Goal: Information Seeking & Learning: Learn about a topic

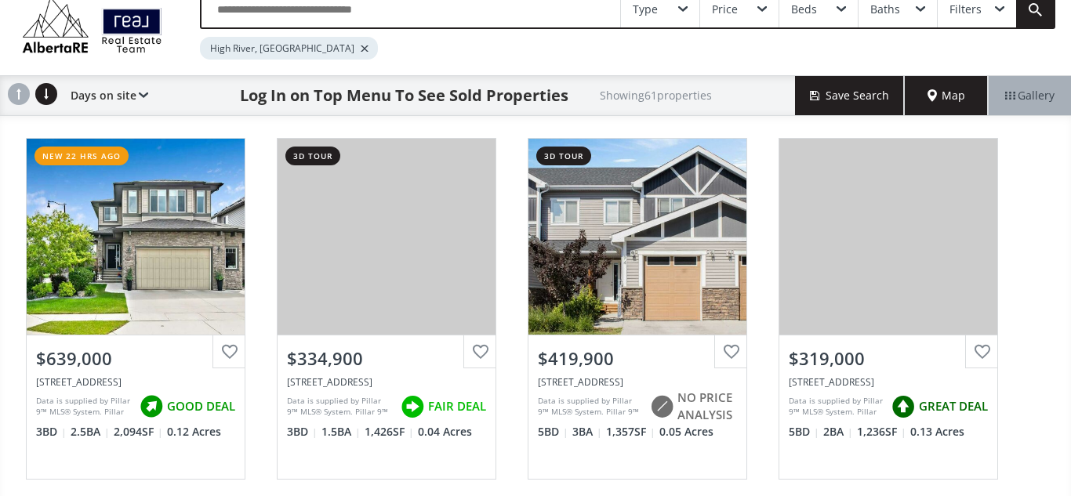
scroll to position [81, 0]
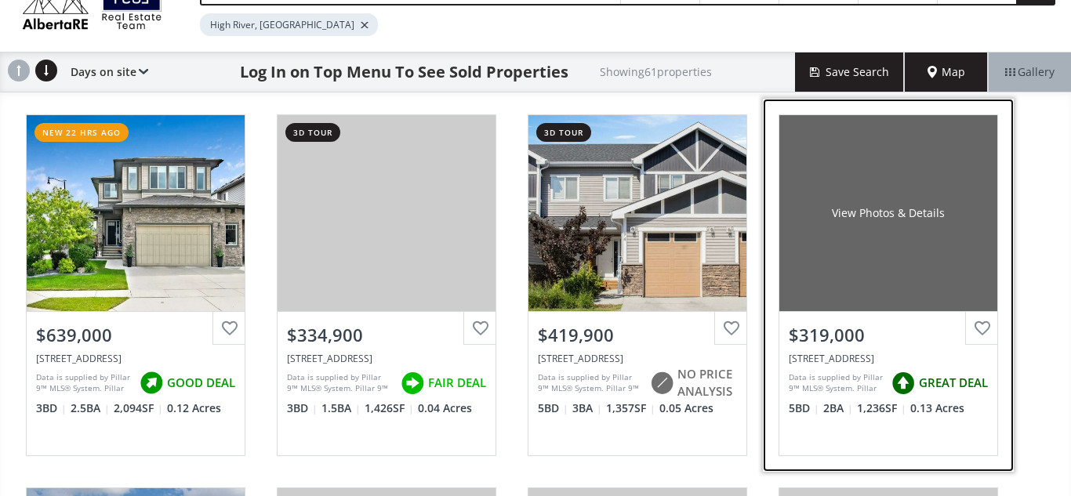
click at [903, 243] on div "View Photos & Details" at bounding box center [888, 213] width 218 height 196
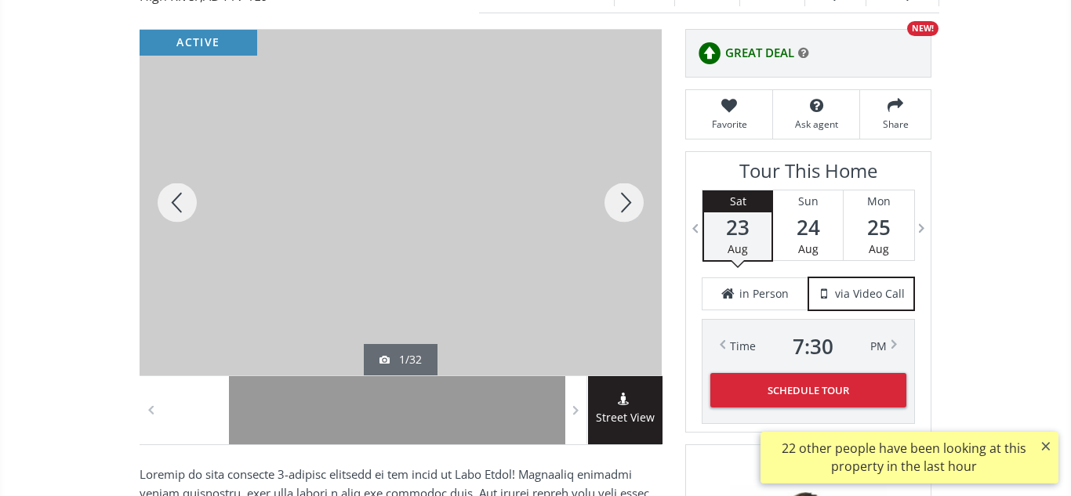
scroll to position [210, 0]
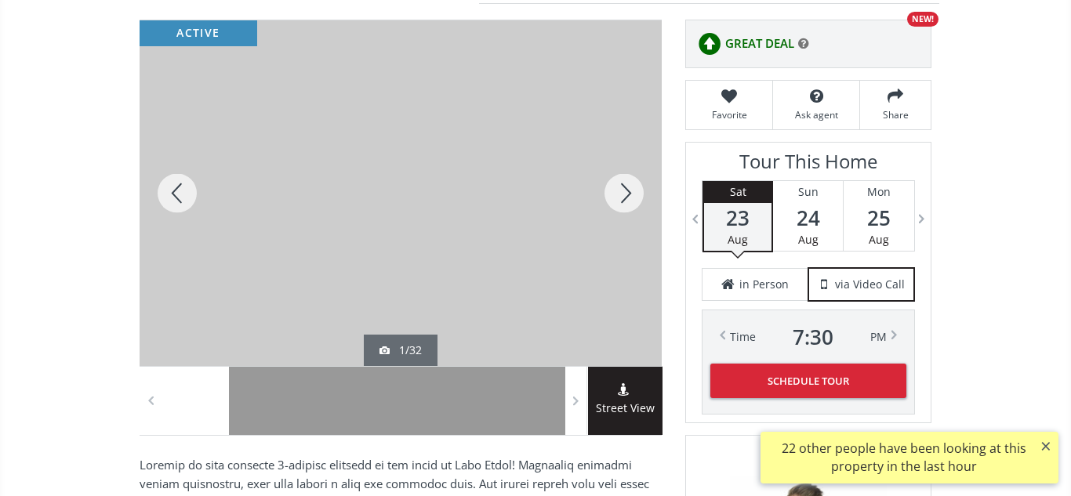
click at [633, 196] on div at bounding box center [623, 193] width 75 height 346
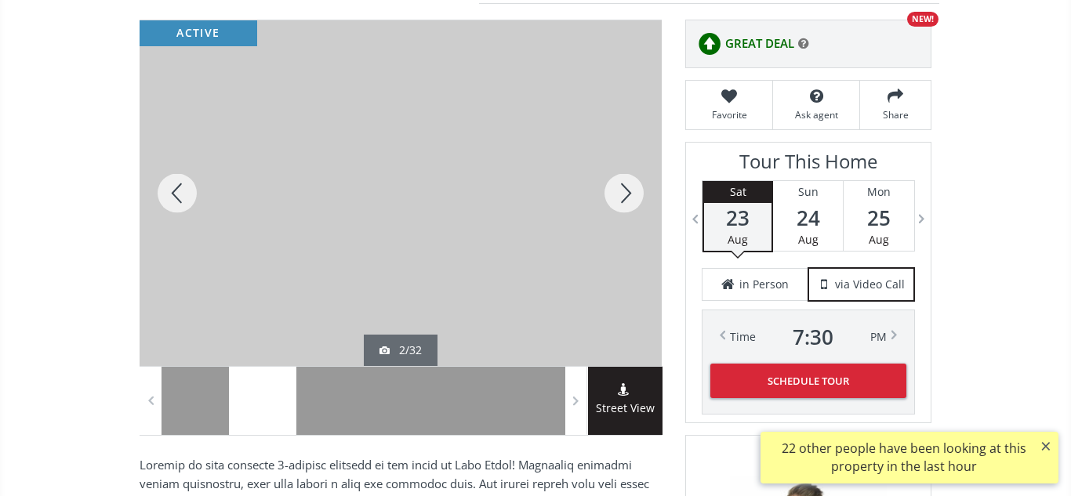
click at [633, 196] on div at bounding box center [623, 193] width 75 height 346
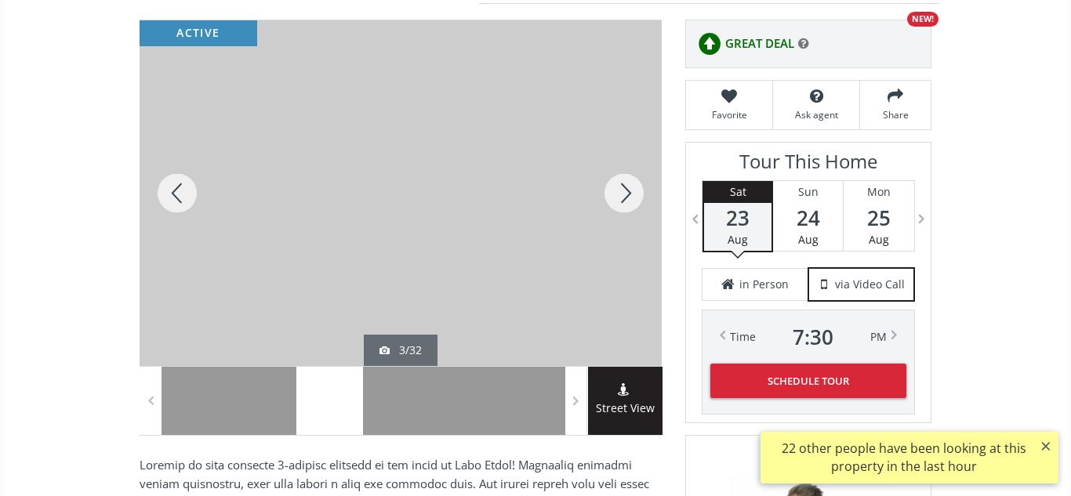
click at [633, 196] on div at bounding box center [623, 193] width 75 height 346
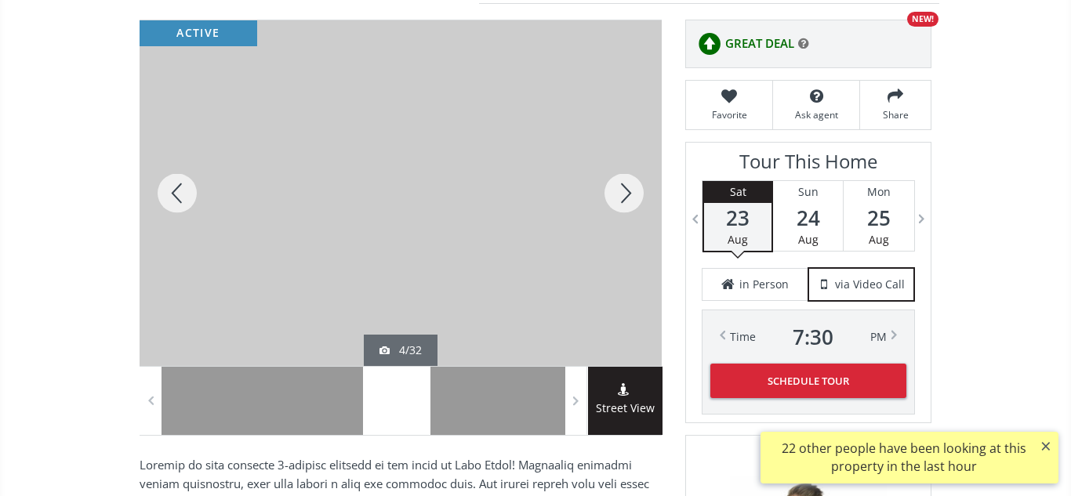
click at [633, 196] on div at bounding box center [623, 193] width 75 height 346
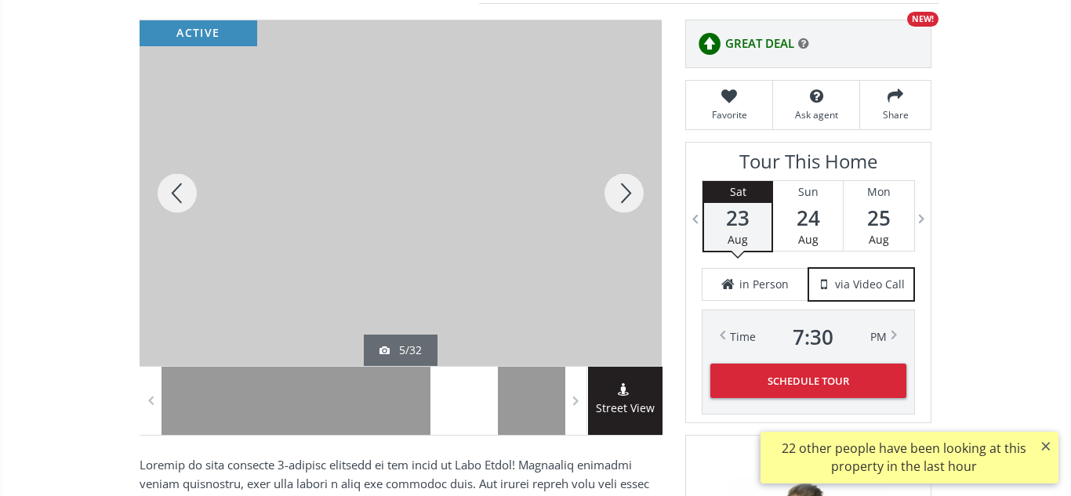
click at [633, 196] on div at bounding box center [623, 193] width 75 height 346
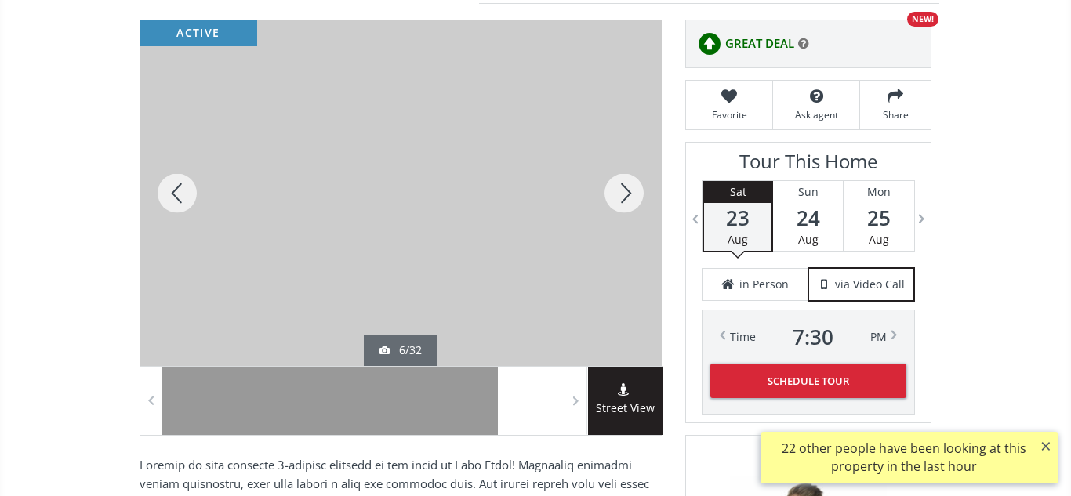
click at [633, 196] on div at bounding box center [623, 193] width 75 height 346
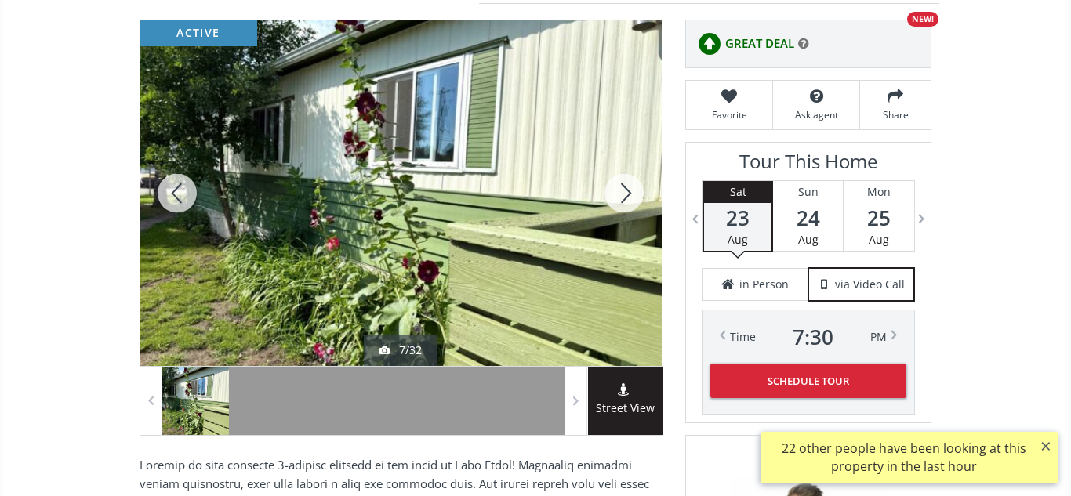
click at [633, 196] on div at bounding box center [623, 193] width 75 height 346
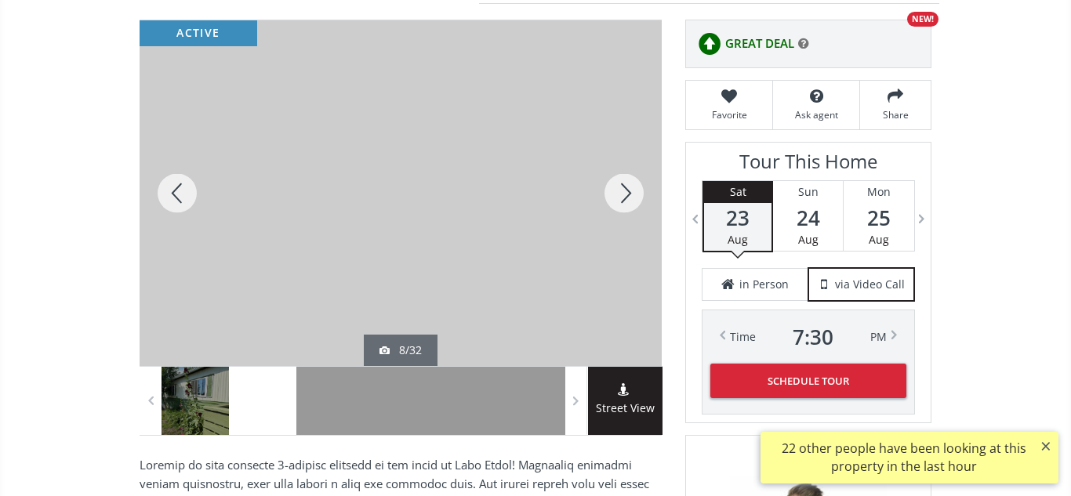
click at [633, 196] on div at bounding box center [623, 193] width 75 height 346
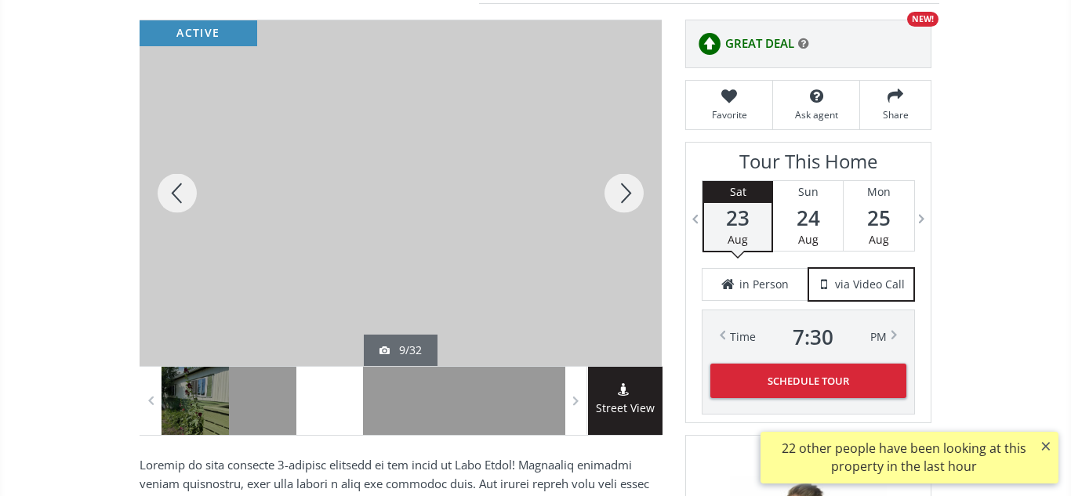
click at [633, 196] on div at bounding box center [623, 193] width 75 height 346
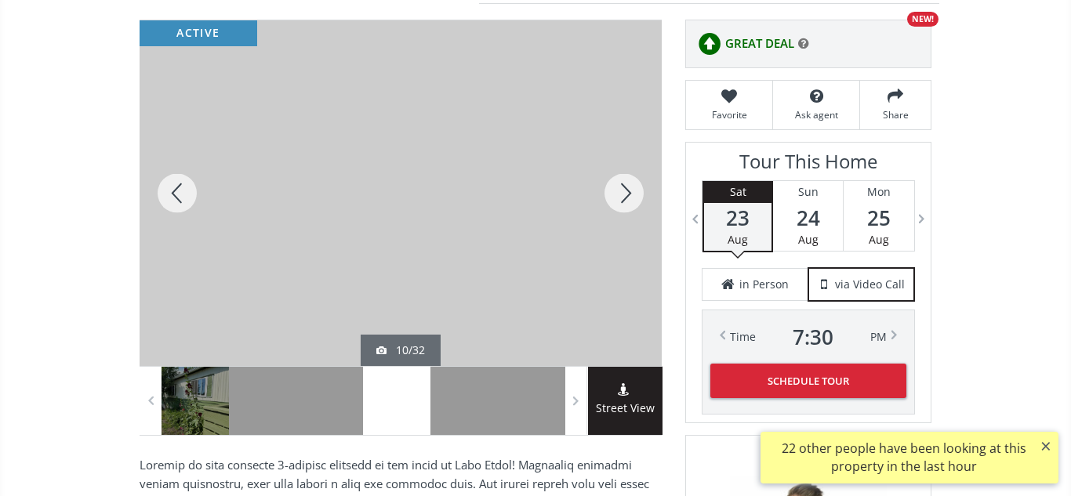
click at [633, 196] on div at bounding box center [623, 193] width 75 height 346
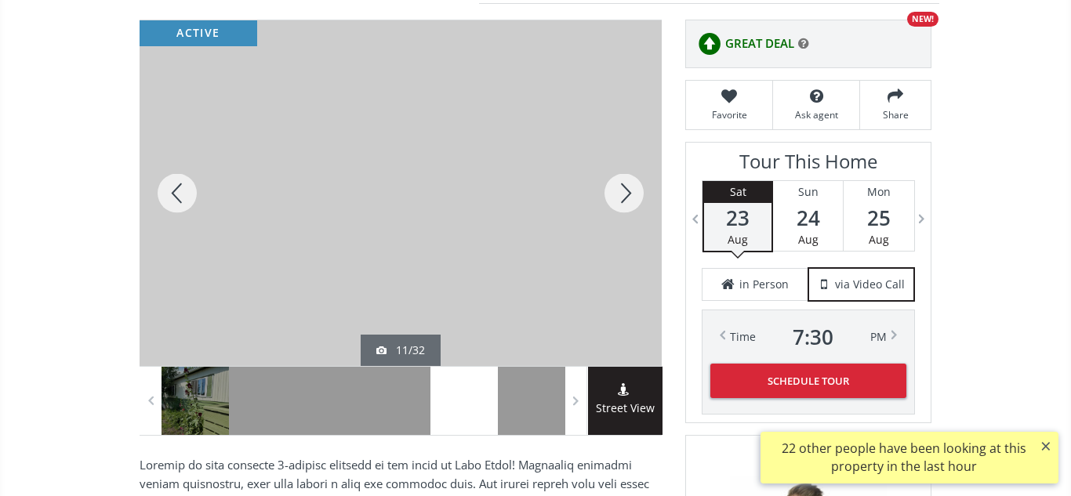
click at [633, 196] on div at bounding box center [623, 193] width 75 height 346
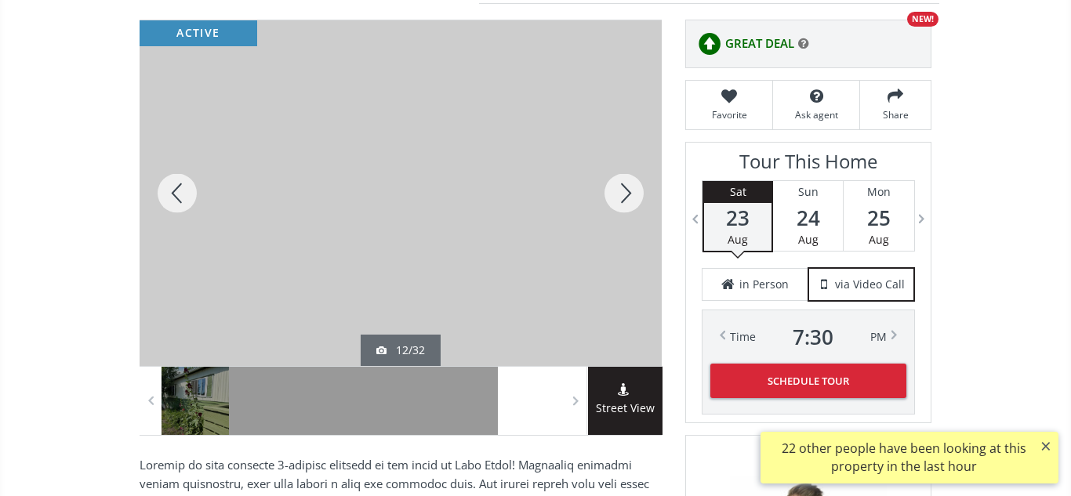
click at [633, 196] on div at bounding box center [623, 193] width 75 height 346
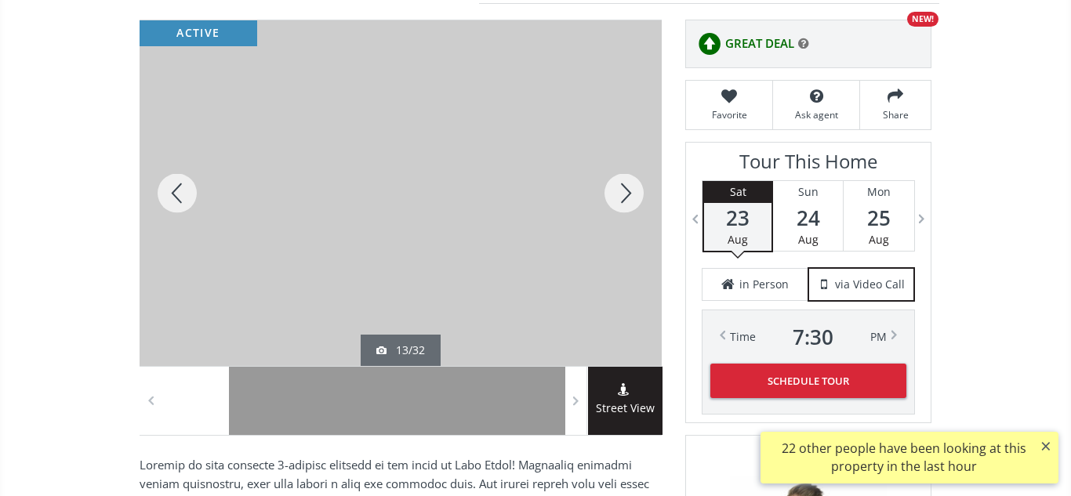
click at [633, 196] on div at bounding box center [623, 193] width 75 height 346
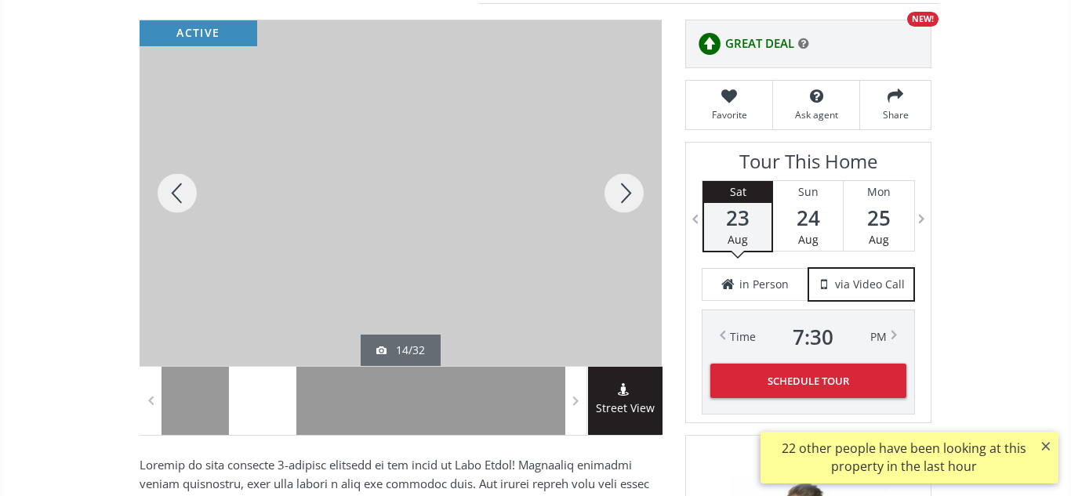
click at [633, 196] on div at bounding box center [623, 193] width 75 height 346
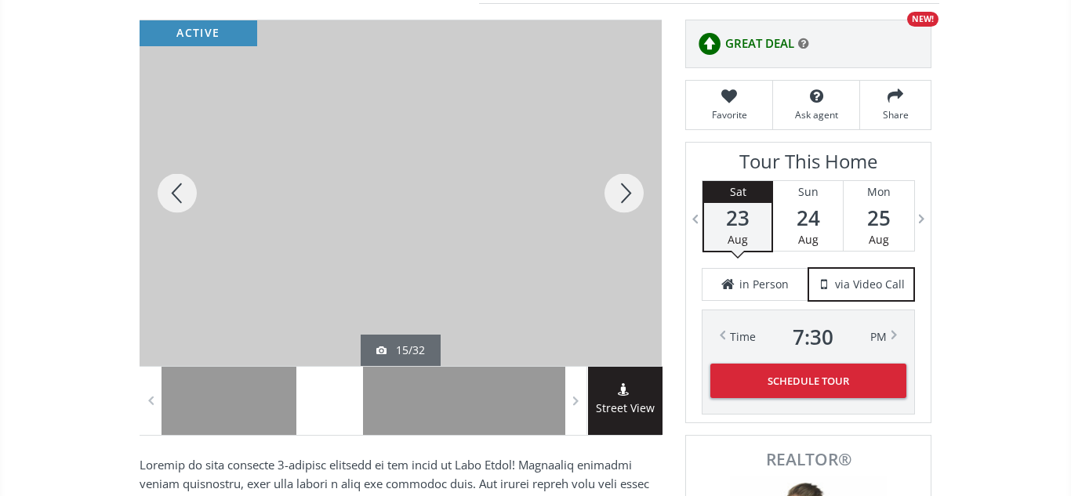
click at [633, 196] on div at bounding box center [623, 193] width 75 height 346
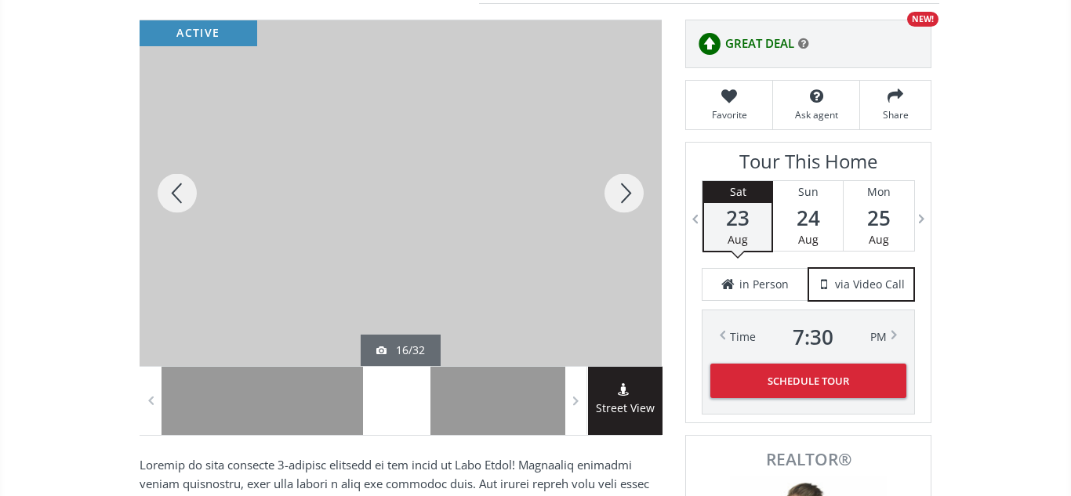
click at [633, 196] on div at bounding box center [623, 193] width 75 height 346
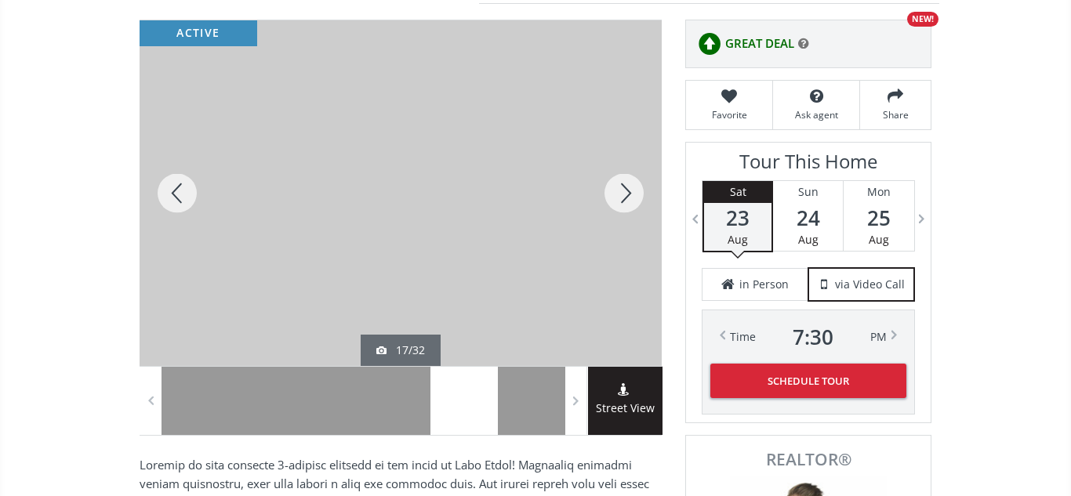
click at [633, 196] on div at bounding box center [623, 193] width 75 height 346
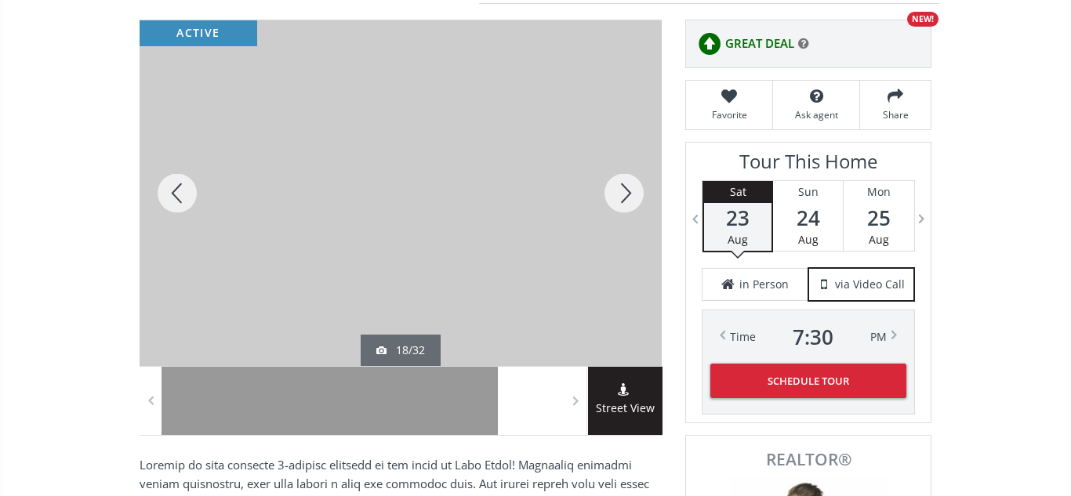
click at [633, 196] on div at bounding box center [623, 193] width 75 height 346
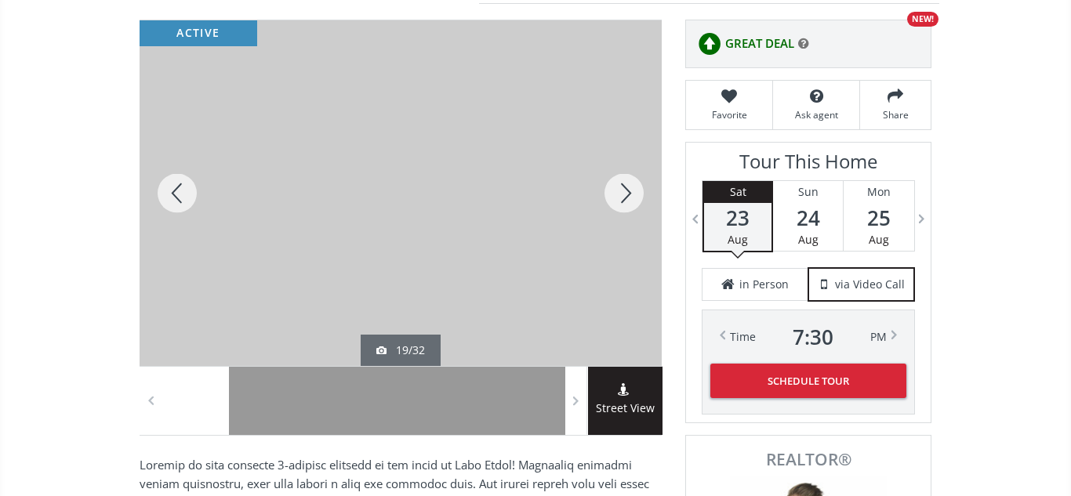
click at [633, 196] on div at bounding box center [623, 193] width 75 height 346
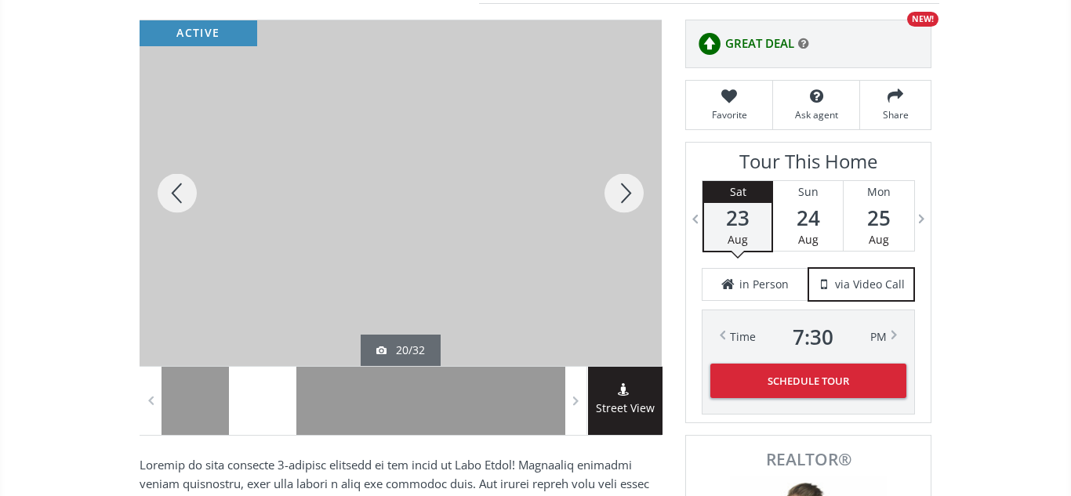
click at [633, 196] on div at bounding box center [623, 193] width 75 height 346
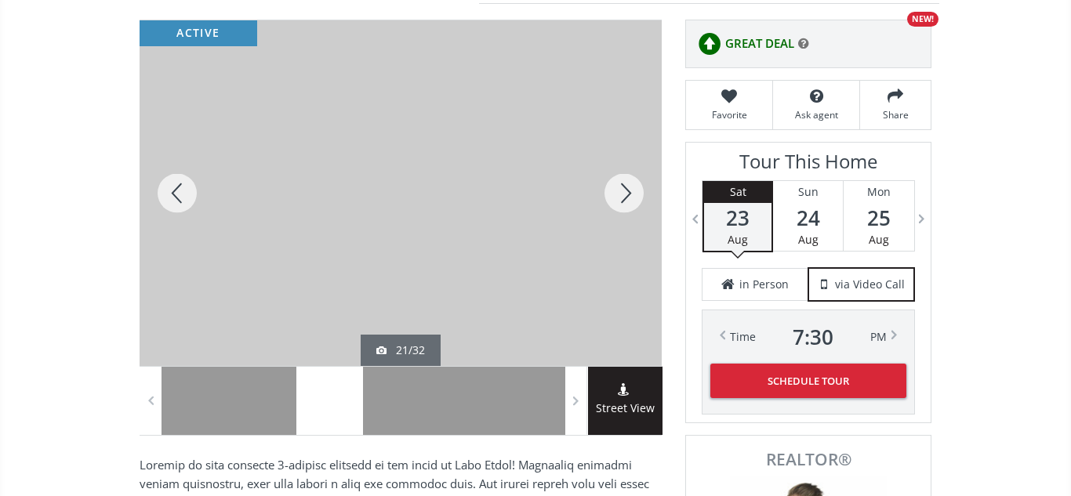
click at [633, 196] on div at bounding box center [623, 193] width 75 height 346
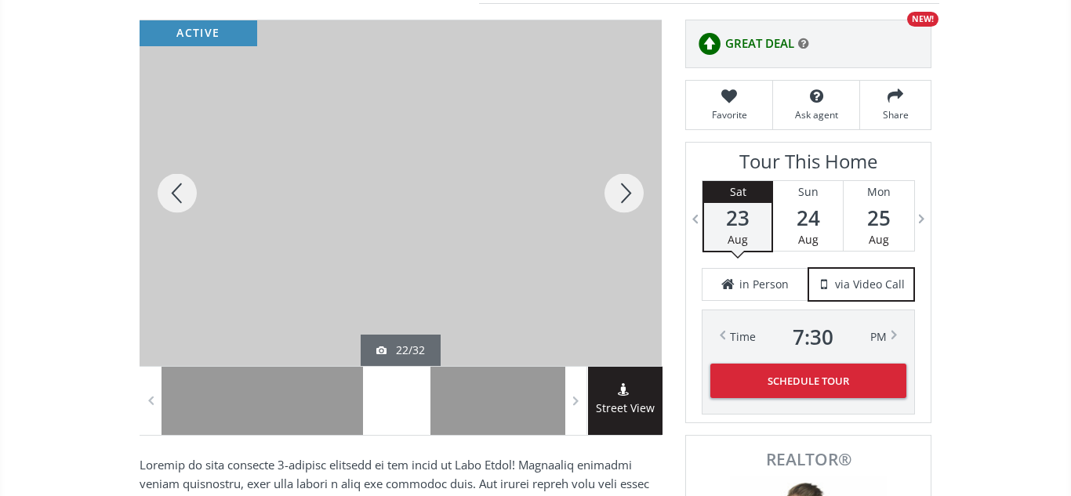
click at [633, 196] on div at bounding box center [623, 193] width 75 height 346
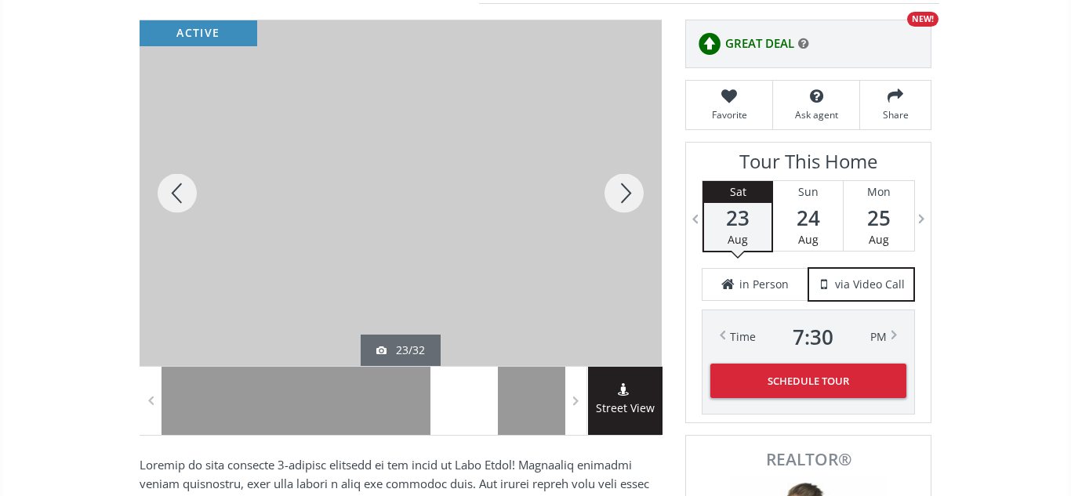
click at [633, 196] on div at bounding box center [623, 193] width 75 height 346
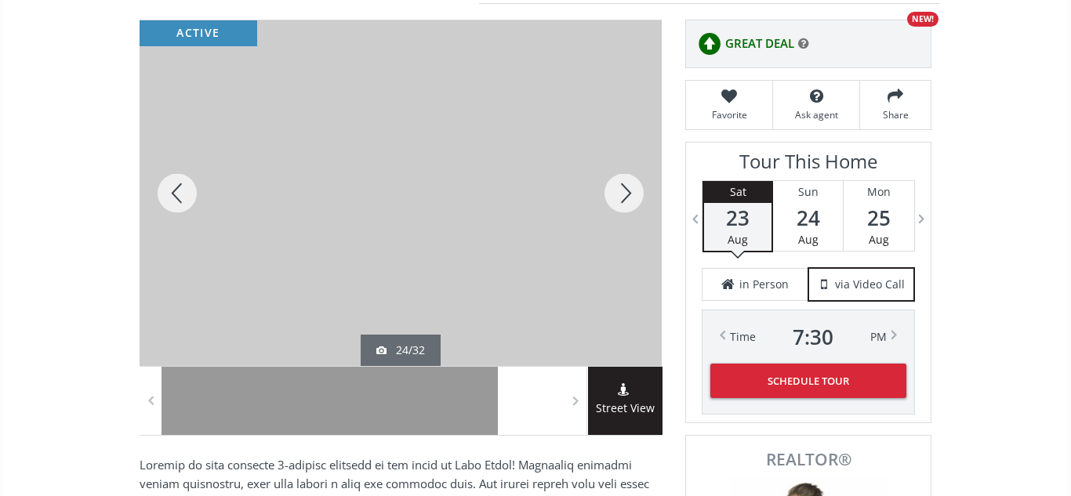
click at [633, 196] on div at bounding box center [623, 193] width 75 height 346
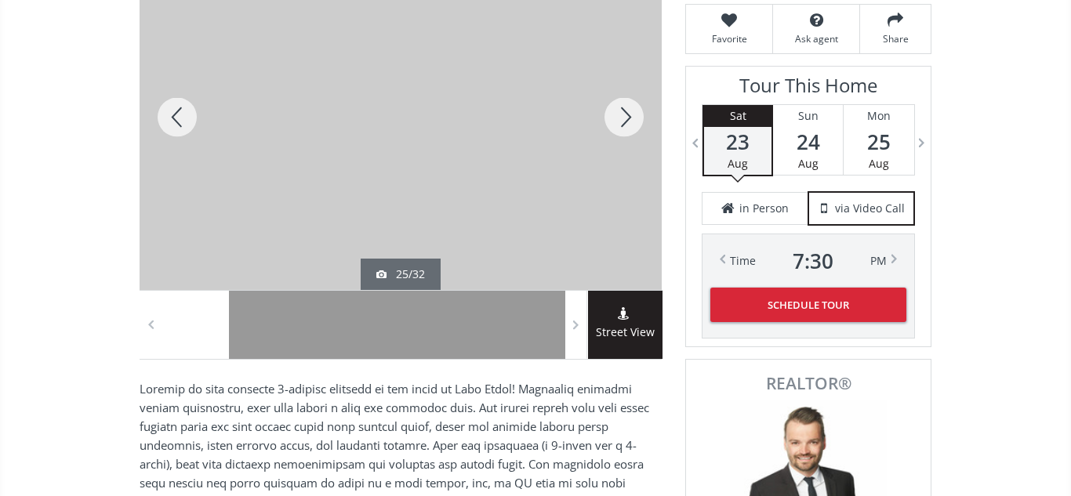
scroll to position [283, 0]
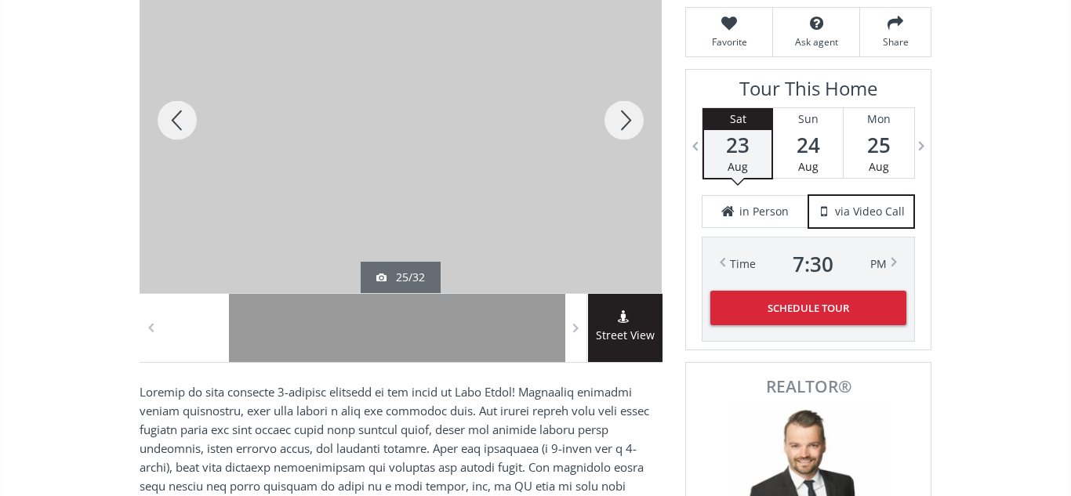
click at [626, 120] on div at bounding box center [623, 120] width 75 height 346
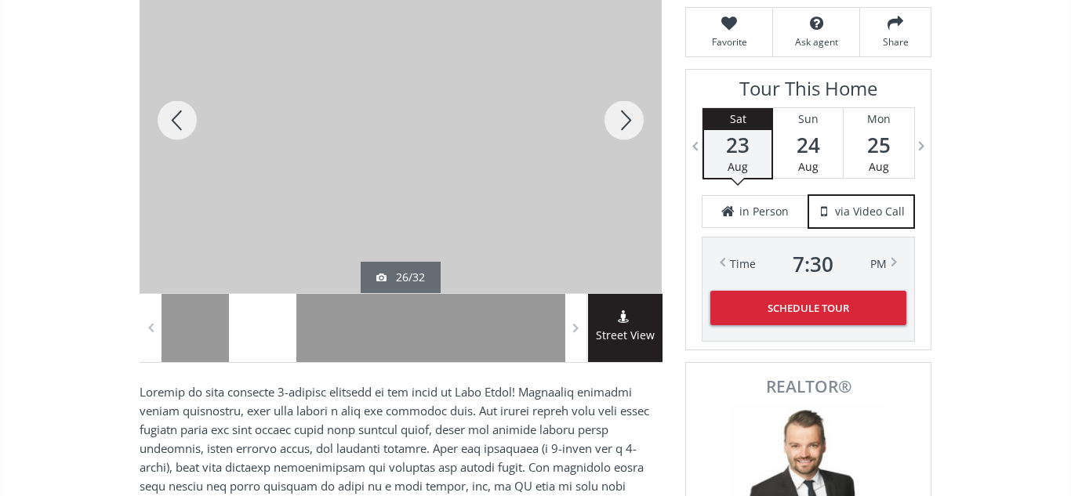
click at [626, 120] on div at bounding box center [623, 120] width 75 height 346
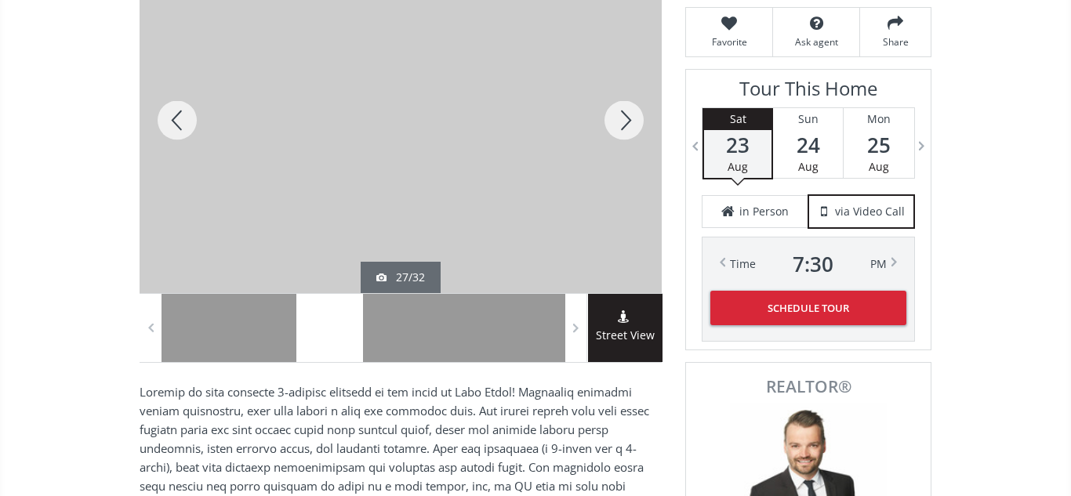
click at [626, 120] on div at bounding box center [623, 120] width 75 height 346
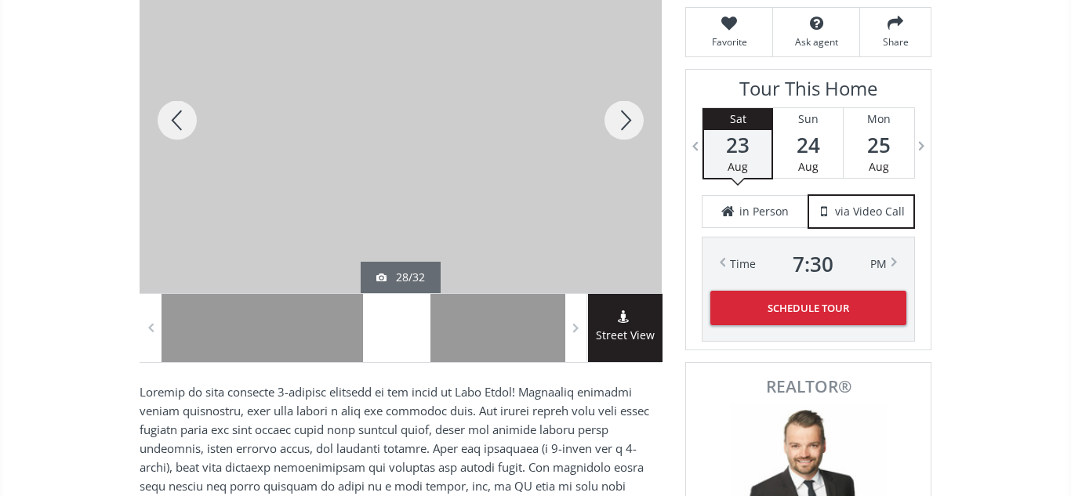
click at [626, 120] on div at bounding box center [623, 120] width 75 height 346
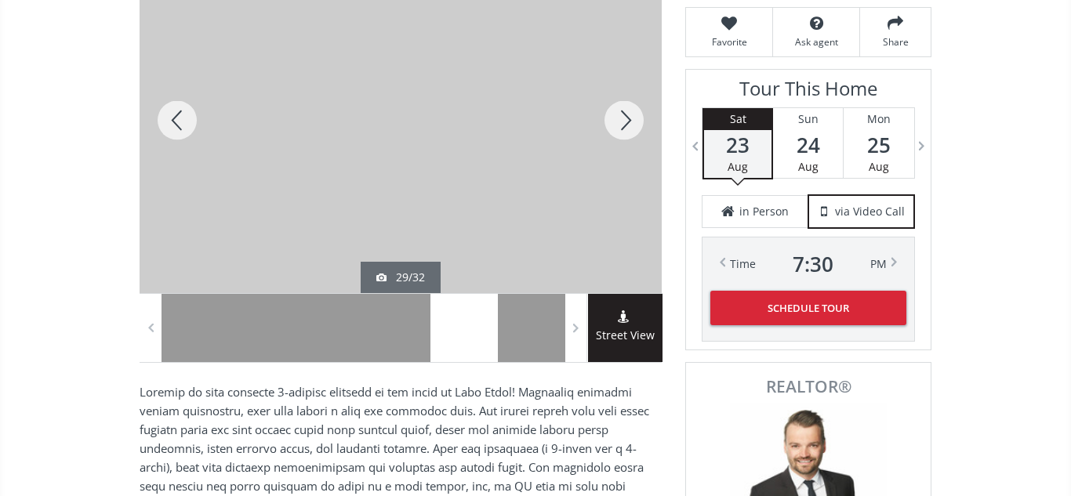
click at [626, 120] on div at bounding box center [623, 120] width 75 height 346
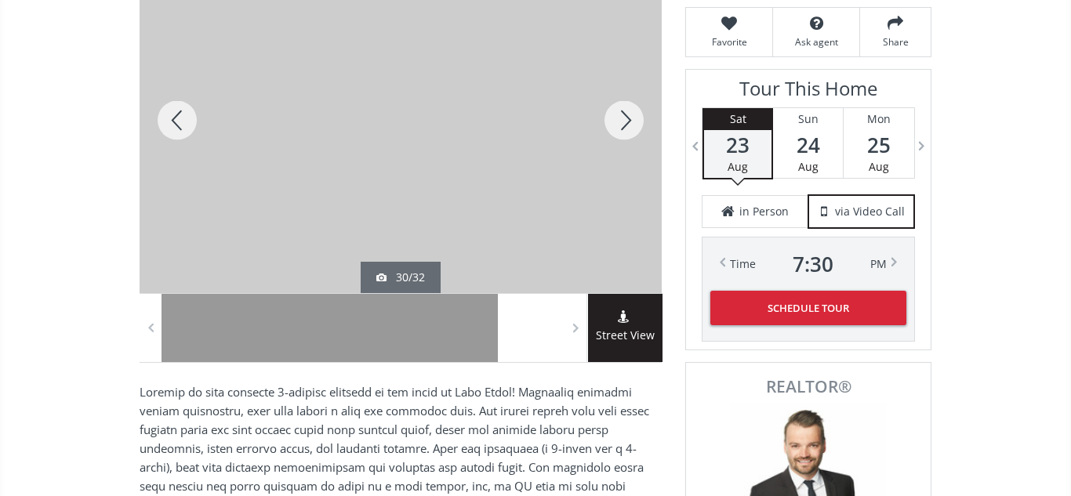
click at [626, 120] on div at bounding box center [623, 120] width 75 height 346
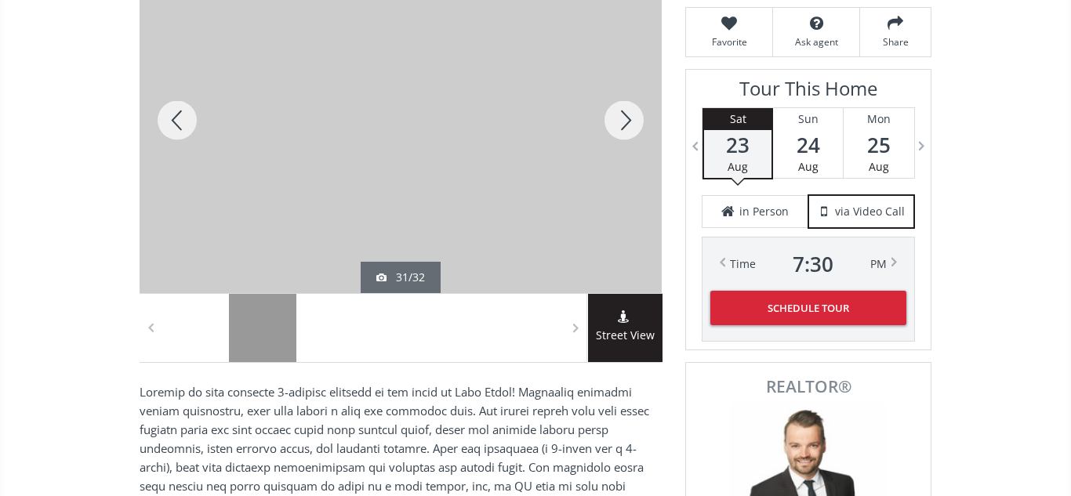
click at [626, 120] on div at bounding box center [623, 120] width 75 height 346
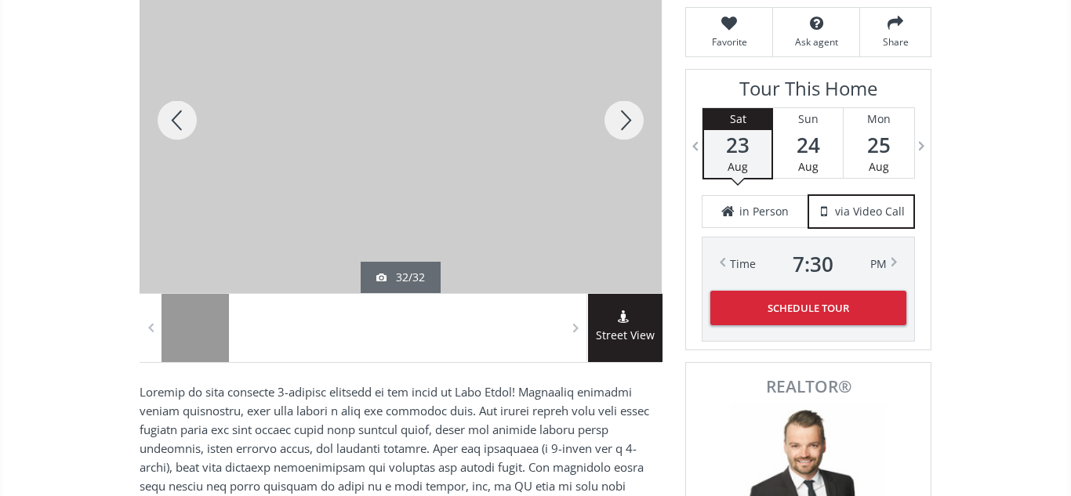
click at [626, 120] on div at bounding box center [623, 120] width 75 height 346
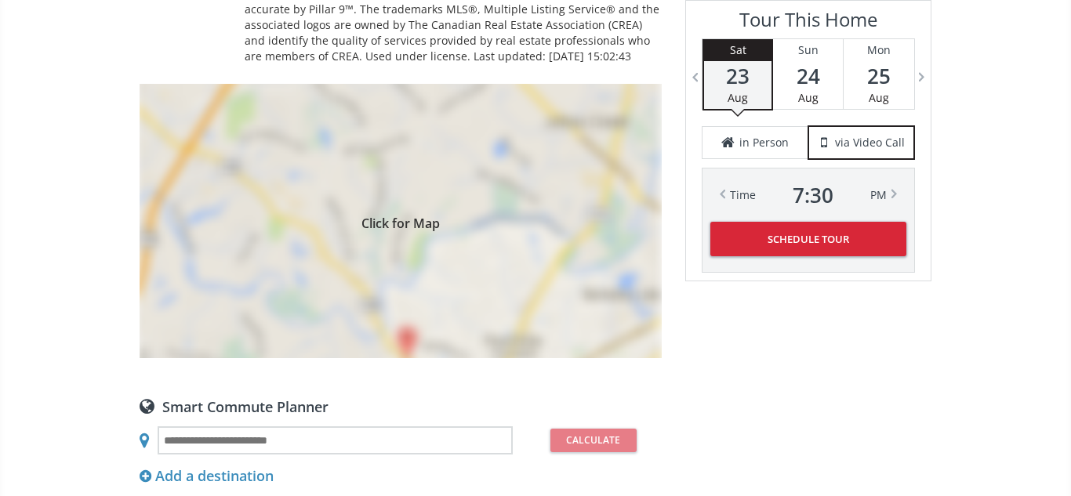
scroll to position [1156, 0]
click at [551, 185] on div "Click for Map" at bounding box center [401, 220] width 522 height 274
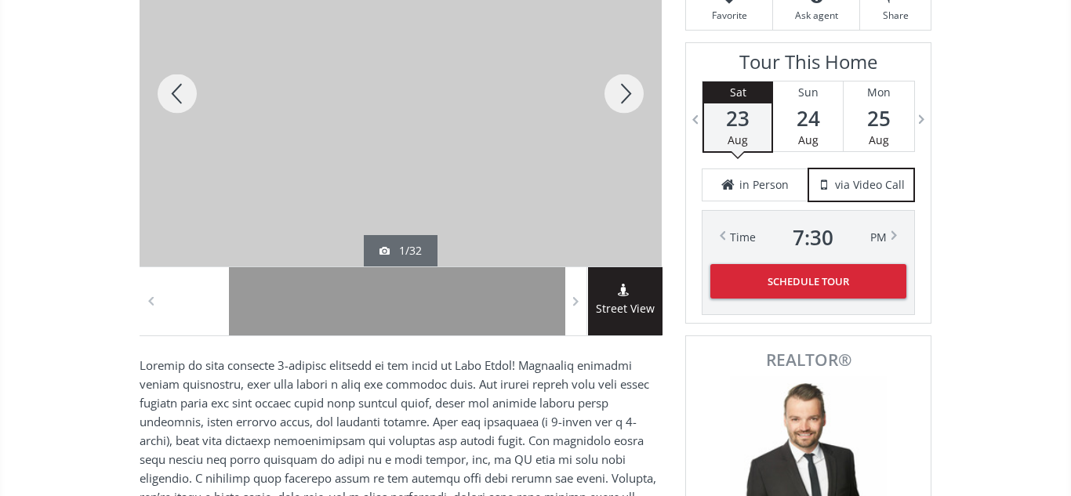
scroll to position [313, 0]
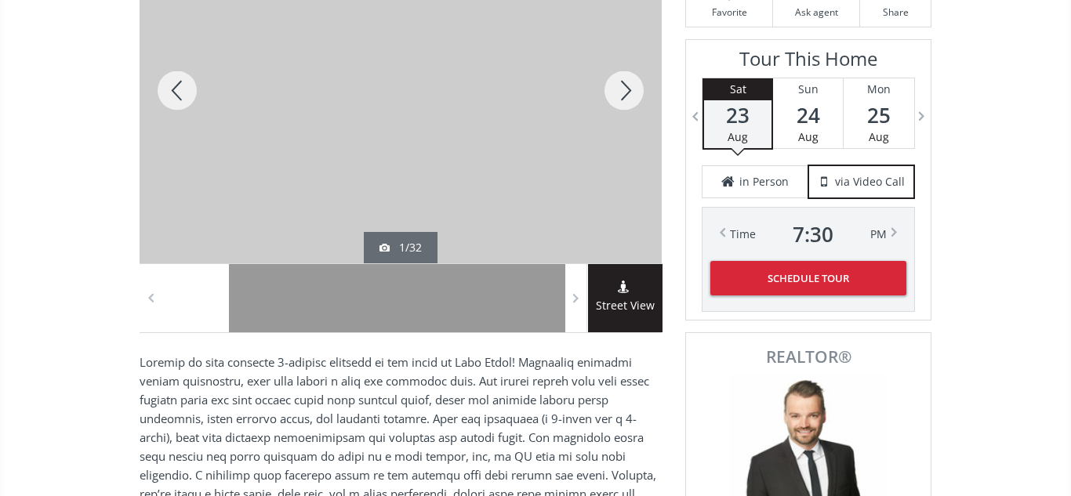
click at [634, 97] on div at bounding box center [623, 91] width 75 height 346
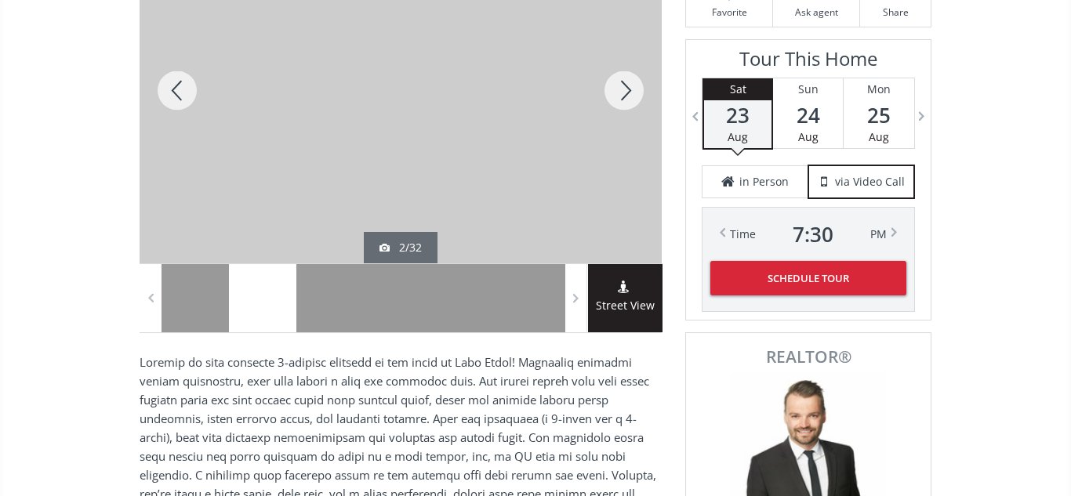
click at [634, 97] on div at bounding box center [623, 91] width 75 height 346
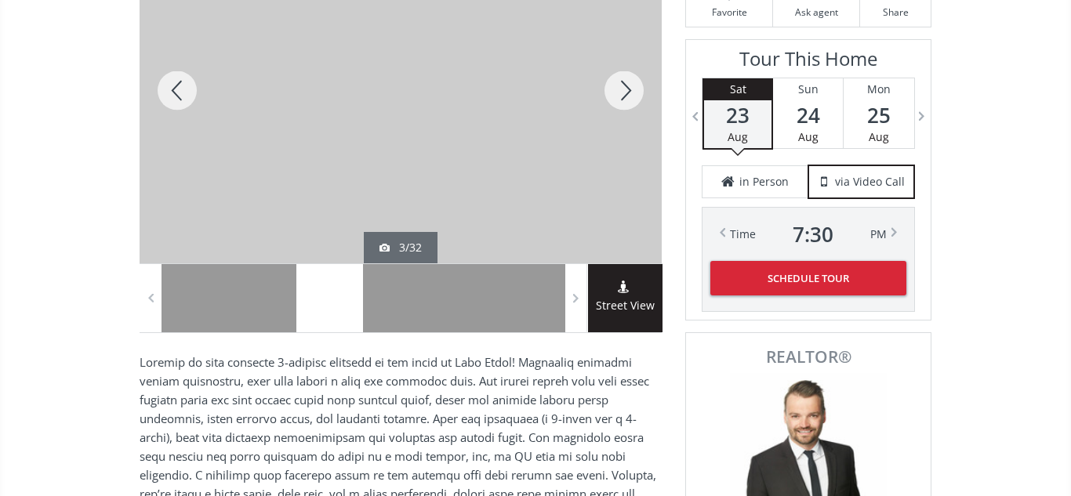
click at [634, 97] on div at bounding box center [623, 91] width 75 height 346
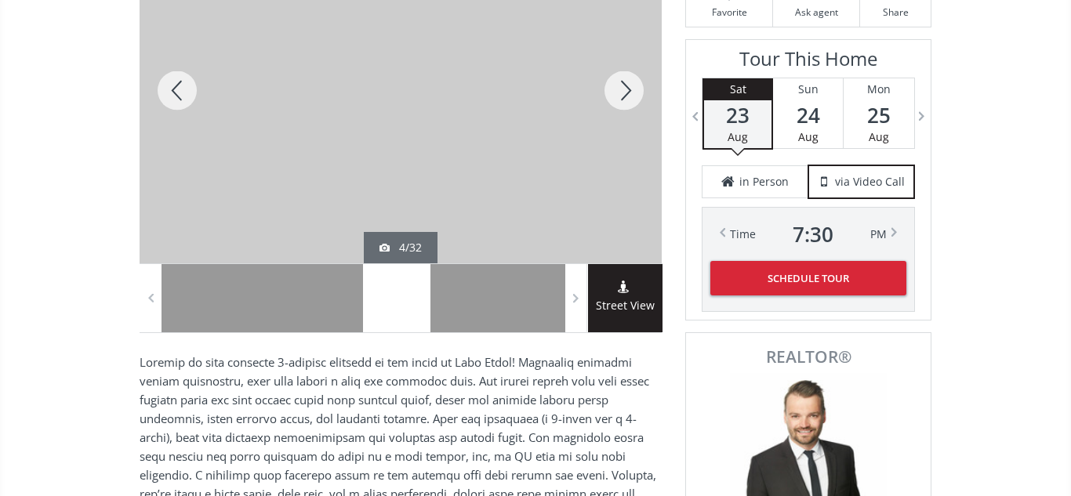
click at [634, 97] on div at bounding box center [623, 91] width 75 height 346
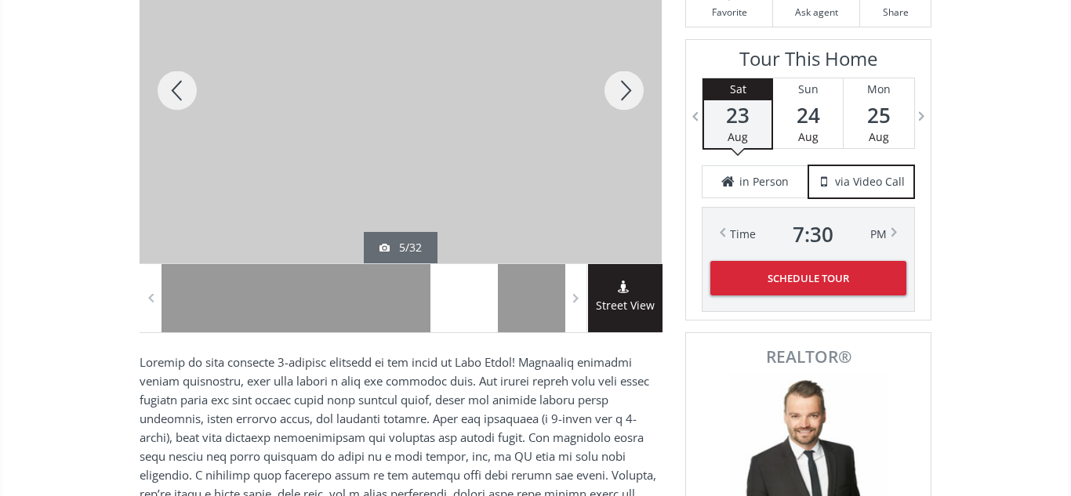
click at [634, 97] on div at bounding box center [623, 91] width 75 height 346
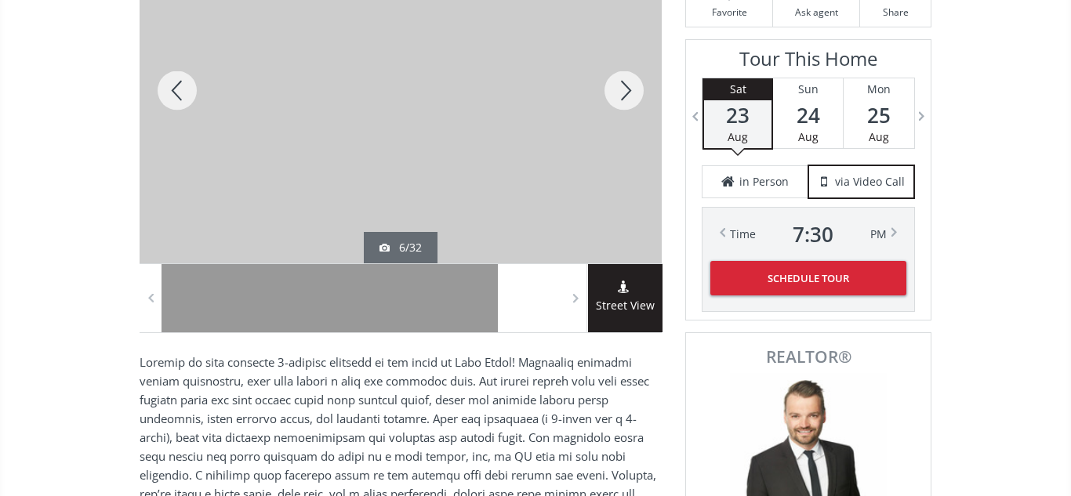
click at [634, 97] on div at bounding box center [623, 91] width 75 height 346
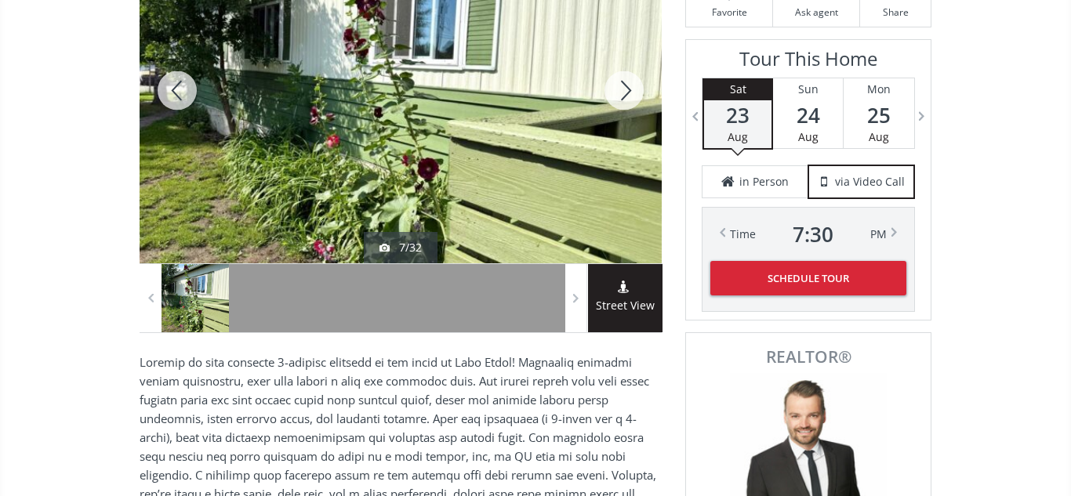
click at [634, 97] on div at bounding box center [623, 91] width 75 height 346
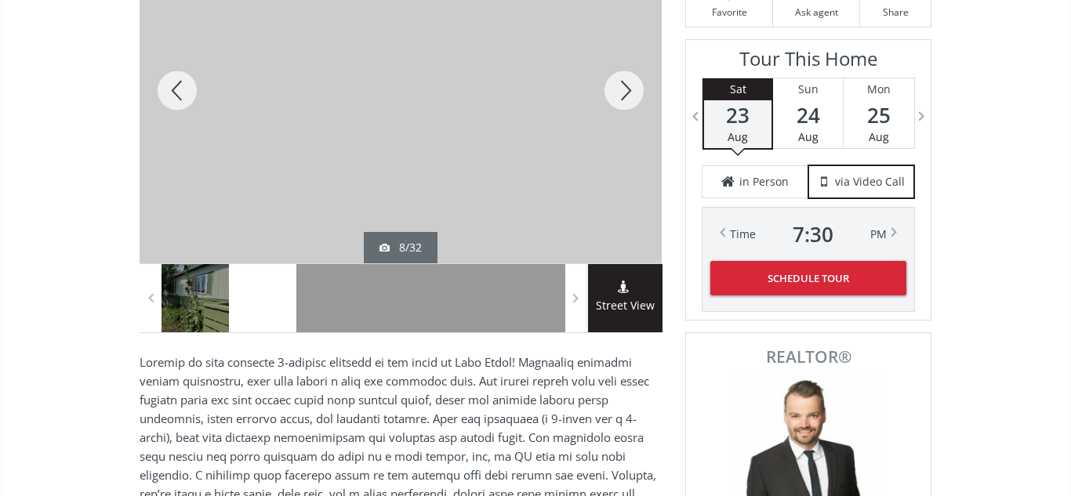
click at [634, 97] on div at bounding box center [623, 91] width 75 height 346
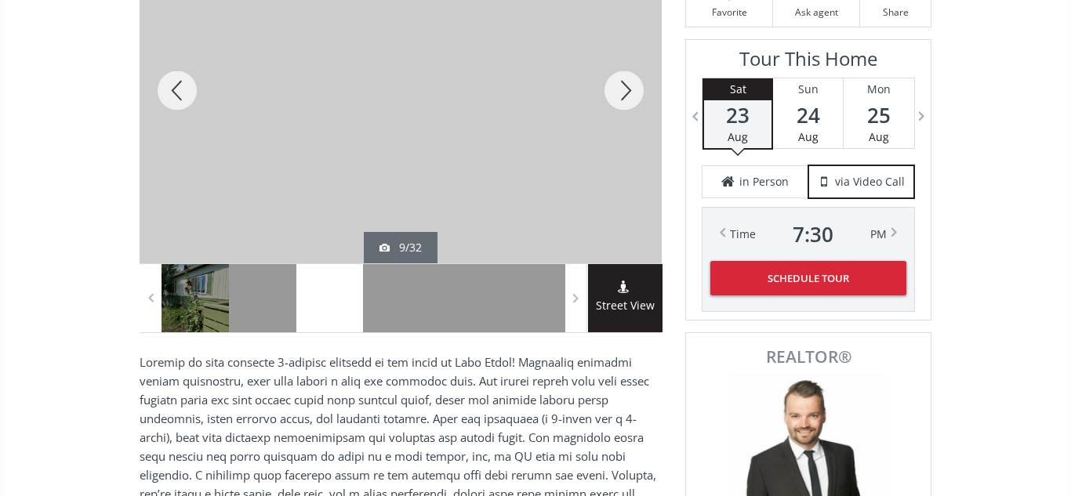
click at [634, 97] on div at bounding box center [623, 91] width 75 height 346
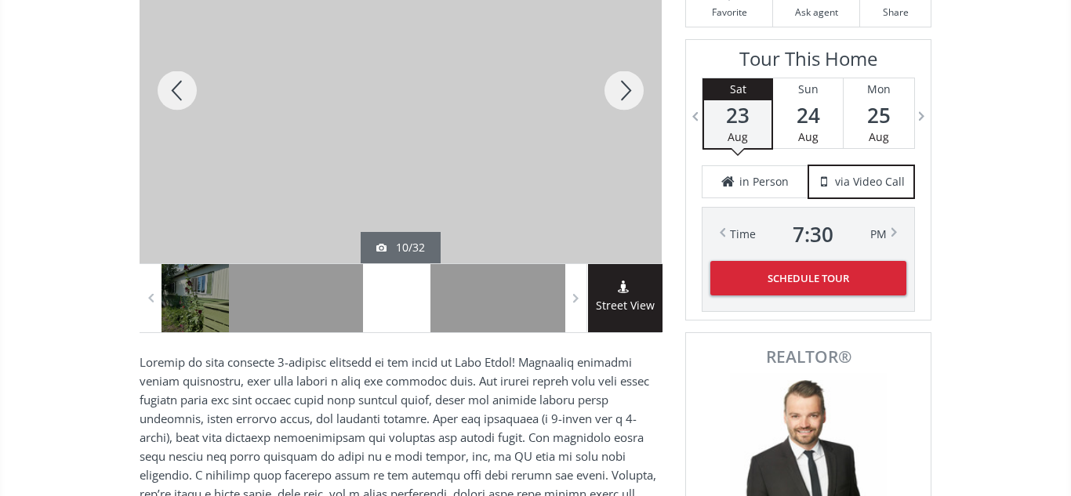
click at [634, 97] on div at bounding box center [623, 91] width 75 height 346
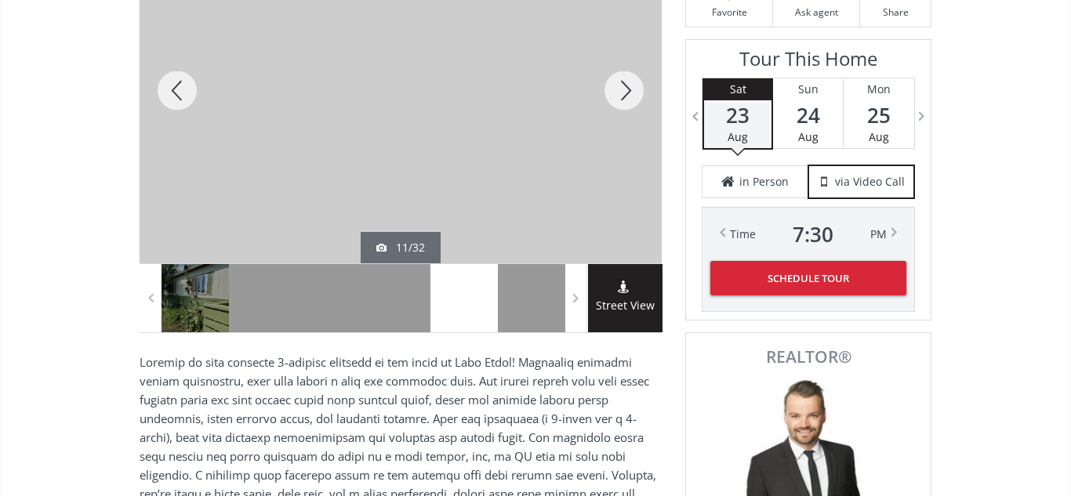
click at [634, 97] on div at bounding box center [623, 91] width 75 height 346
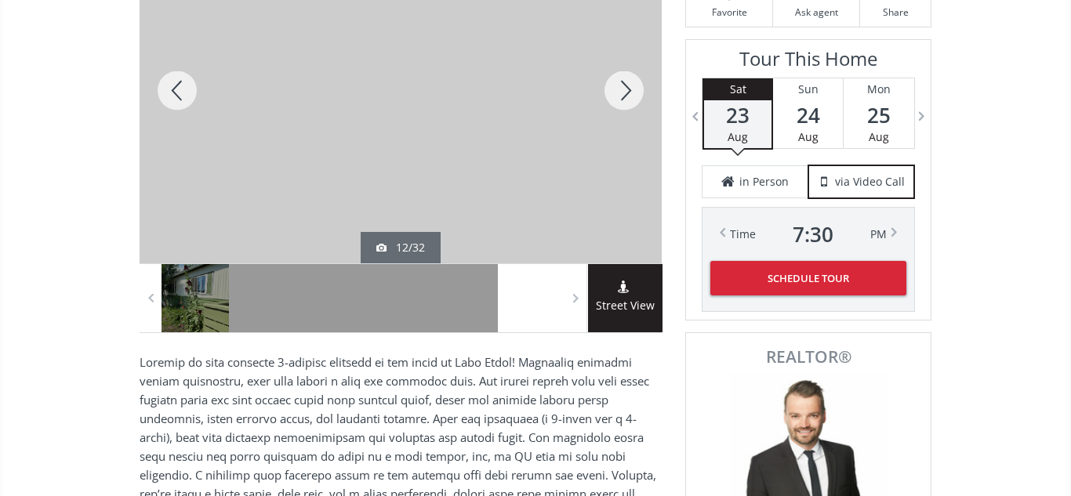
click at [634, 97] on div at bounding box center [623, 91] width 75 height 346
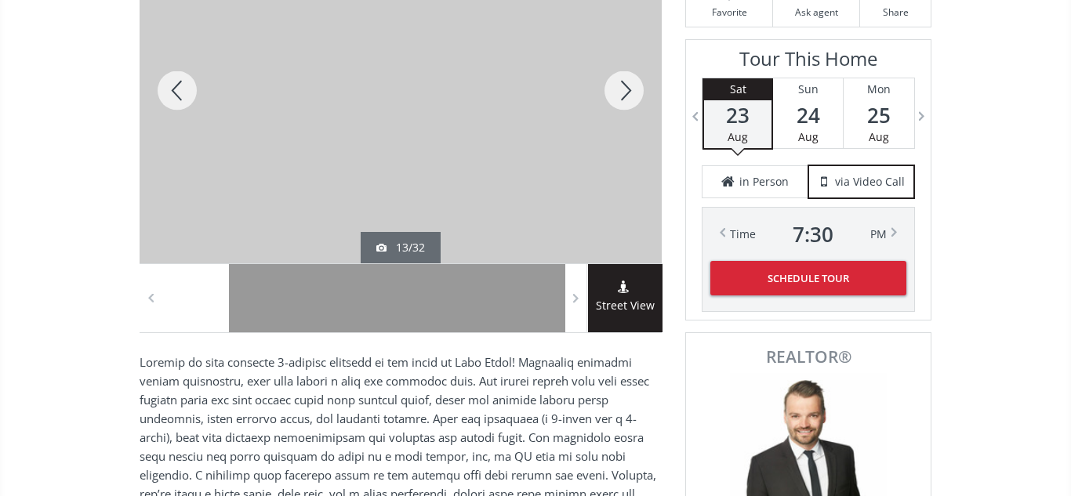
click at [178, 88] on div at bounding box center [177, 91] width 75 height 346
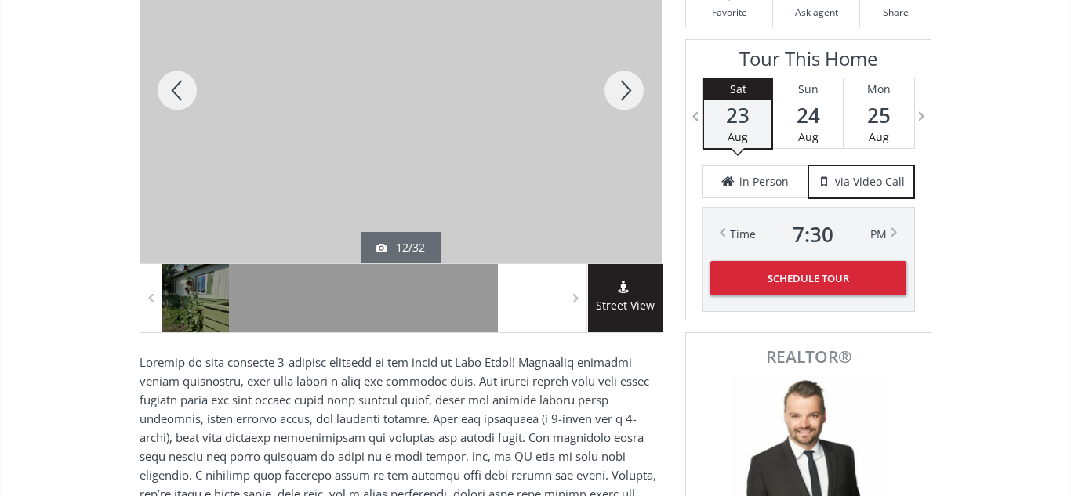
click at [620, 91] on div at bounding box center [623, 91] width 75 height 346
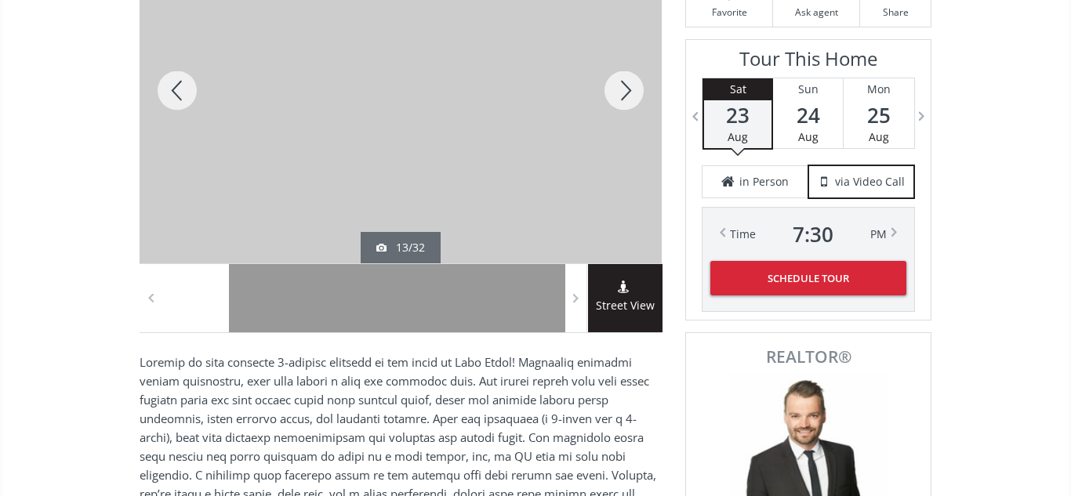
click at [620, 91] on div at bounding box center [623, 91] width 75 height 346
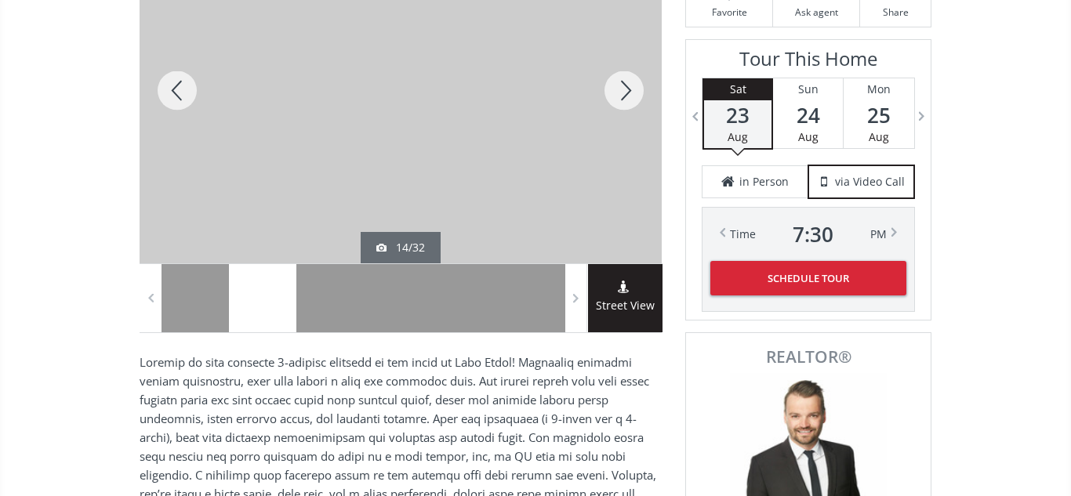
click at [620, 91] on div at bounding box center [623, 91] width 75 height 346
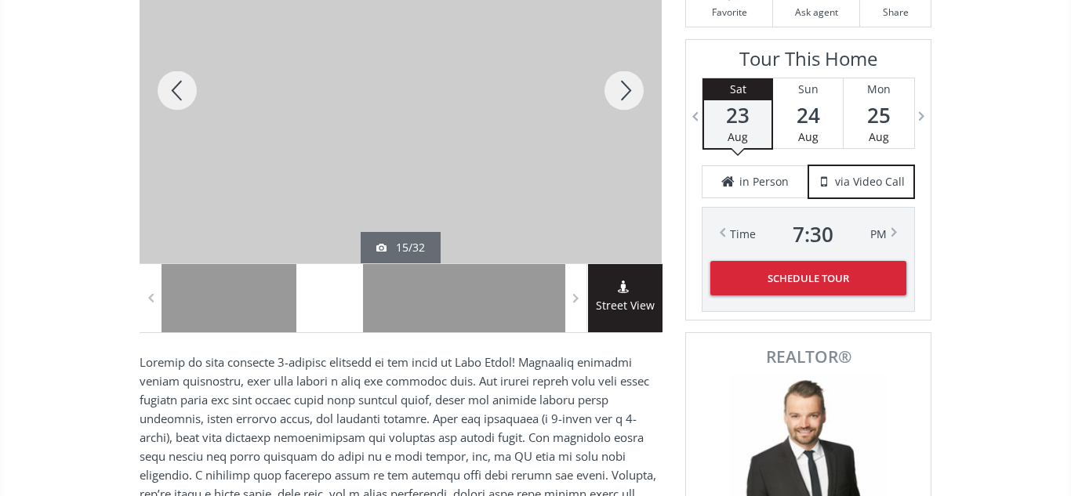
click at [620, 91] on div at bounding box center [623, 91] width 75 height 346
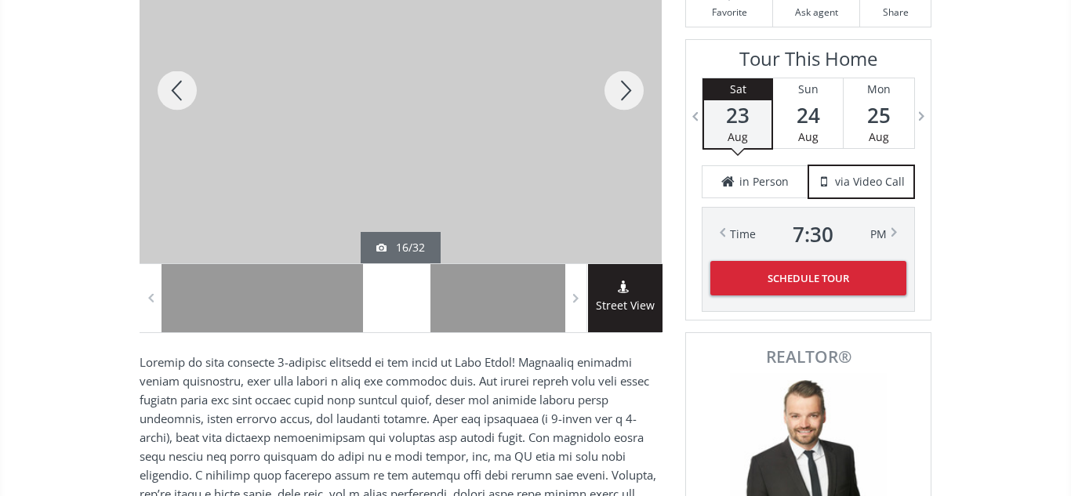
click at [620, 91] on div at bounding box center [623, 91] width 75 height 346
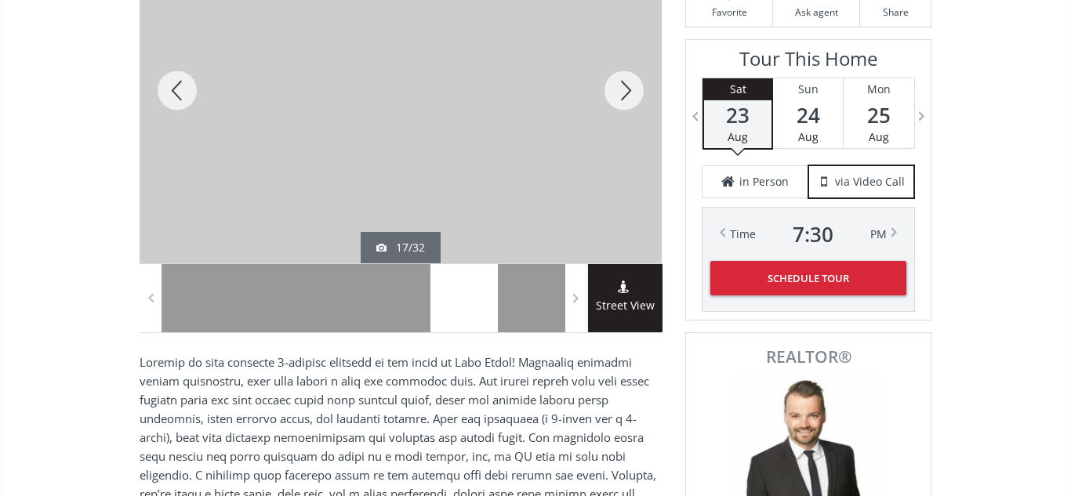
click at [620, 91] on div at bounding box center [623, 91] width 75 height 346
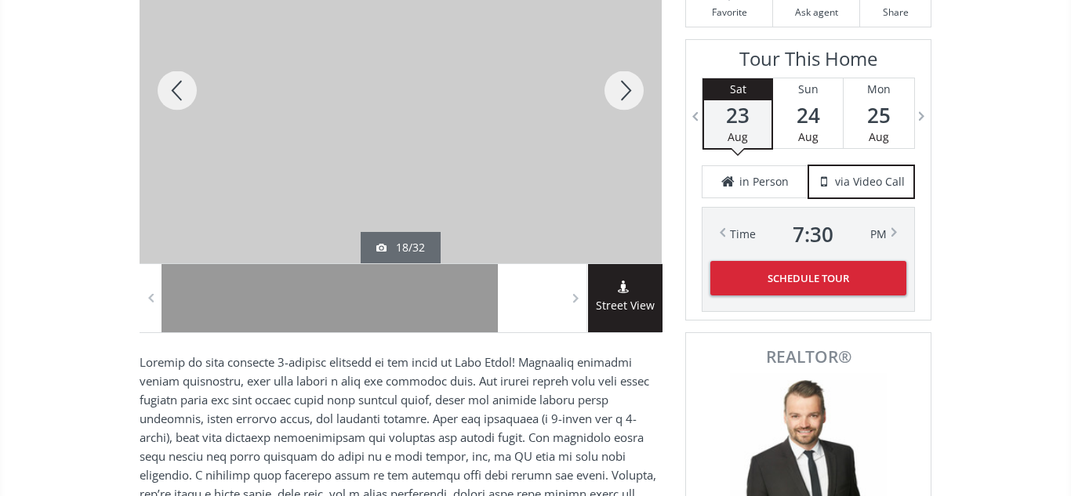
click at [620, 91] on div at bounding box center [623, 91] width 75 height 346
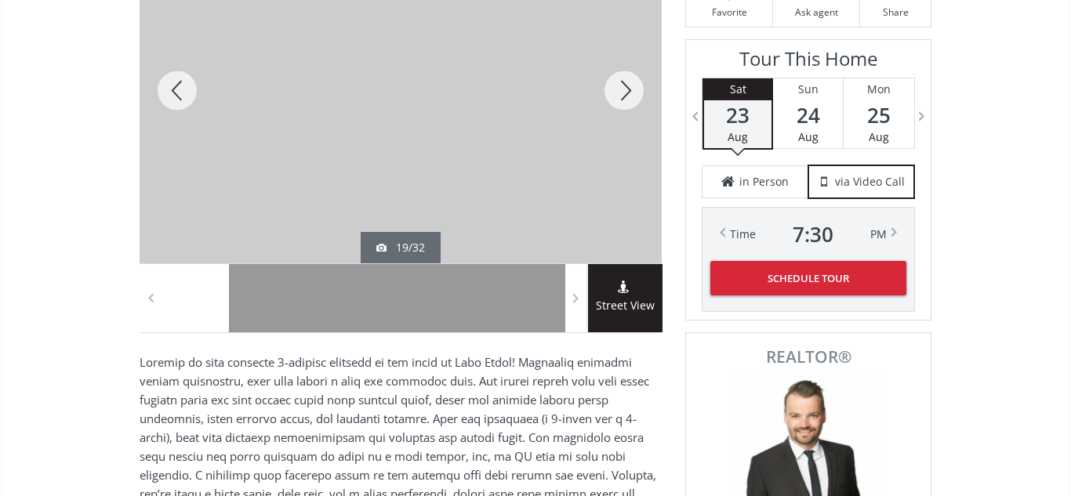
click at [620, 91] on div at bounding box center [623, 91] width 75 height 346
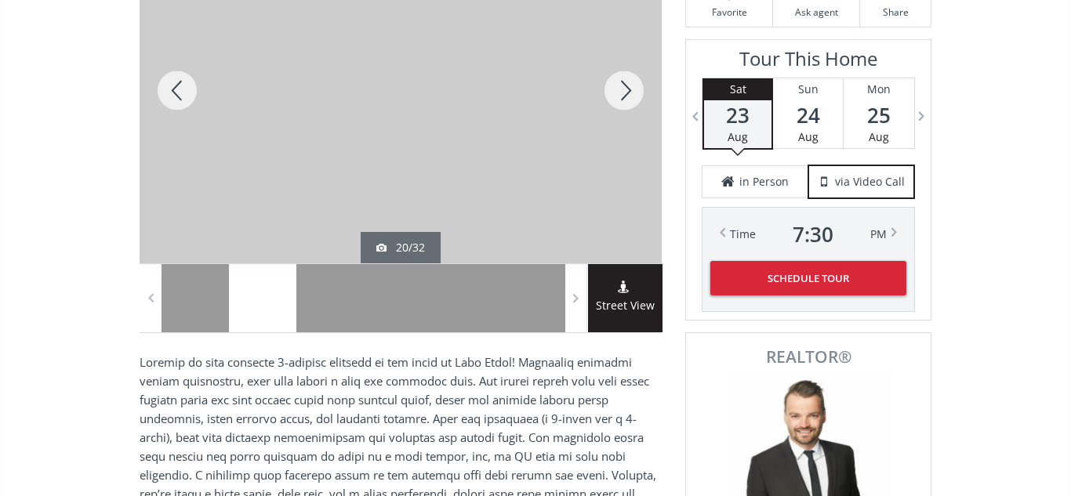
click at [620, 91] on div at bounding box center [623, 91] width 75 height 346
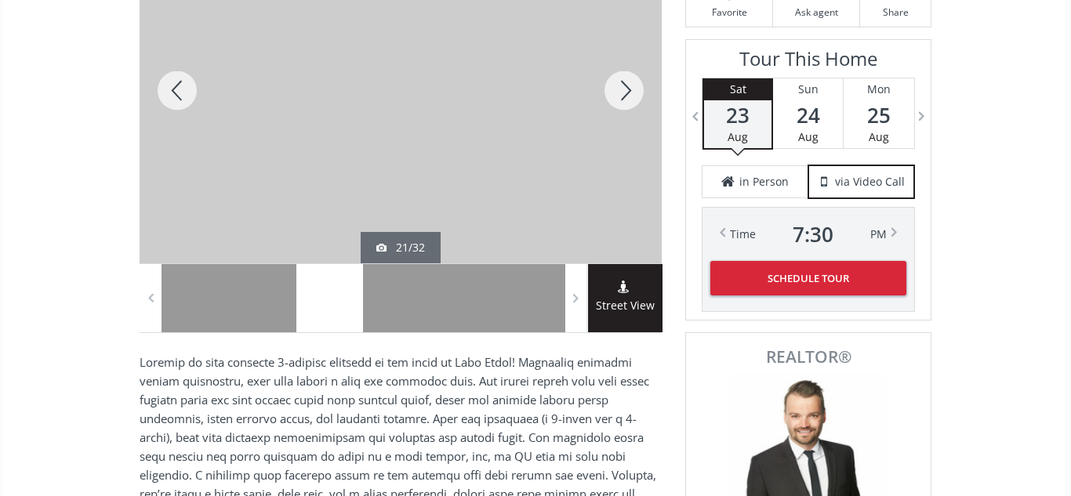
click at [620, 91] on div at bounding box center [623, 91] width 75 height 346
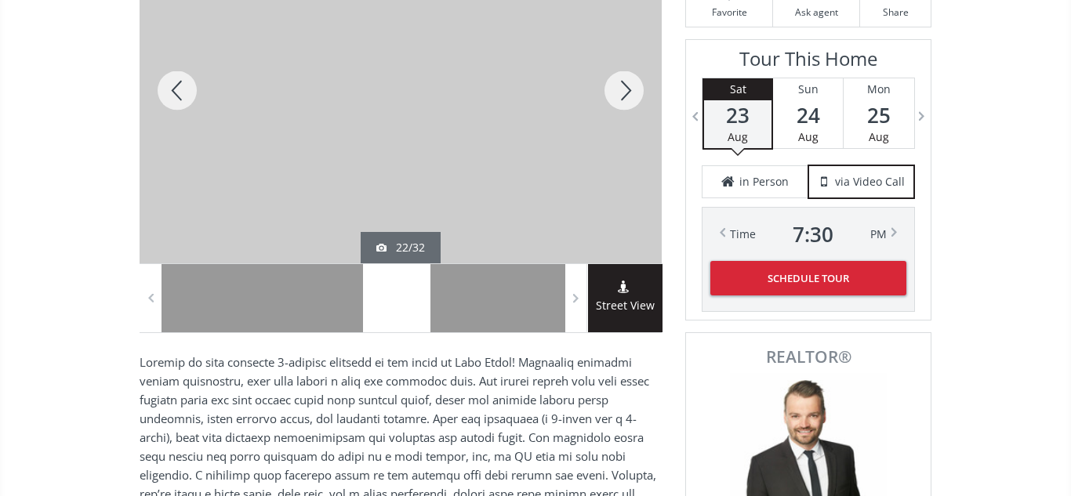
click at [620, 91] on div at bounding box center [623, 91] width 75 height 346
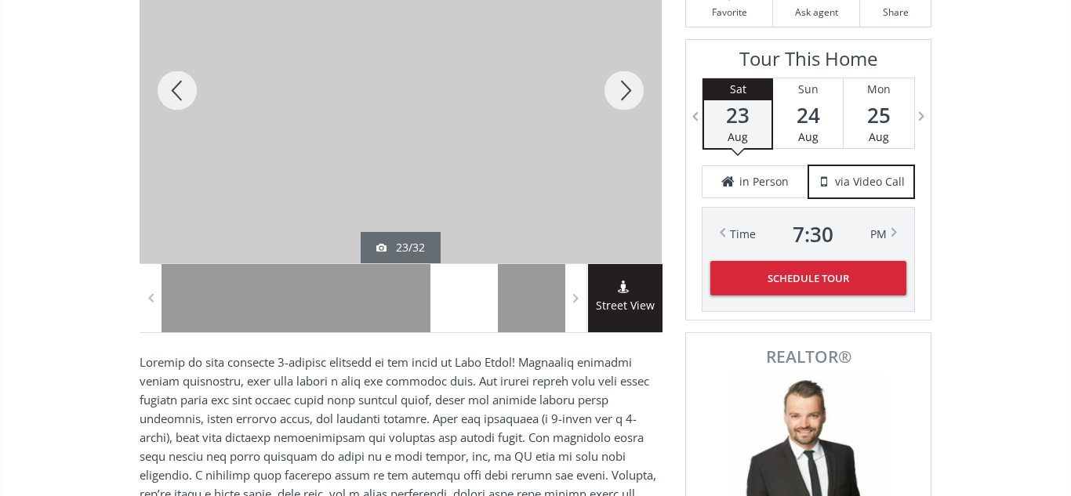
click at [620, 91] on div at bounding box center [623, 91] width 75 height 346
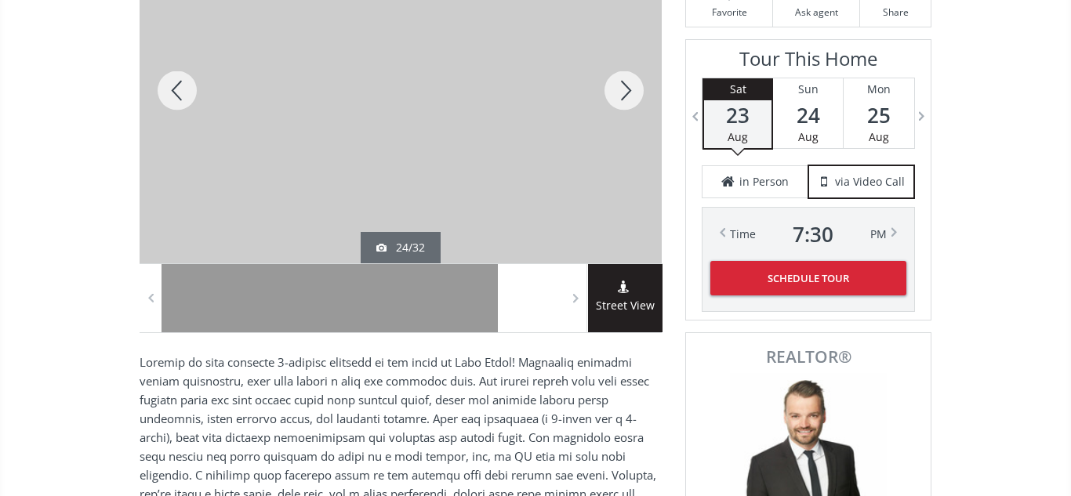
click at [620, 91] on div at bounding box center [623, 91] width 75 height 346
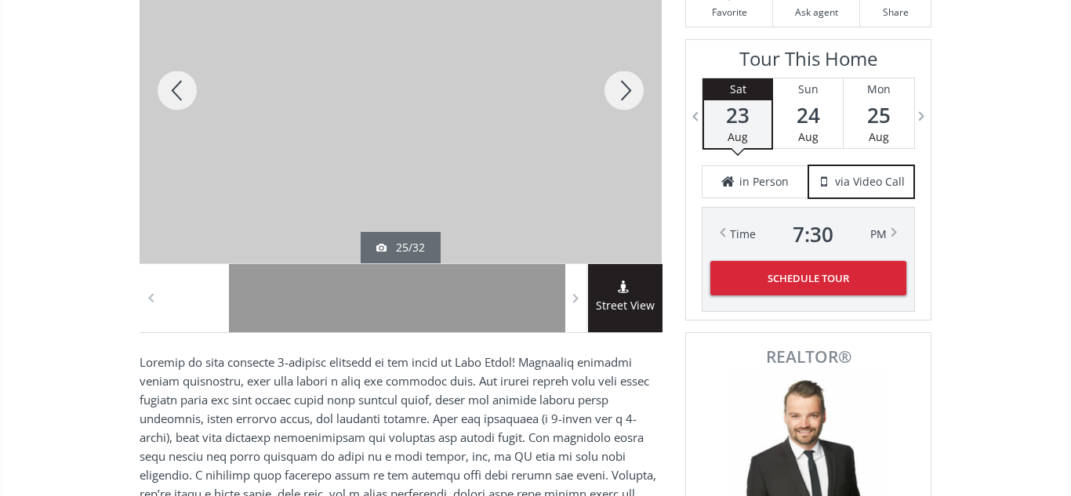
click at [620, 91] on div at bounding box center [623, 91] width 75 height 346
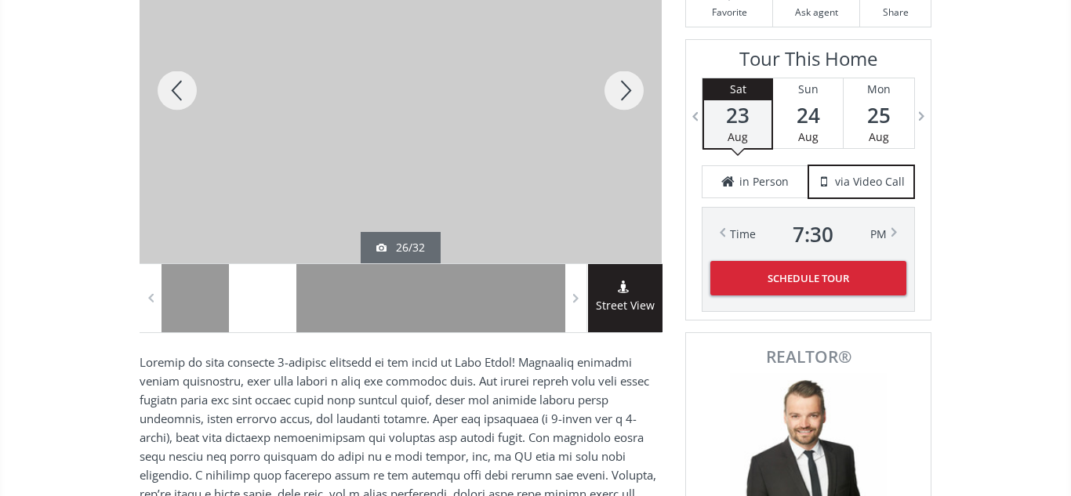
click at [620, 91] on div at bounding box center [623, 91] width 75 height 346
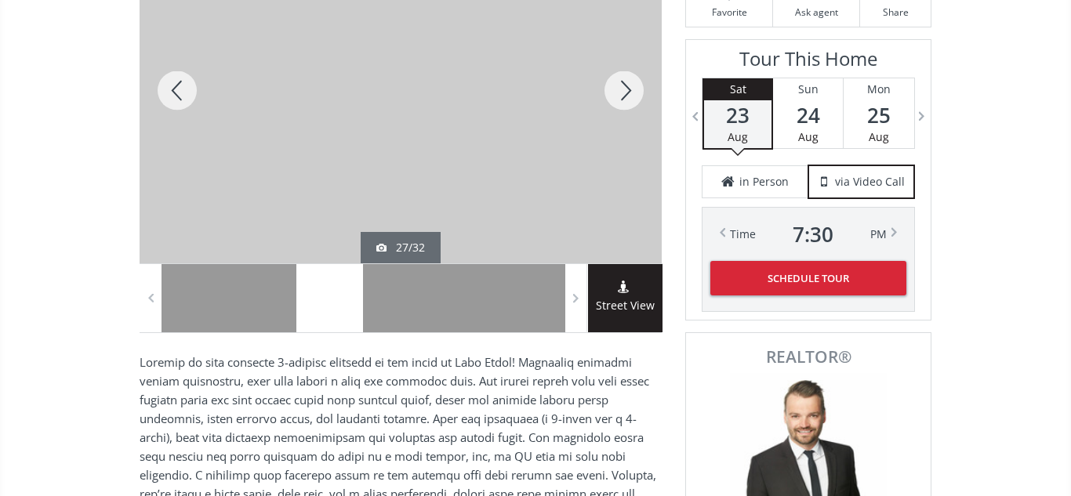
click at [620, 91] on div at bounding box center [623, 91] width 75 height 346
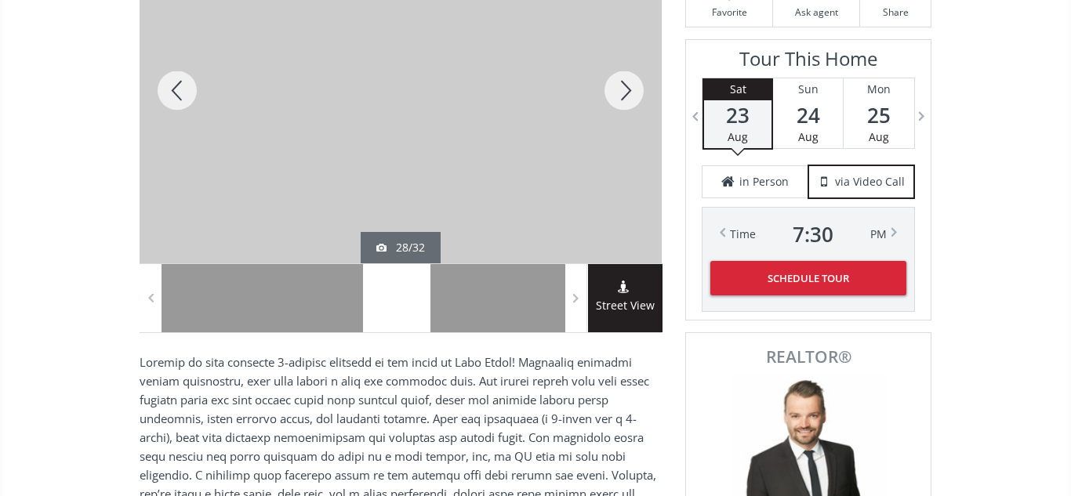
click at [620, 91] on div at bounding box center [623, 91] width 75 height 346
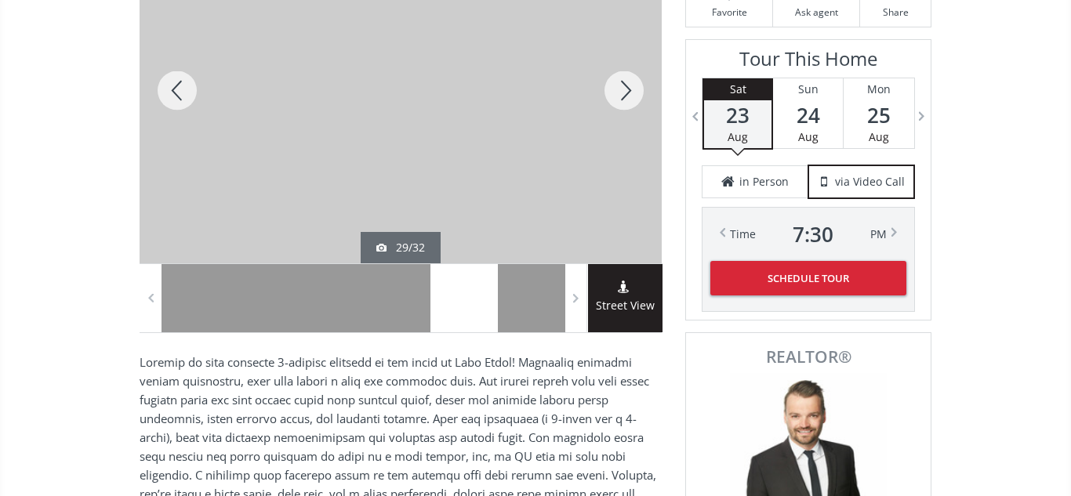
click at [620, 91] on div at bounding box center [623, 91] width 75 height 346
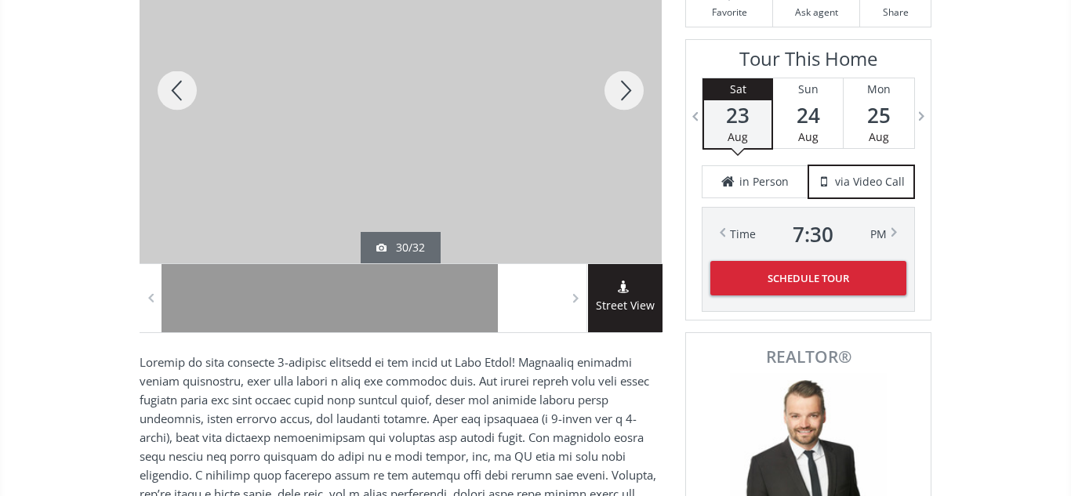
click at [190, 83] on div at bounding box center [177, 91] width 75 height 346
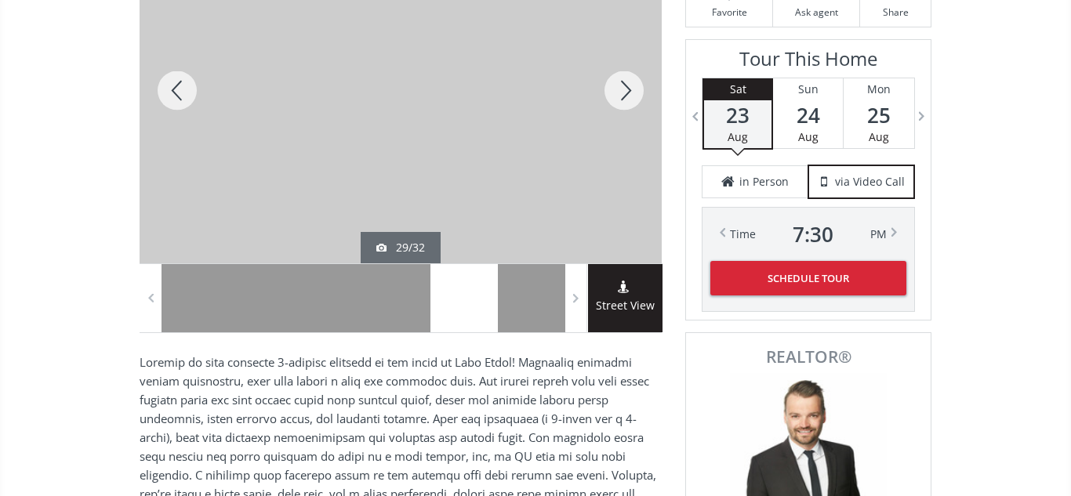
click at [619, 93] on div at bounding box center [623, 91] width 75 height 346
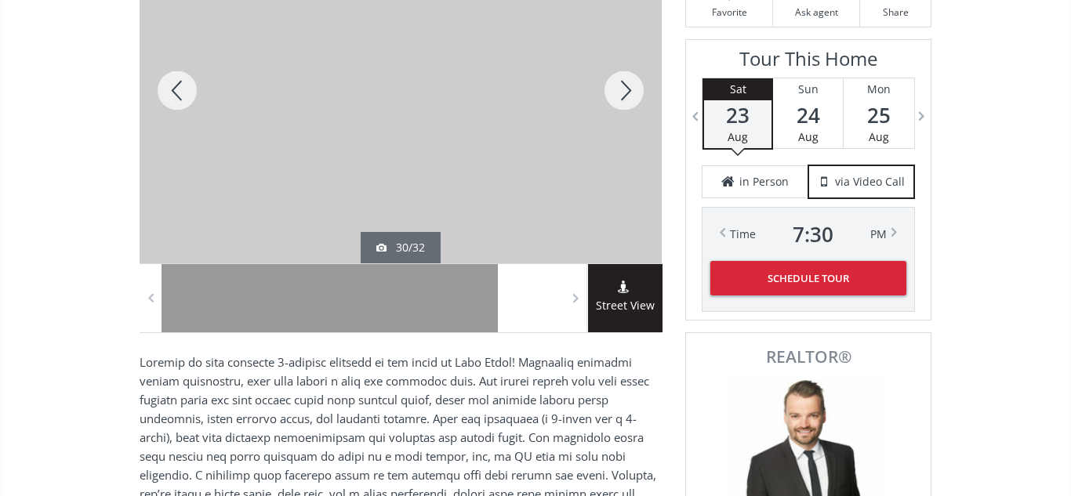
click at [176, 86] on div at bounding box center [177, 91] width 75 height 346
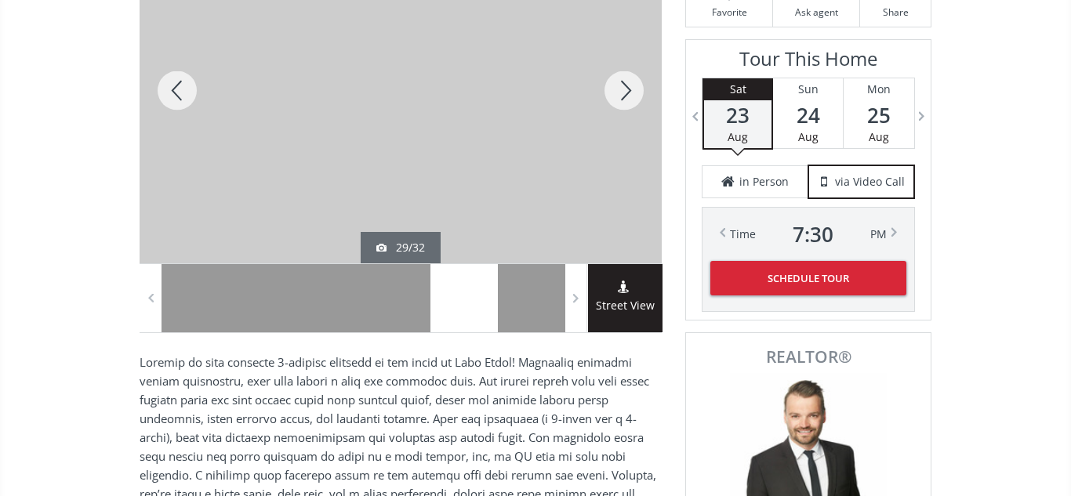
click at [620, 87] on div at bounding box center [623, 91] width 75 height 346
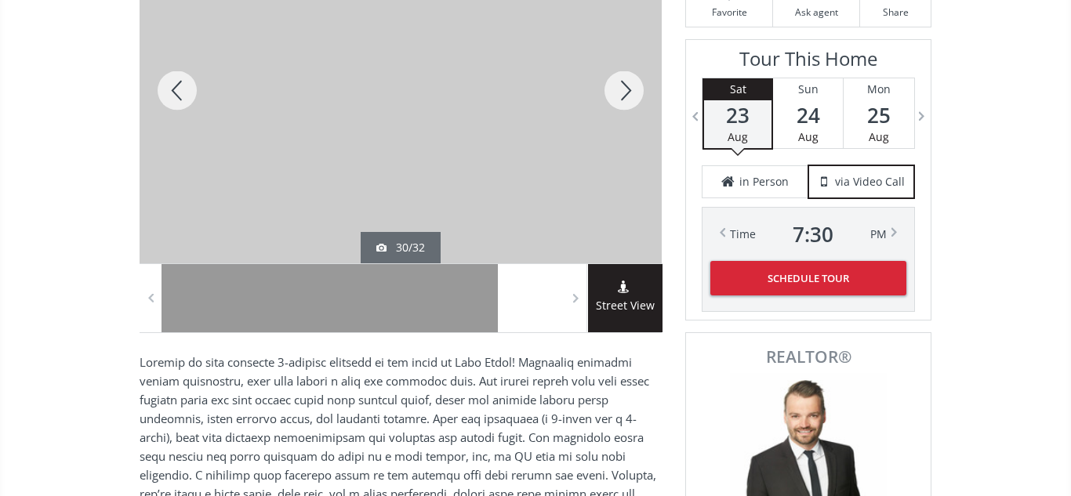
click at [620, 87] on div at bounding box center [623, 91] width 75 height 346
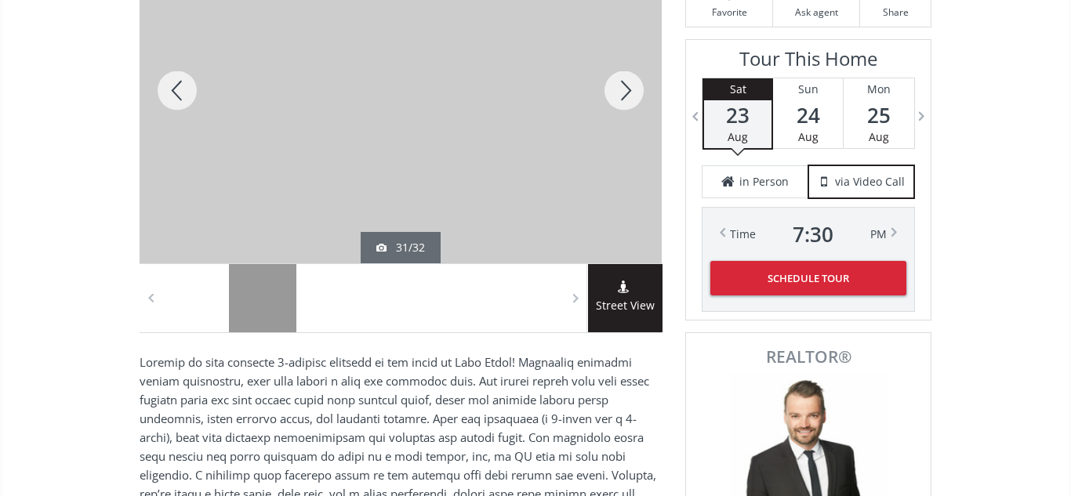
click at [620, 87] on div at bounding box center [623, 91] width 75 height 346
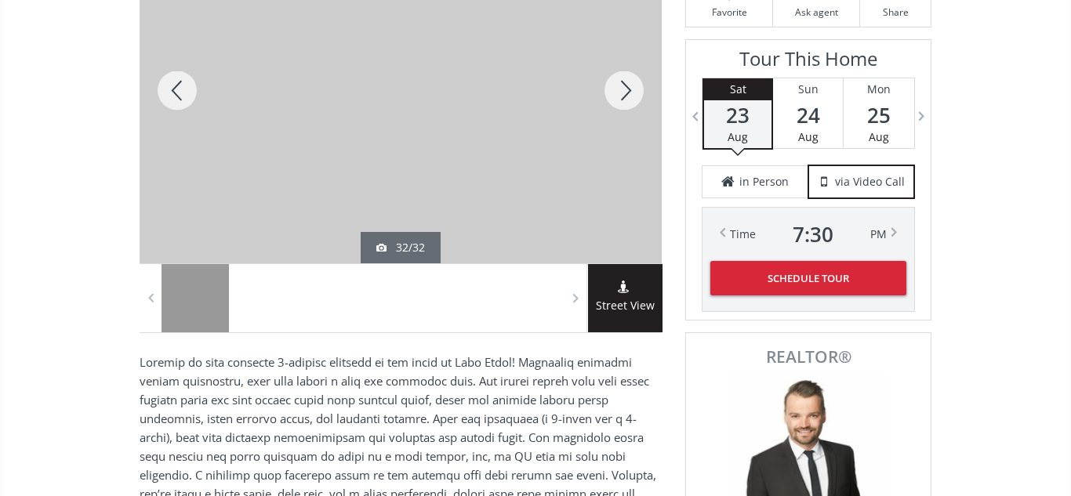
click at [176, 86] on div at bounding box center [177, 91] width 75 height 346
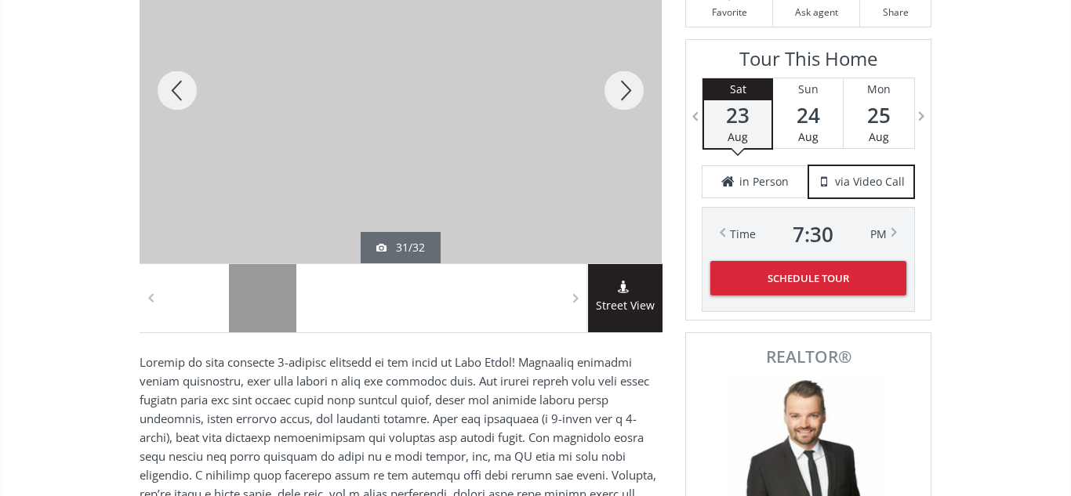
click at [176, 86] on div at bounding box center [177, 91] width 75 height 346
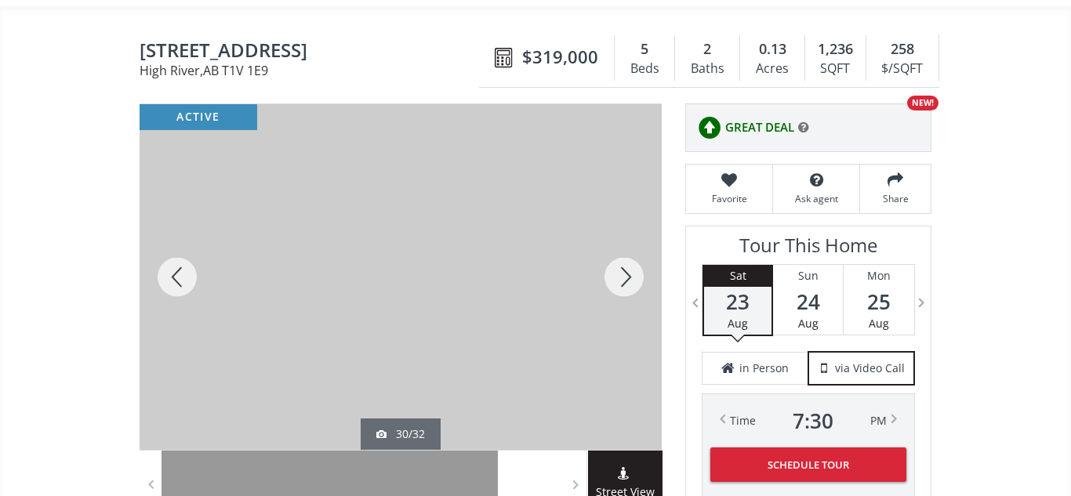
scroll to position [125, 0]
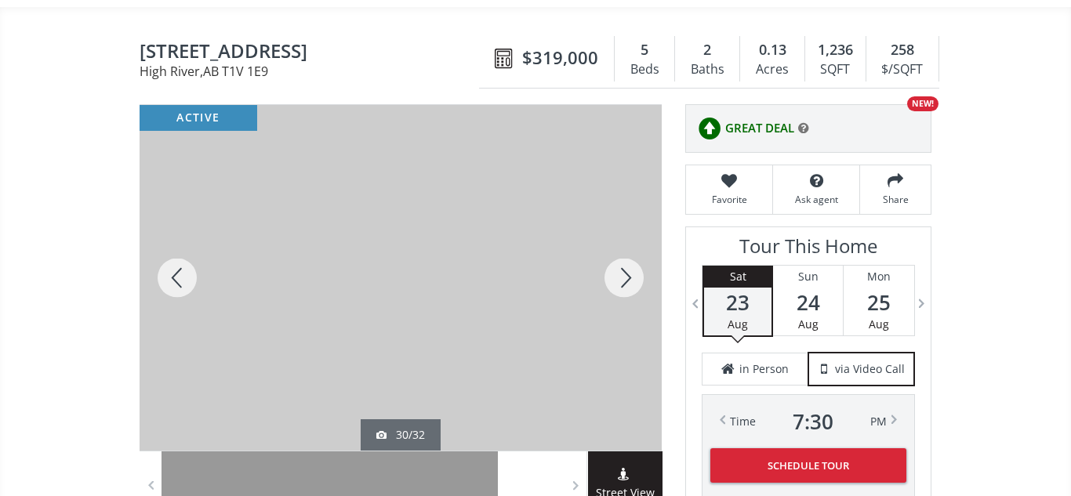
click at [620, 271] on div at bounding box center [623, 278] width 75 height 346
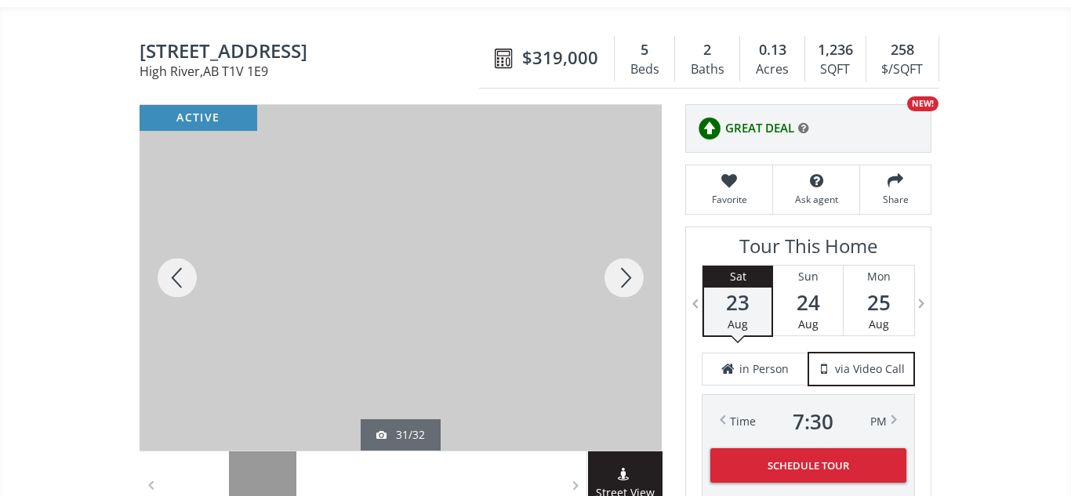
click at [620, 271] on div at bounding box center [623, 278] width 75 height 346
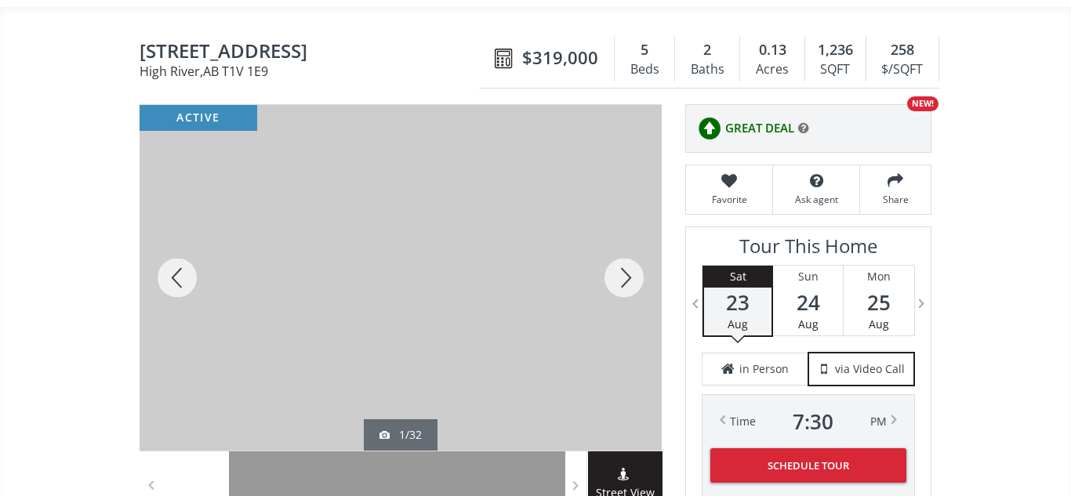
click at [620, 271] on div at bounding box center [623, 278] width 75 height 346
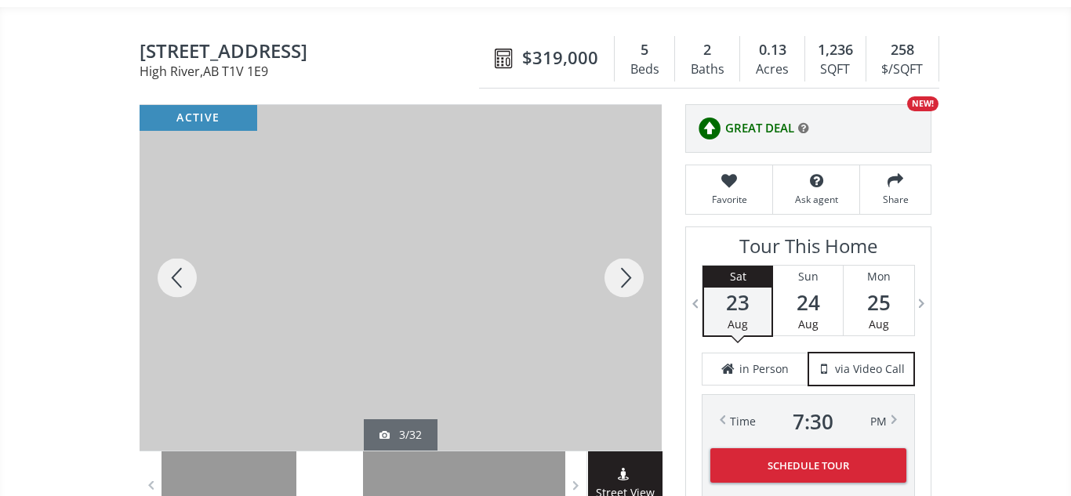
click at [620, 271] on div at bounding box center [623, 278] width 75 height 346
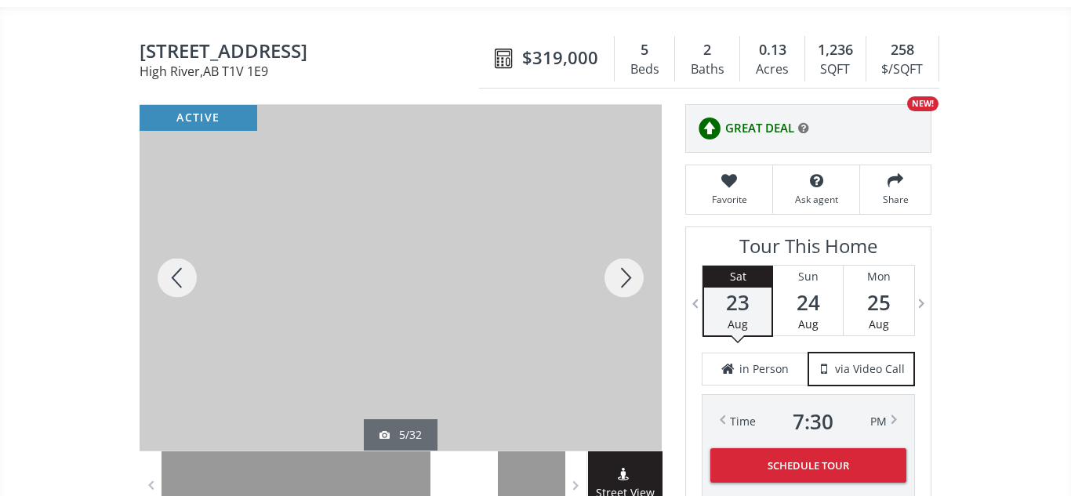
click at [620, 271] on div at bounding box center [623, 278] width 75 height 346
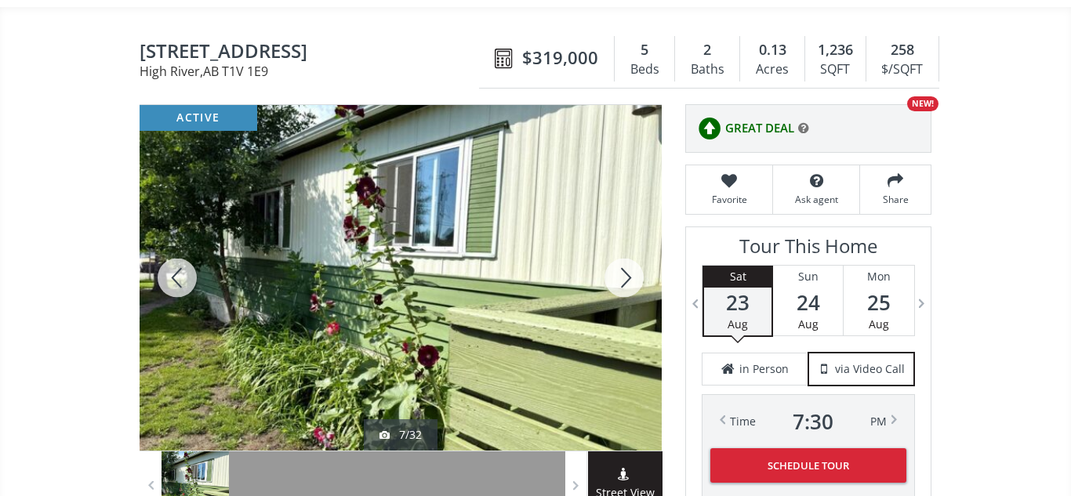
click at [620, 271] on div at bounding box center [623, 278] width 75 height 346
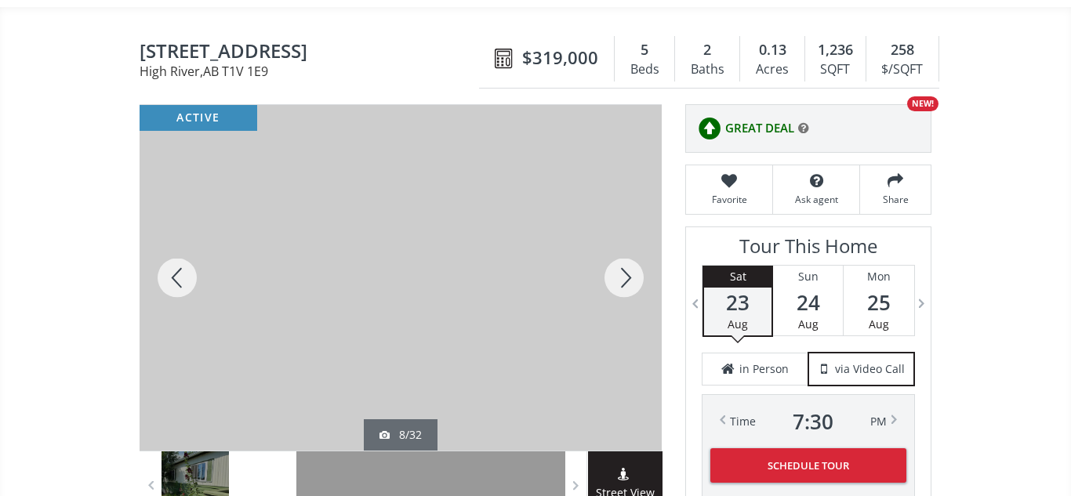
click at [620, 271] on div at bounding box center [623, 278] width 75 height 346
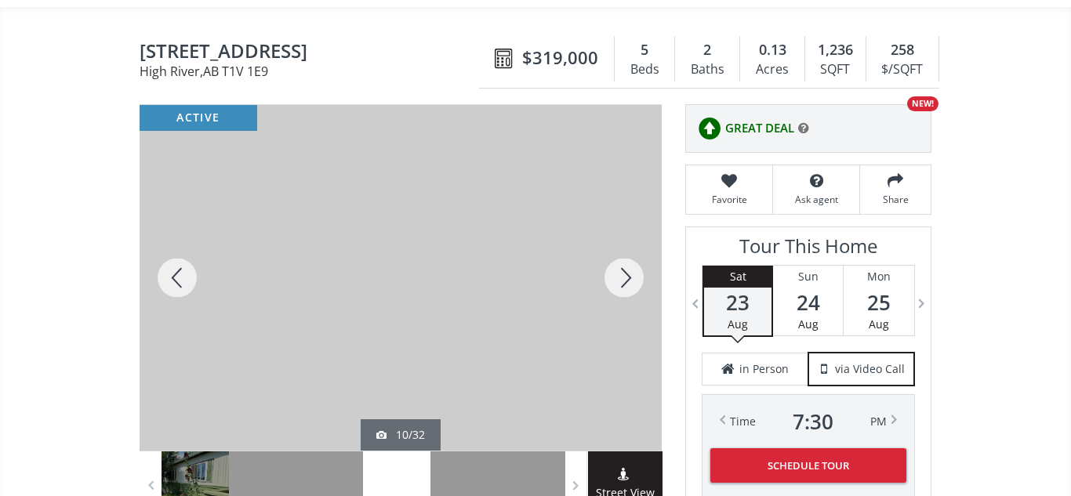
click at [620, 271] on div at bounding box center [623, 278] width 75 height 346
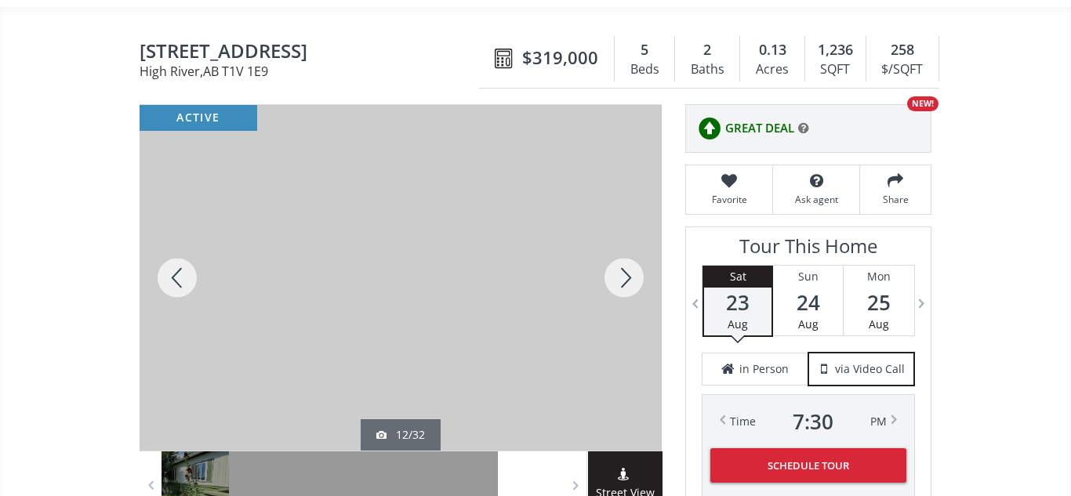
click at [620, 271] on div at bounding box center [623, 278] width 75 height 346
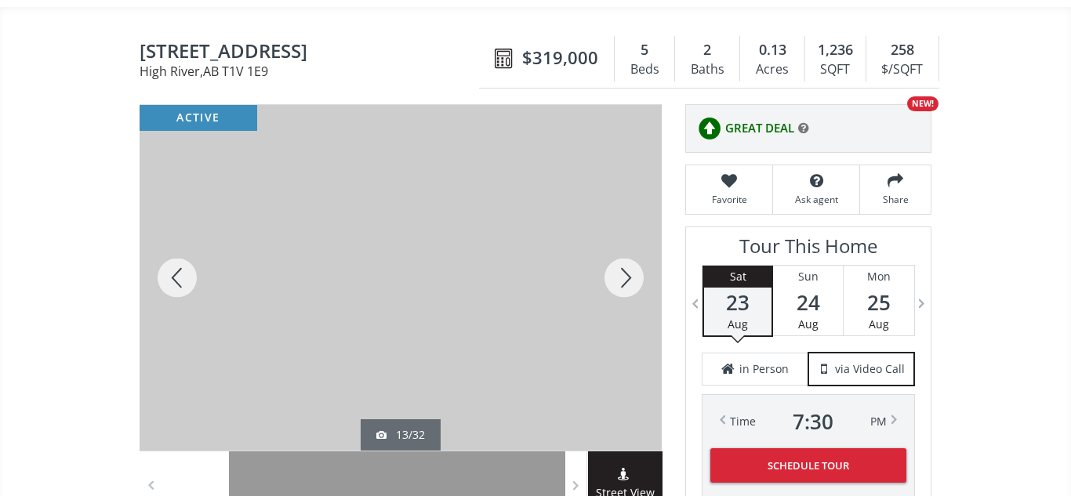
click at [620, 271] on div at bounding box center [623, 278] width 75 height 346
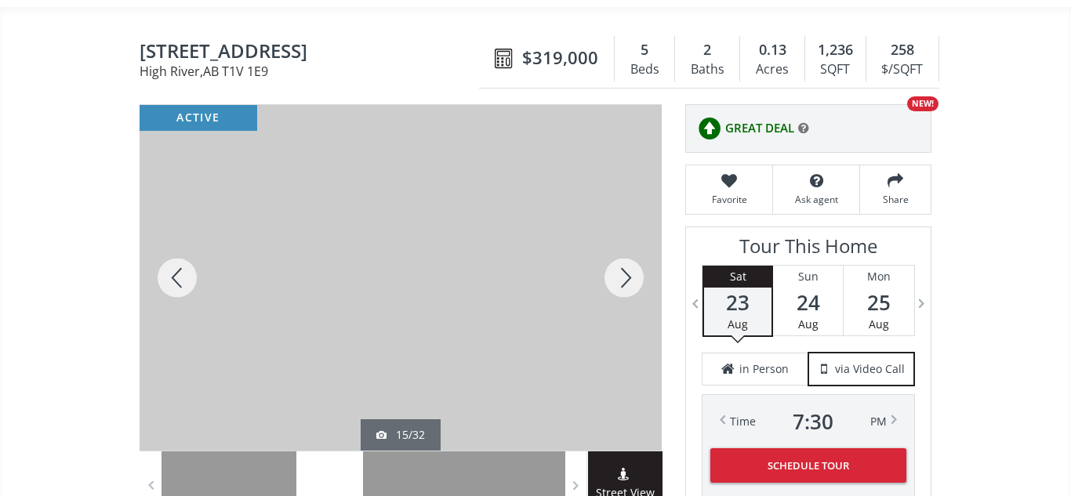
click at [620, 271] on div at bounding box center [623, 278] width 75 height 346
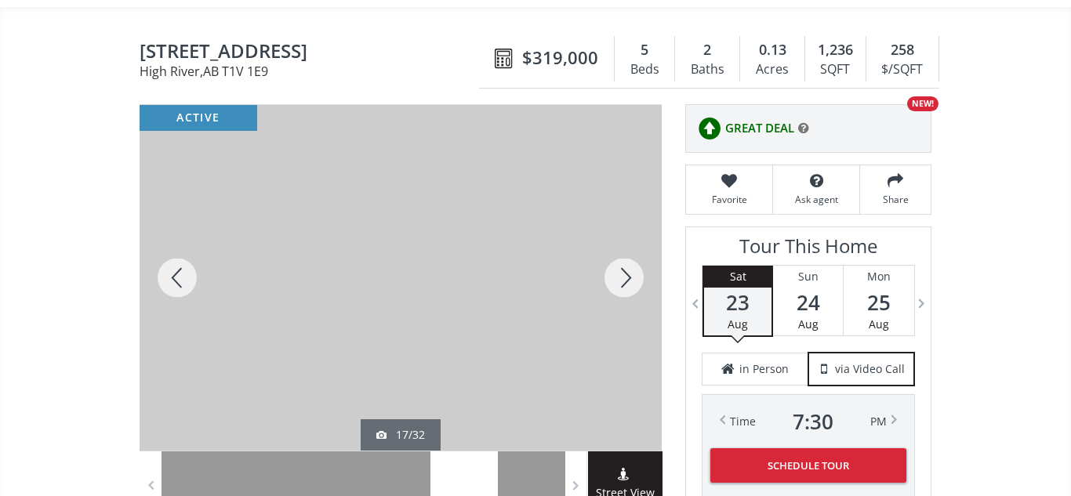
click at [620, 271] on div at bounding box center [623, 278] width 75 height 346
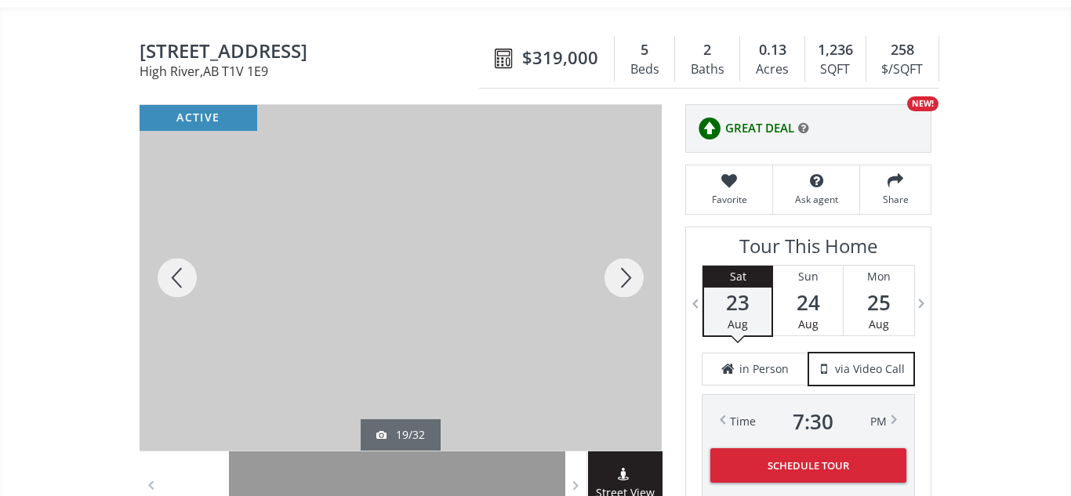
click at [620, 271] on div at bounding box center [623, 278] width 75 height 346
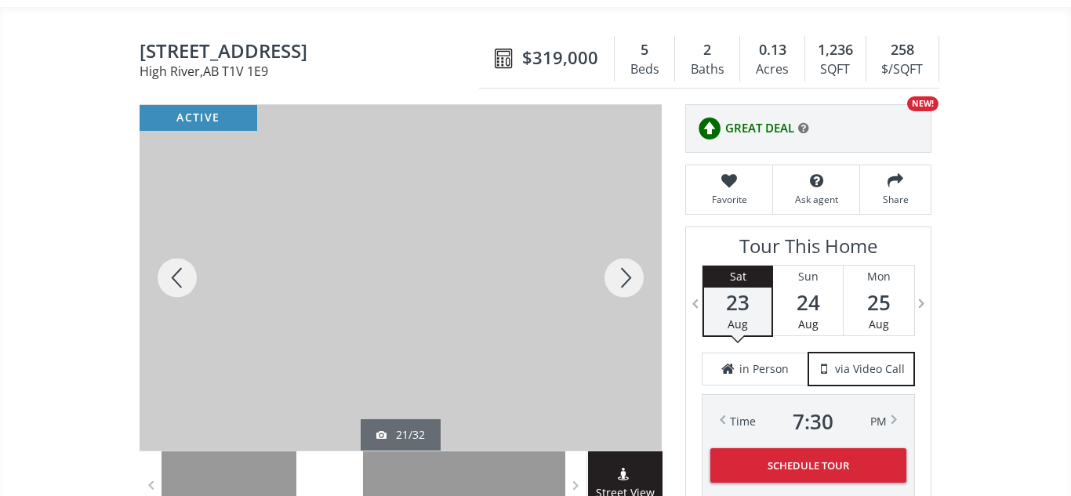
click at [620, 271] on div at bounding box center [623, 278] width 75 height 346
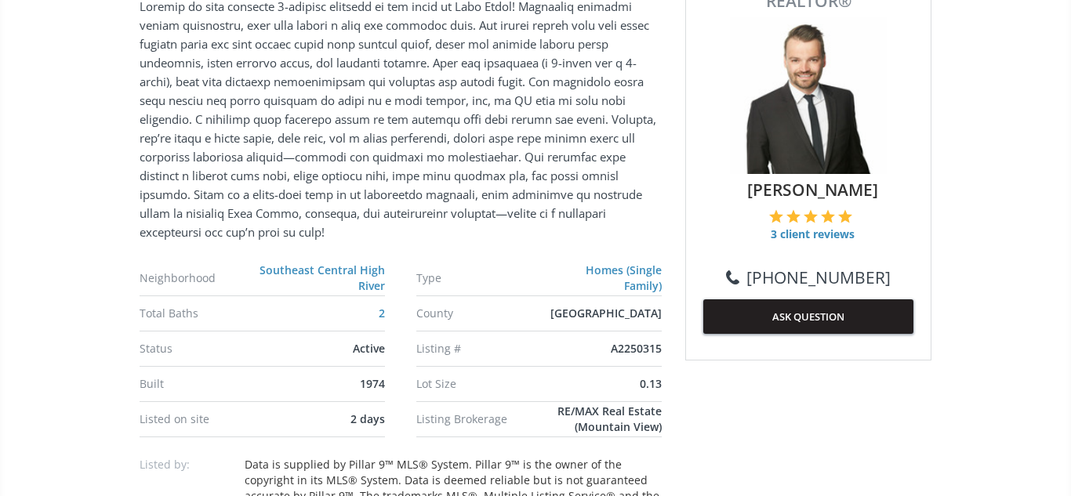
scroll to position [672, 0]
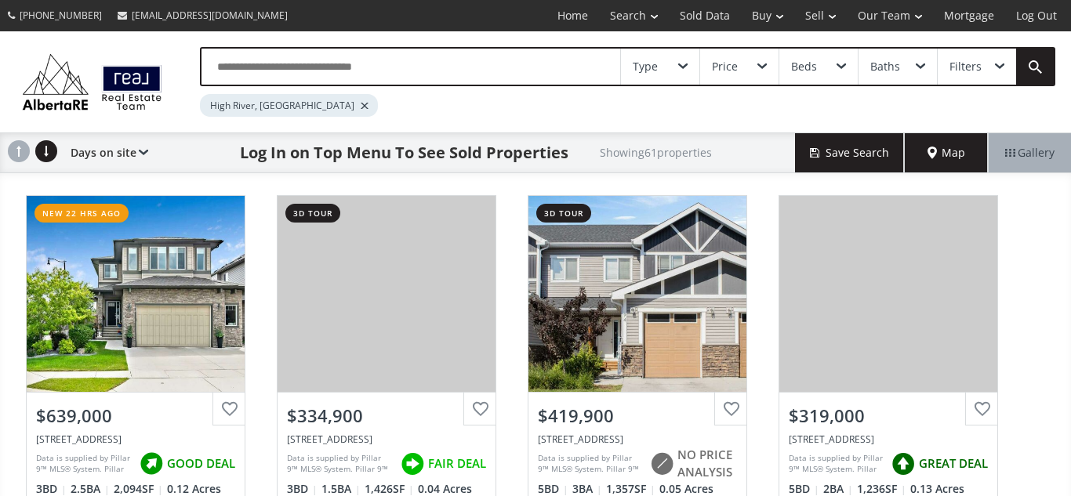
click at [361, 106] on div at bounding box center [365, 106] width 8 height 6
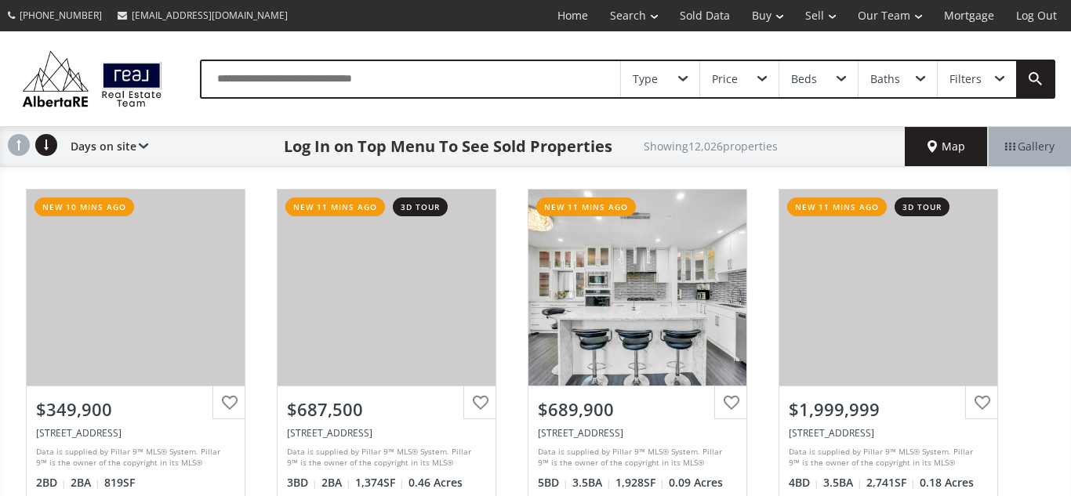
click at [307, 75] on input "text" at bounding box center [410, 79] width 419 height 36
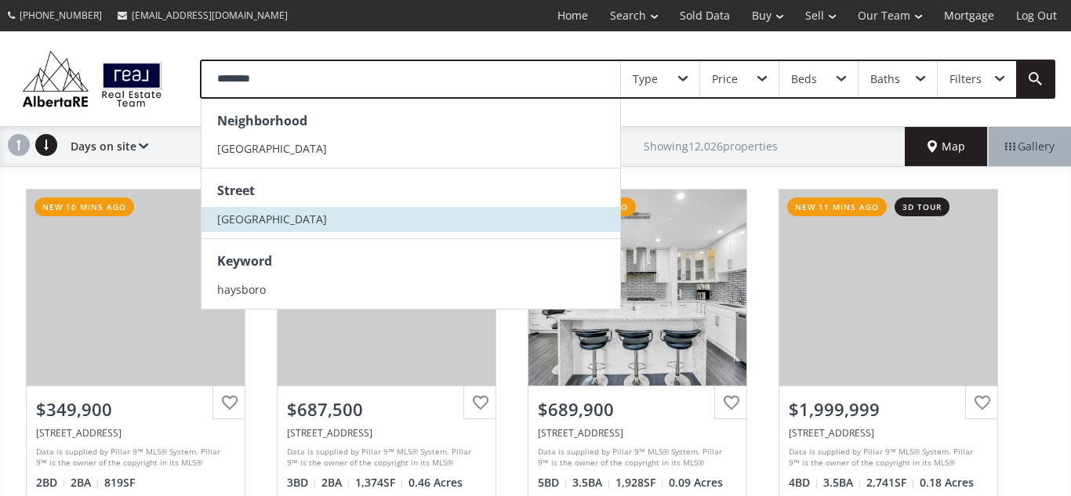
type input "********"
click at [256, 219] on span "Haysboro Crescent SW" at bounding box center [272, 219] width 110 height 15
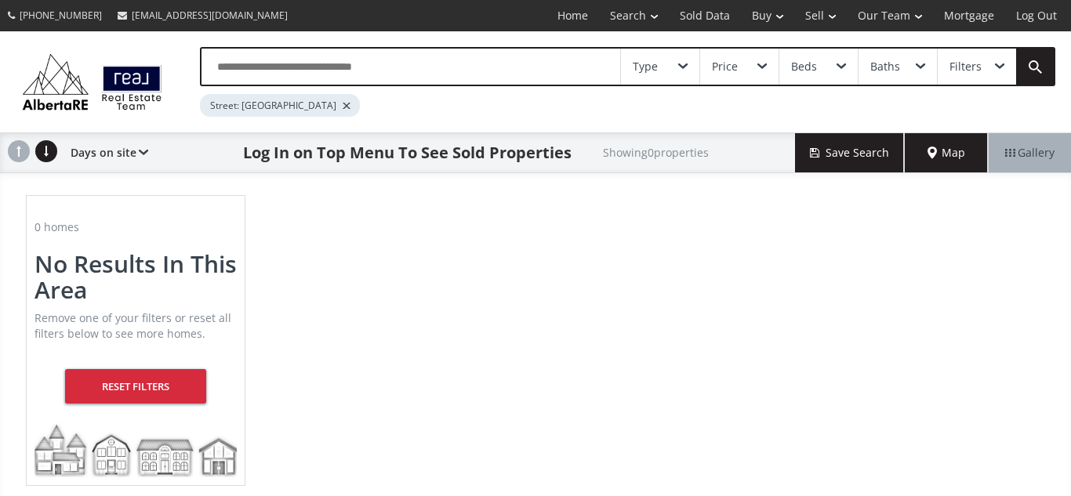
click at [352, 109] on div "Street: Haysboro Crescent SW" at bounding box center [280, 105] width 160 height 23
click at [350, 105] on div at bounding box center [347, 106] width 8 height 6
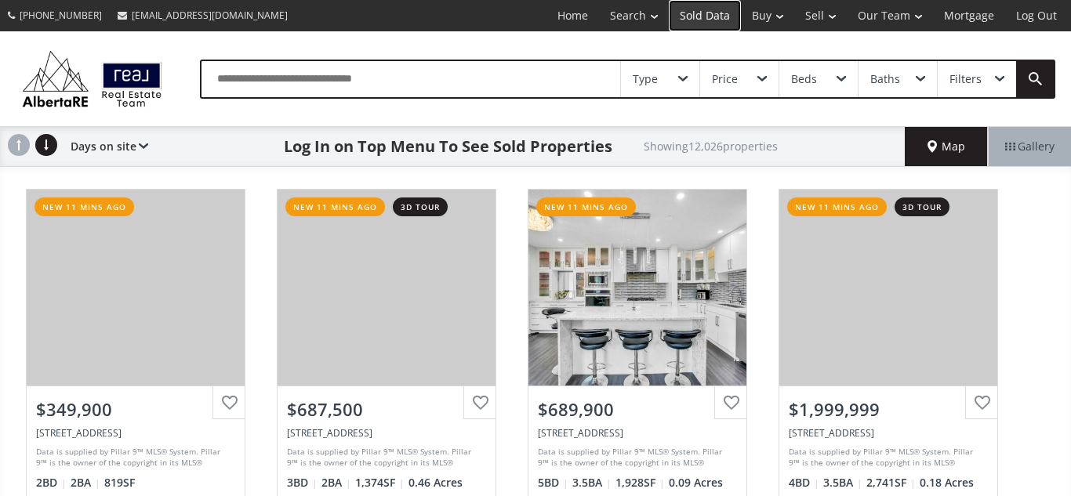
click at [699, 16] on link "Sold Data" at bounding box center [705, 15] width 72 height 31
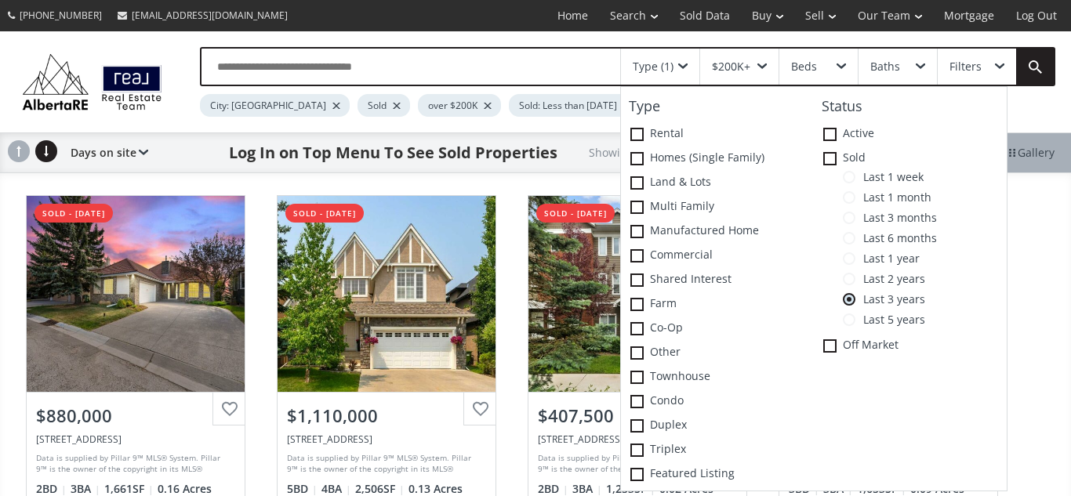
click at [763, 67] on span at bounding box center [761, 66] width 9 height 6
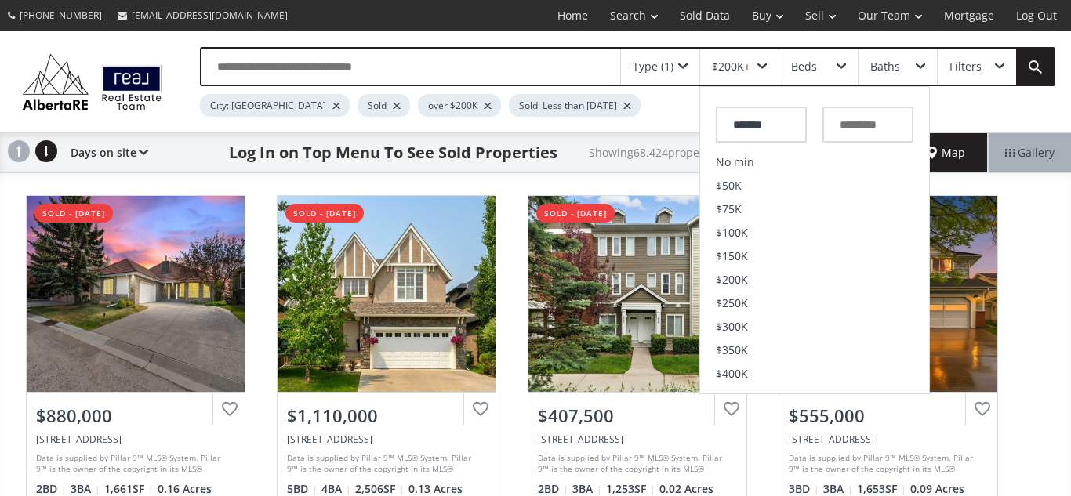
click at [739, 128] on input "*******" at bounding box center [761, 125] width 91 height 36
type input "*******"
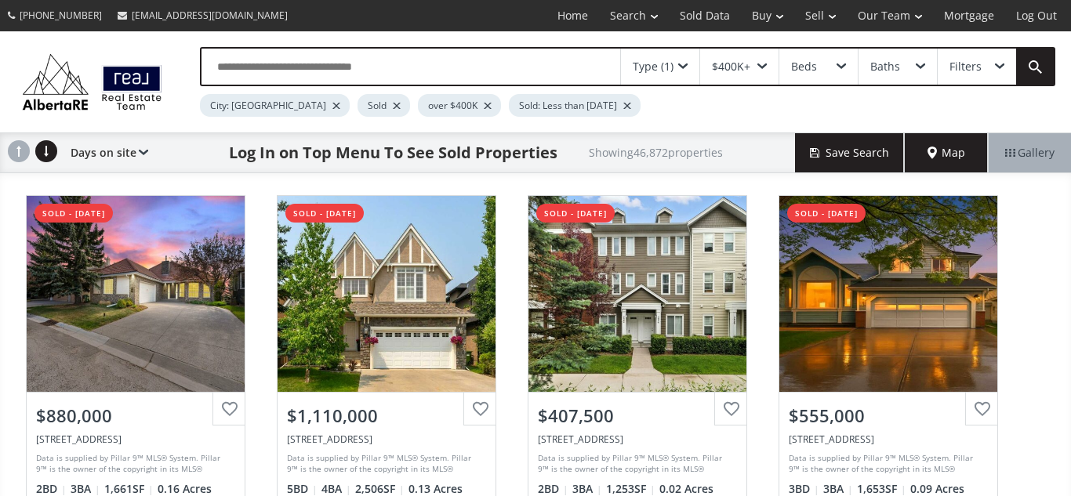
click at [951, 151] on span "Map" at bounding box center [946, 153] width 38 height 16
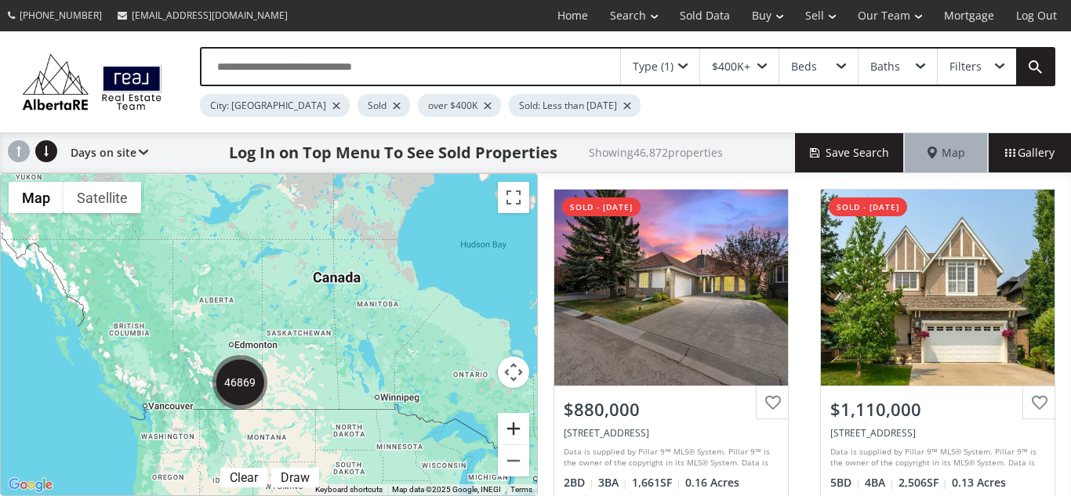
click at [510, 430] on button "Zoom in" at bounding box center [513, 428] width 31 height 31
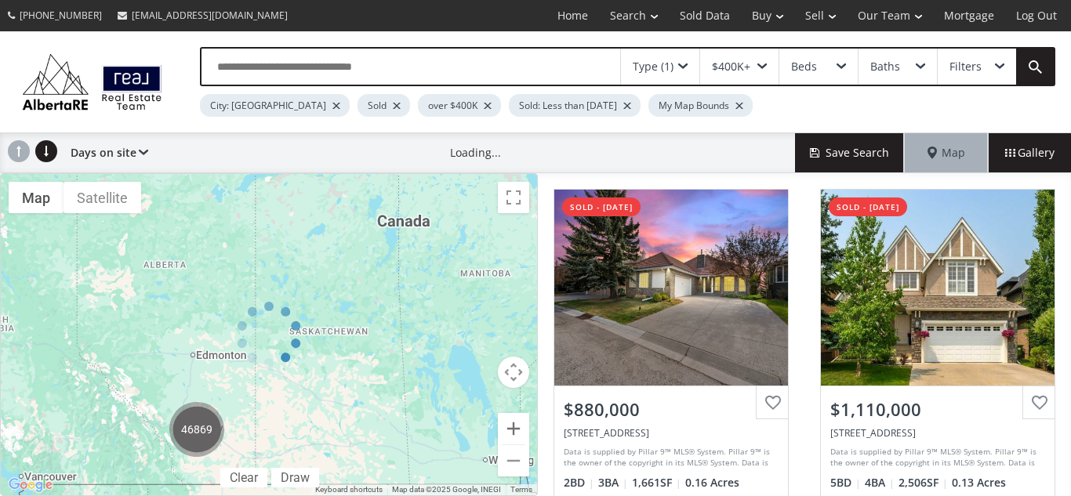
click at [510, 430] on div at bounding box center [269, 334] width 538 height 323
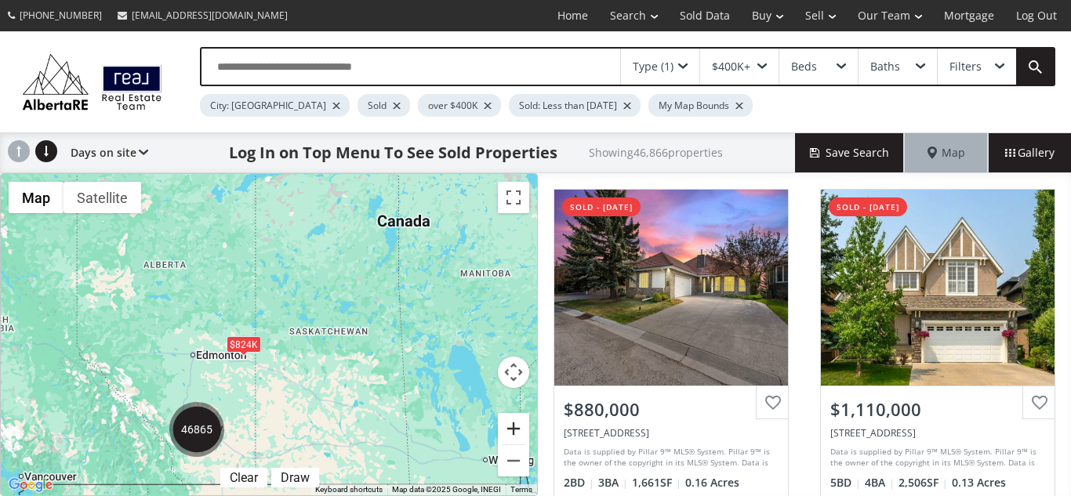
click at [509, 430] on button "Zoom in" at bounding box center [513, 428] width 31 height 31
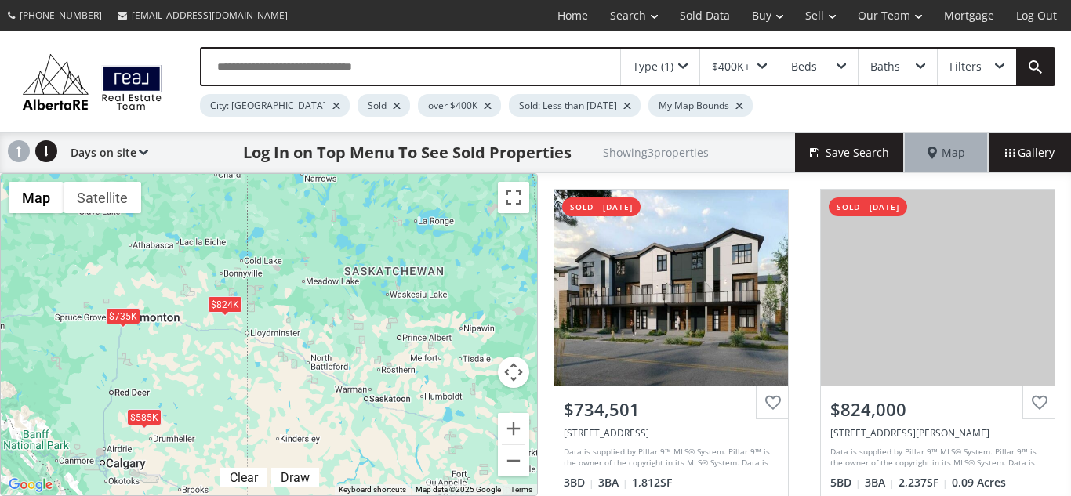
drag, startPoint x: 176, startPoint y: 398, endPoint x: 180, endPoint y: 334, distance: 64.5
click at [180, 334] on div "$735K $824K $585K" at bounding box center [269, 334] width 536 height 321
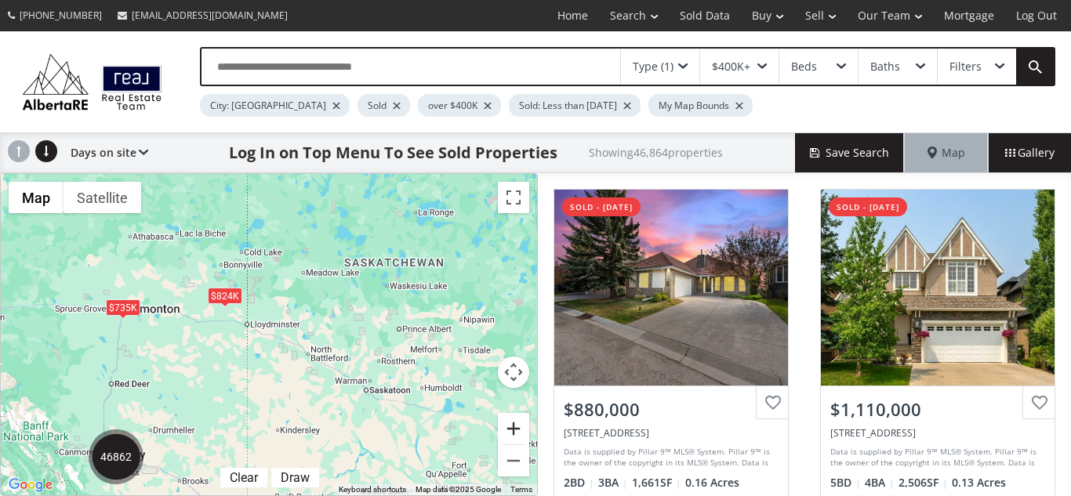
click at [512, 434] on button "Zoom in" at bounding box center [513, 428] width 31 height 31
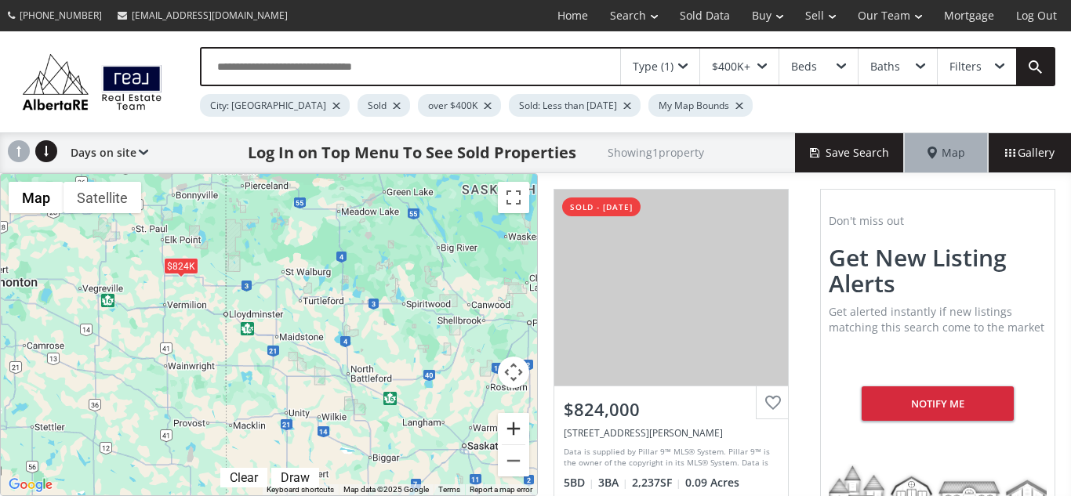
click at [512, 434] on button "Zoom in" at bounding box center [513, 428] width 31 height 31
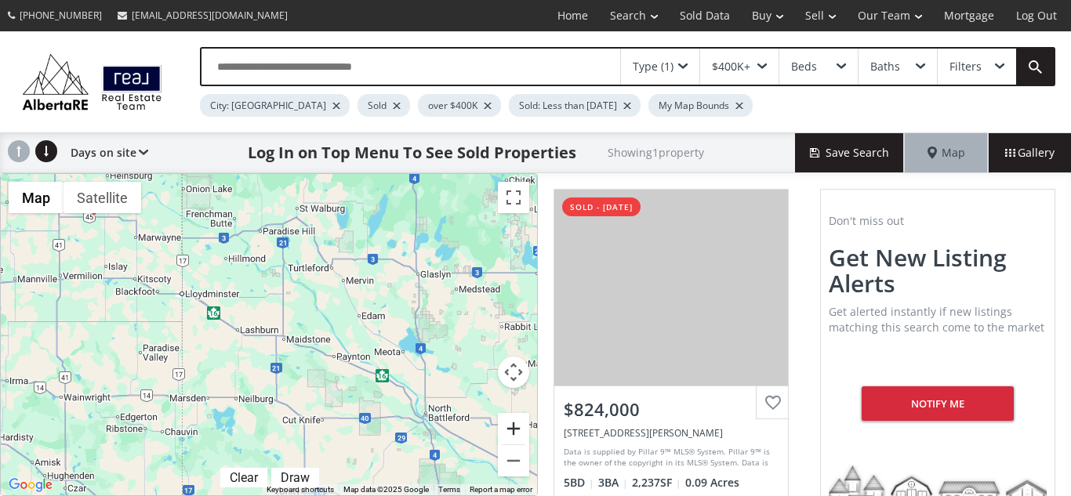
click at [512, 434] on button "Zoom in" at bounding box center [513, 428] width 31 height 31
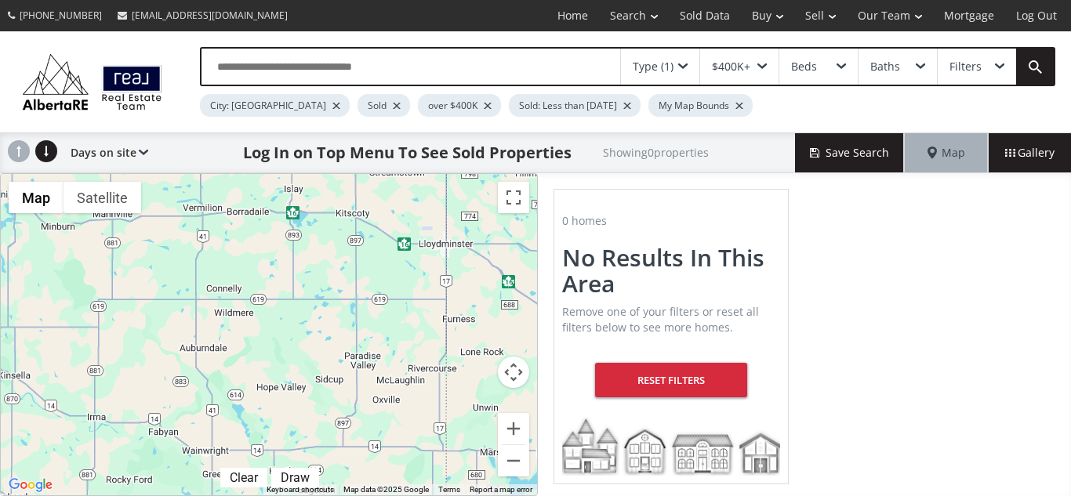
drag, startPoint x: 155, startPoint y: 371, endPoint x: 527, endPoint y: 357, distance: 371.8
click at [527, 357] on div "Map Terrain Satellite Labels Clear Draw Keyboard shortcuts Map Data Map data ©2…" at bounding box center [269, 334] width 536 height 321
click at [27, 359] on div at bounding box center [269, 334] width 536 height 321
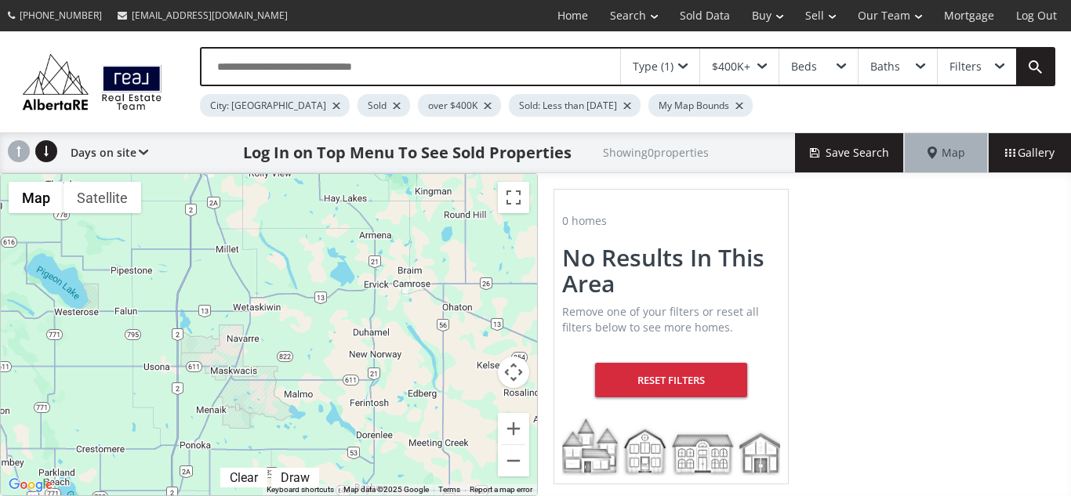
drag, startPoint x: 27, startPoint y: 359, endPoint x: 811, endPoint y: 274, distance: 787.7
click at [811, 274] on div "← Move left → Move right ↑ Move up ↓ Move down + Zoom in - Zoom out Home Jump l…" at bounding box center [535, 334] width 1071 height 323
click at [510, 431] on button "Zoom in" at bounding box center [513, 428] width 31 height 31
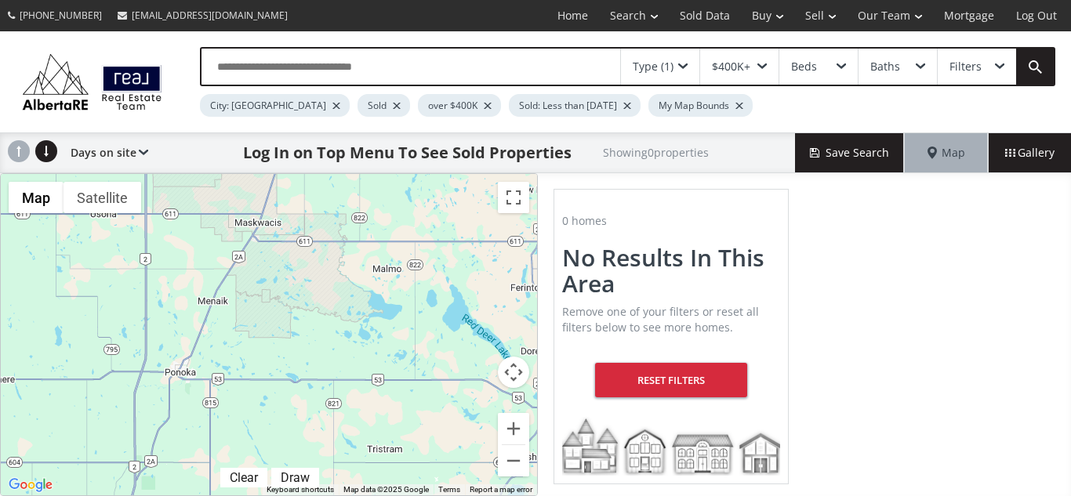
drag, startPoint x: 285, startPoint y: 375, endPoint x: 347, endPoint y: 182, distance: 203.5
click at [347, 182] on div at bounding box center [269, 334] width 536 height 321
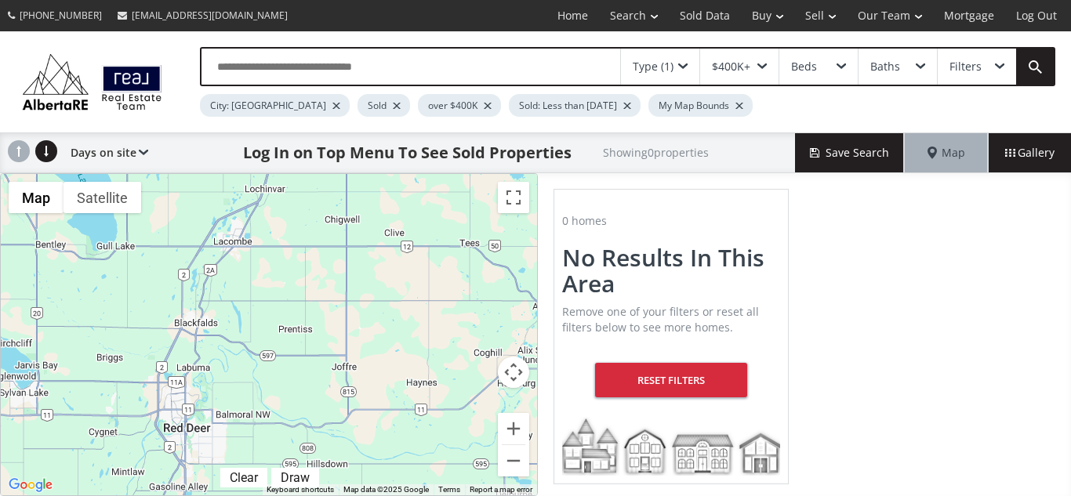
drag, startPoint x: 232, startPoint y: 451, endPoint x: 369, endPoint y: 119, distance: 358.8
click at [369, 119] on div "Type (1) $400K+ Beds Baths Filters City: Calgary Sold over $400K Sold: Less tha…" at bounding box center [535, 263] width 1071 height 465
click at [513, 434] on button "Zoom in" at bounding box center [513, 428] width 31 height 31
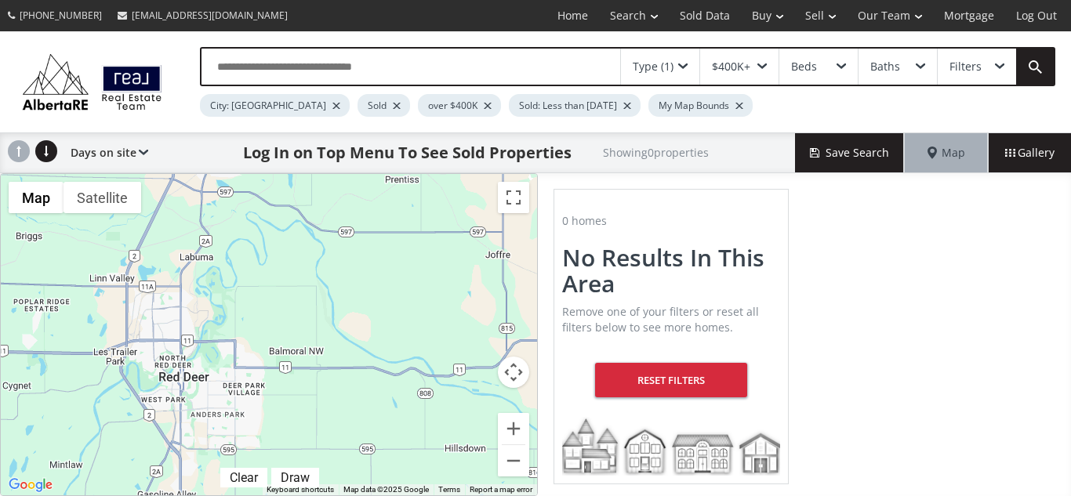
drag, startPoint x: 224, startPoint y: 339, endPoint x: 307, endPoint y: 182, distance: 177.1
click at [307, 182] on div at bounding box center [269, 334] width 536 height 321
click at [517, 432] on button "Zoom in" at bounding box center [513, 428] width 31 height 31
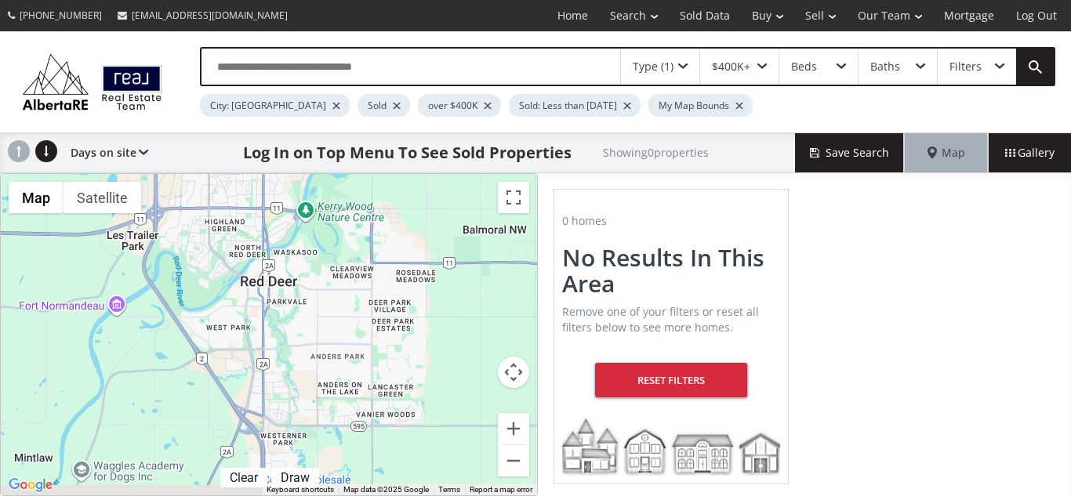
drag, startPoint x: 256, startPoint y: 385, endPoint x: 428, endPoint y: 245, distance: 222.3
click at [428, 245] on div at bounding box center [269, 334] width 536 height 321
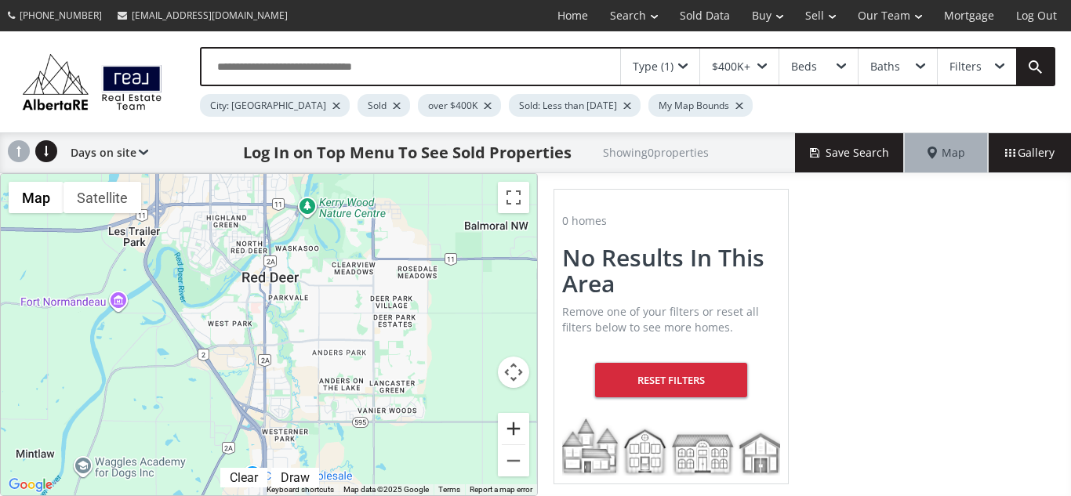
click at [511, 425] on button "Zoom in" at bounding box center [513, 428] width 31 height 31
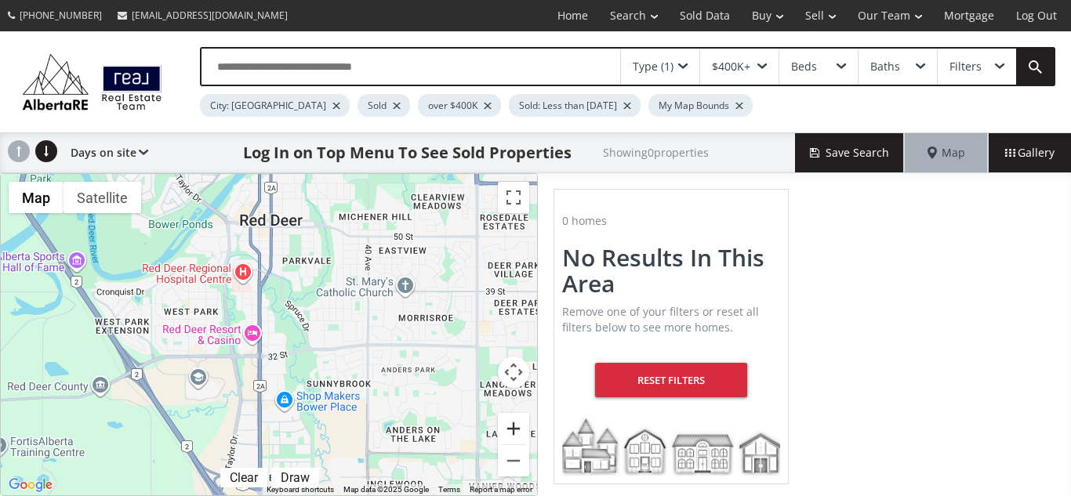
click at [511, 425] on button "Zoom in" at bounding box center [513, 428] width 31 height 31
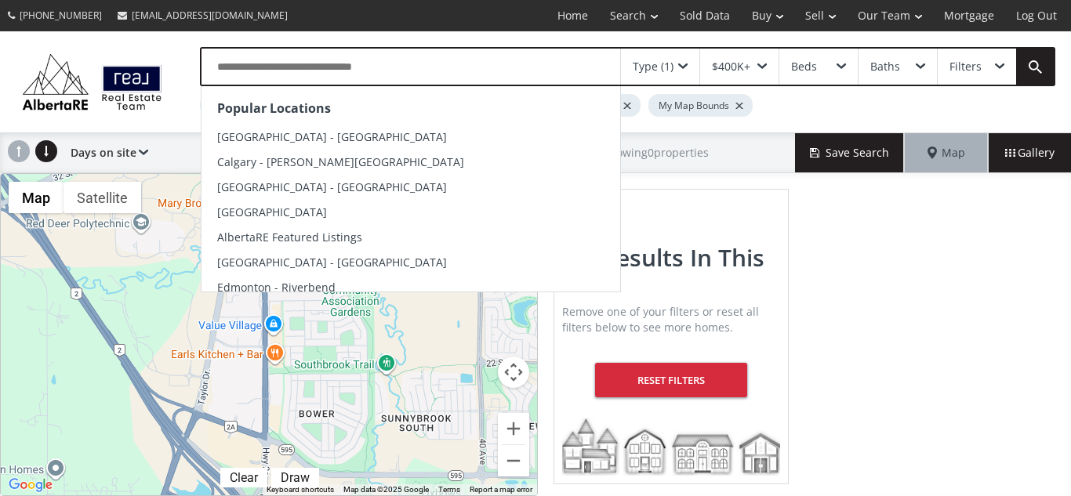
drag, startPoint x: 382, startPoint y: 367, endPoint x: 394, endPoint y: 81, distance: 286.4
click at [394, 81] on div "Popular Locations Calgary - Kensington Calgary - Marda Loop Calgary - Downtown …" at bounding box center [535, 263] width 1071 height 465
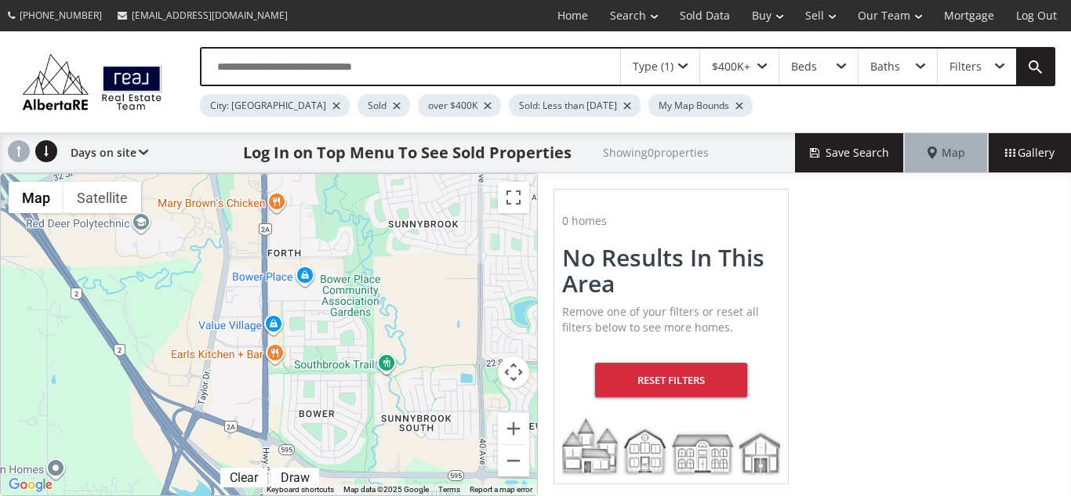
click at [394, 81] on input "text" at bounding box center [410, 67] width 419 height 36
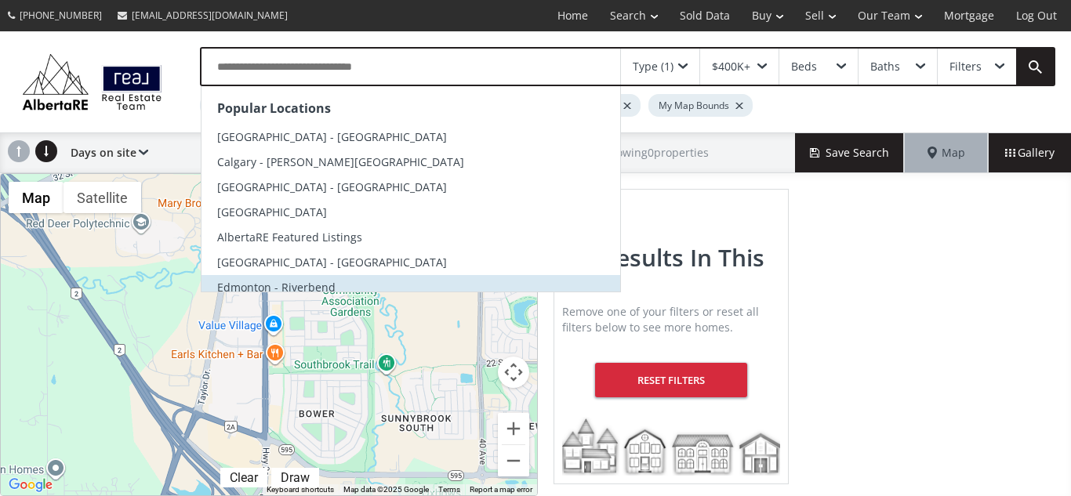
scroll to position [8, 0]
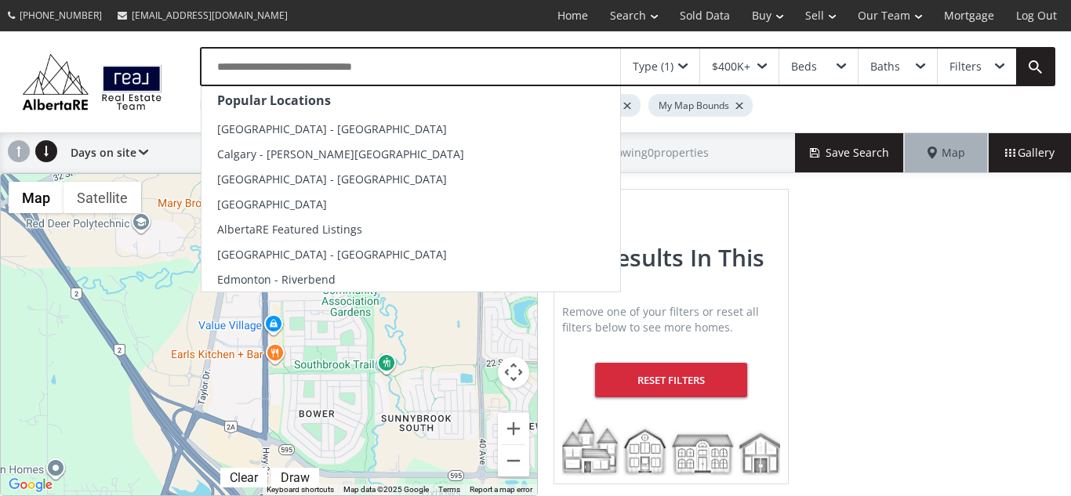
click at [326, 436] on div at bounding box center [269, 334] width 536 height 321
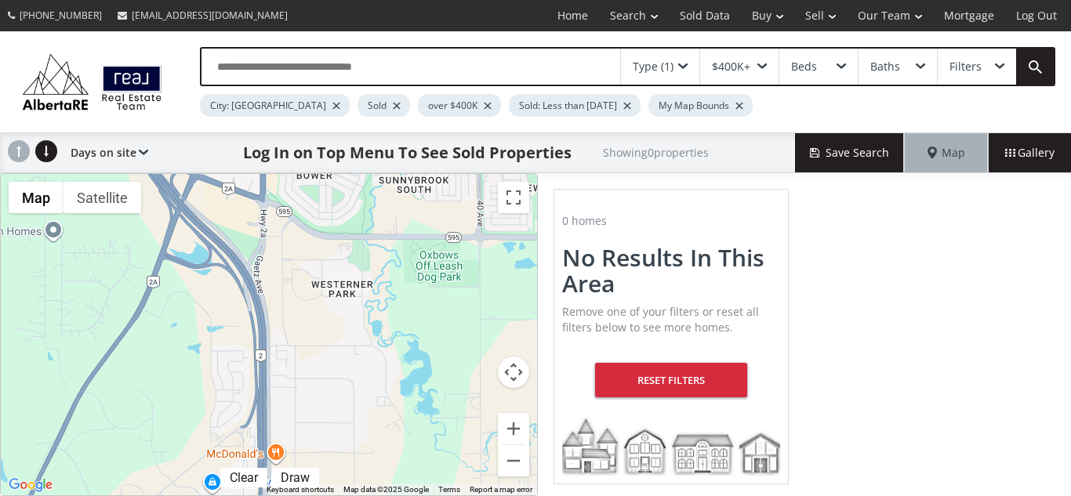
drag, startPoint x: 326, startPoint y: 436, endPoint x: 322, endPoint y: 189, distance: 247.0
click at [322, 189] on div at bounding box center [269, 334] width 536 height 321
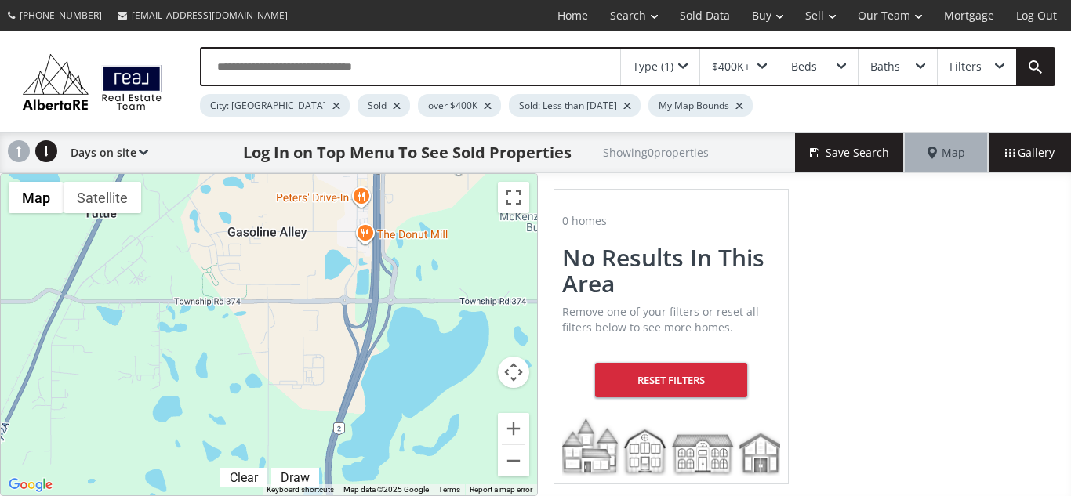
drag, startPoint x: 321, startPoint y: 468, endPoint x: 440, endPoint y: 70, distance: 415.7
click at [440, 70] on div "Type (1) $400K+ Beds Baths Filters City: Calgary Sold over $400K Sold: Less tha…" at bounding box center [535, 263] width 1071 height 465
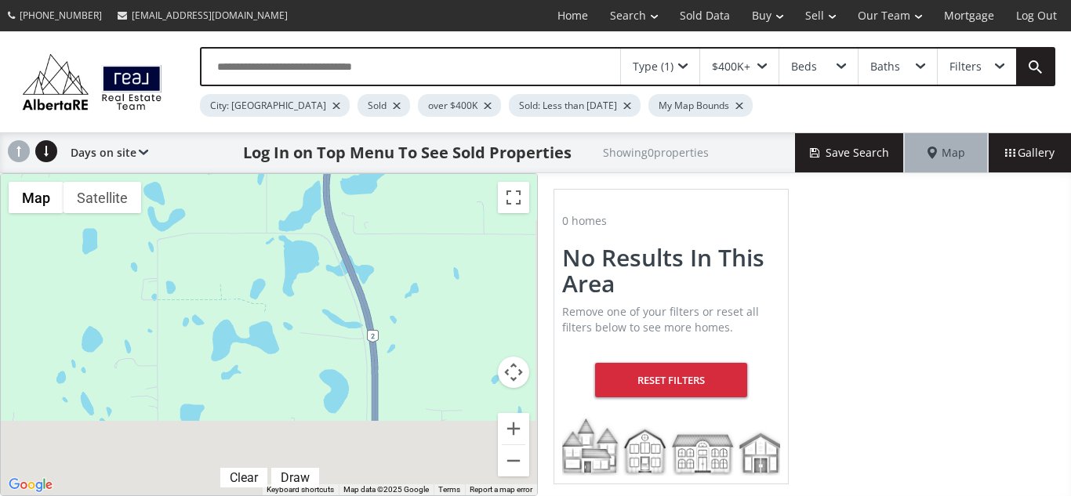
drag, startPoint x: 388, startPoint y: 444, endPoint x: 389, endPoint y: 142, distance: 301.8
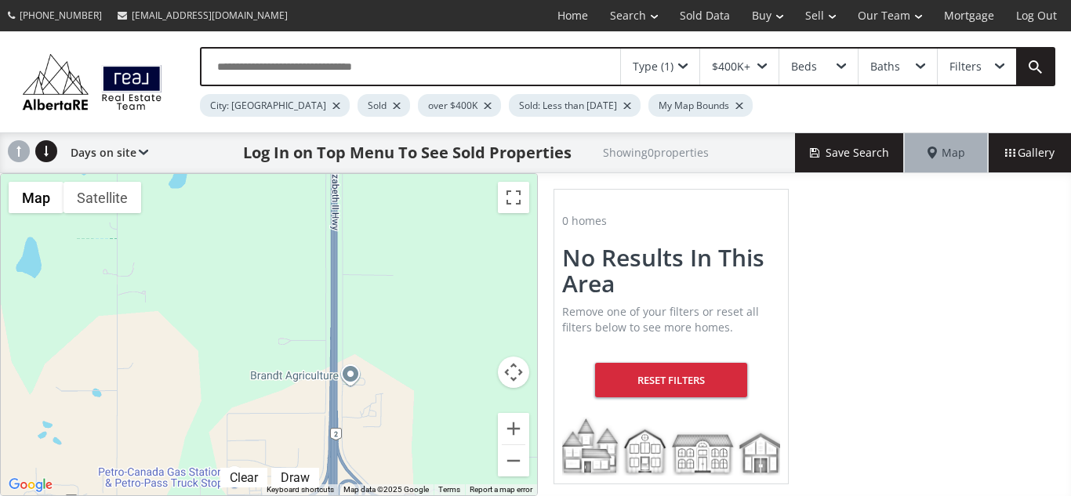
drag, startPoint x: 395, startPoint y: 432, endPoint x: 354, endPoint y: 49, distance: 385.6
click at [354, 49] on div "Type (1) $400K+ Beds Baths Filters City: Calgary Sold over $400K Sold: Less tha…" at bounding box center [535, 263] width 1071 height 465
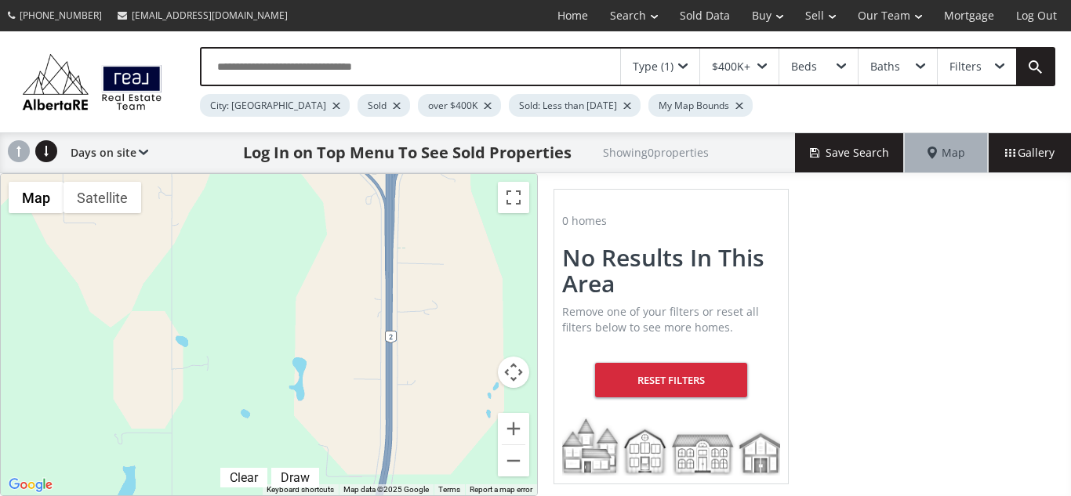
drag, startPoint x: 430, startPoint y: 457, endPoint x: 488, endPoint y: 105, distance: 356.6
click at [488, 105] on div "Type (1) $400K+ Beds Baths Filters City: Calgary Sold over $400K Sold: Less tha…" at bounding box center [535, 263] width 1071 height 465
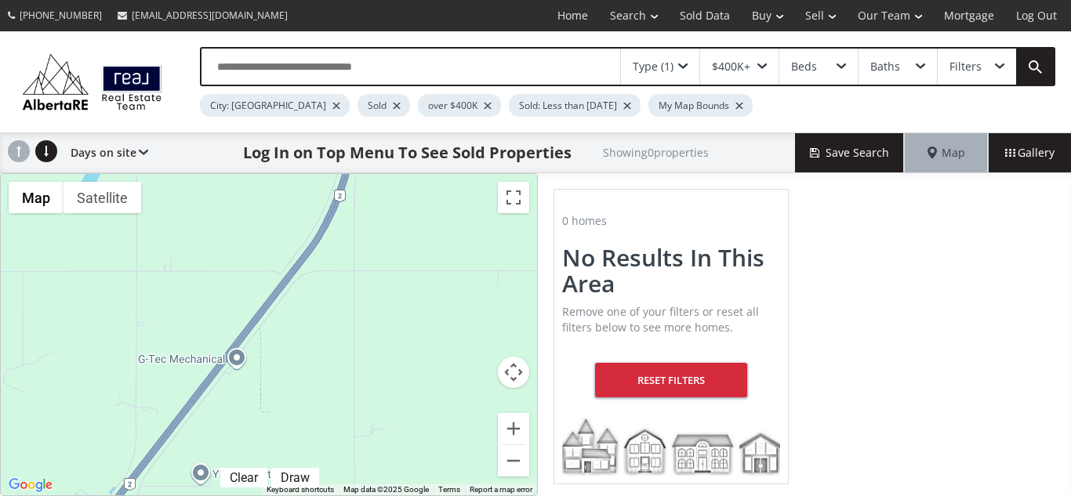
drag, startPoint x: 429, startPoint y: 477, endPoint x: 390, endPoint y: 143, distance: 335.5
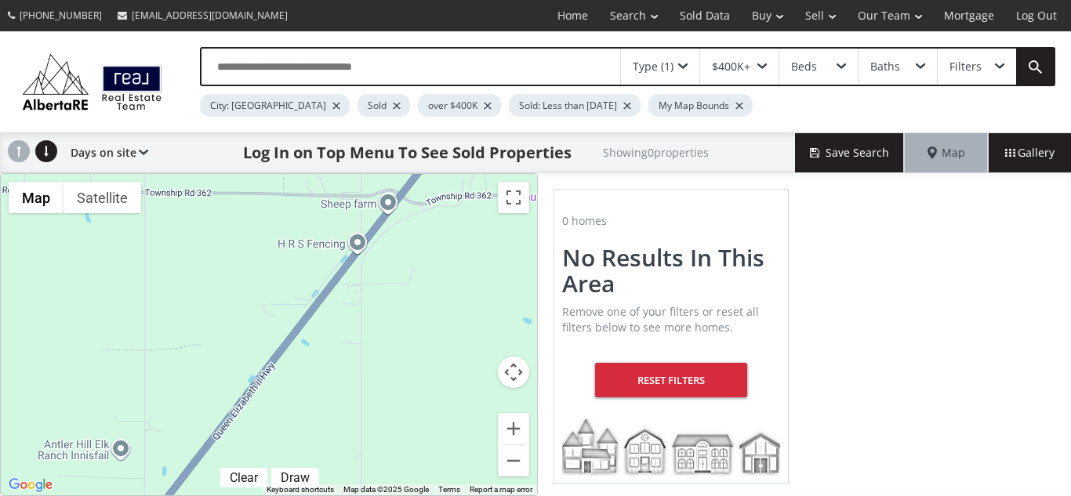
drag, startPoint x: 227, startPoint y: 458, endPoint x: 683, endPoint y: -68, distance: 695.8
click at [683, 0] on html "(587) 819-0007 info@AlbertaRE.com Home Search Search By Map Advanced Search Cal…" at bounding box center [535, 248] width 1071 height 496
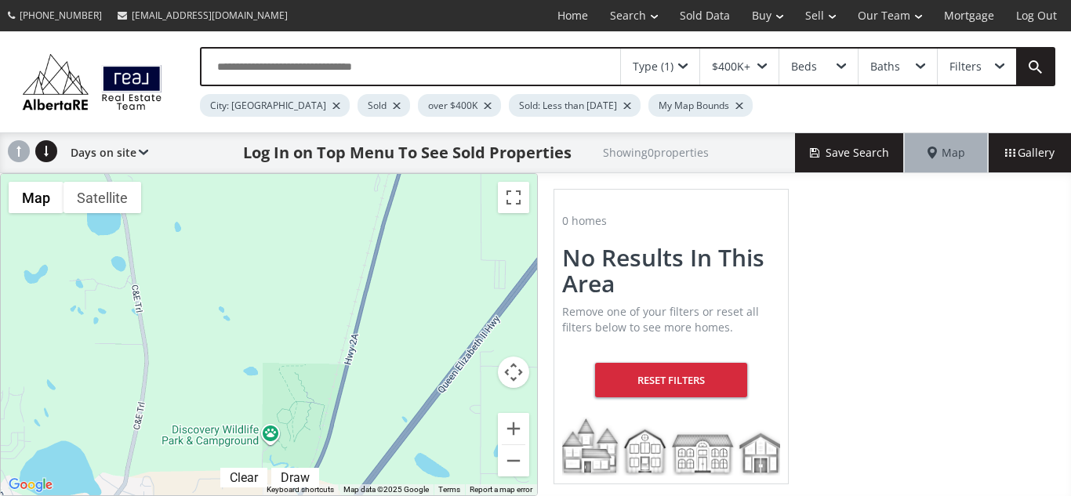
drag, startPoint x: 345, startPoint y: 415, endPoint x: 909, endPoint y: -68, distance: 743.3
click at [909, 0] on html "(587) 819-0007 info@AlbertaRE.com Home Search Search By Map Advanced Search Cal…" at bounding box center [535, 248] width 1071 height 496
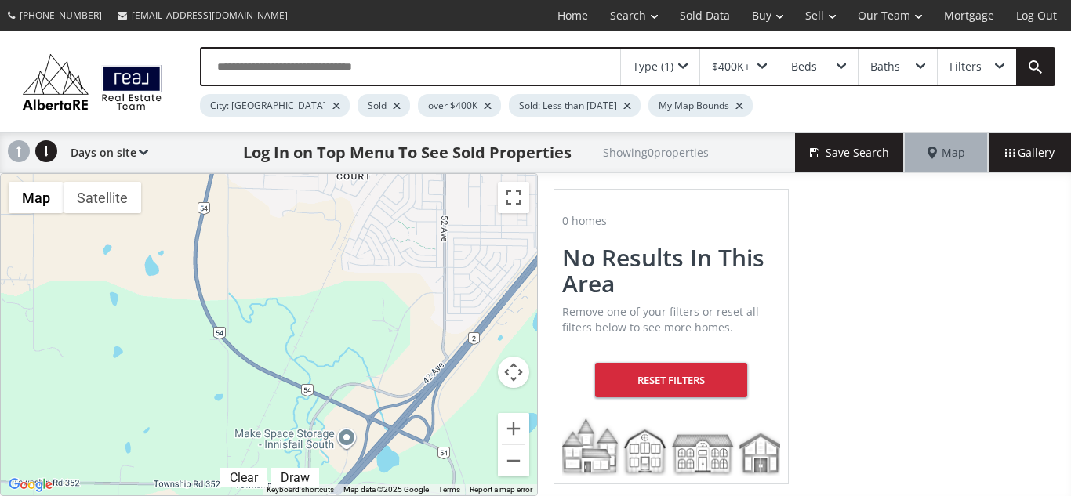
drag, startPoint x: 470, startPoint y: 452, endPoint x: 868, endPoint y: -68, distance: 654.9
click at [868, 0] on html "(587) 819-0007 info@AlbertaRE.com Home Search Search By Map Advanced Search Cal…" at bounding box center [535, 248] width 1071 height 496
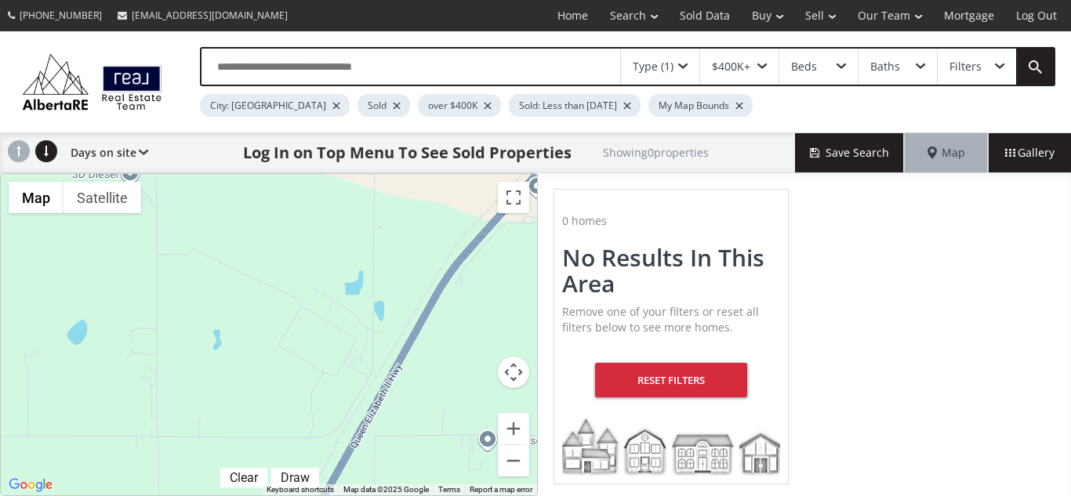
drag, startPoint x: 394, startPoint y: 472, endPoint x: 731, endPoint y: -68, distance: 637.1
click at [731, 0] on html "(587) 819-0007 info@AlbertaRE.com Home Search Search By Map Advanced Search Cal…" at bounding box center [535, 248] width 1071 height 496
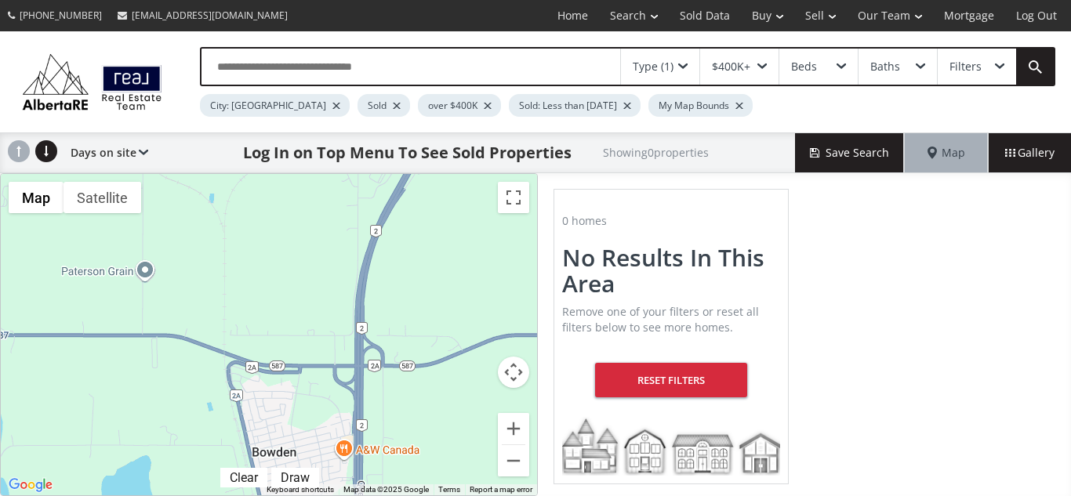
drag, startPoint x: 393, startPoint y: 478, endPoint x: 597, endPoint y: -67, distance: 581.7
click at [597, 0] on html "(587) 819-0007 info@AlbertaRE.com Home Search Search By Map Advanced Search Cal…" at bounding box center [535, 248] width 1071 height 496
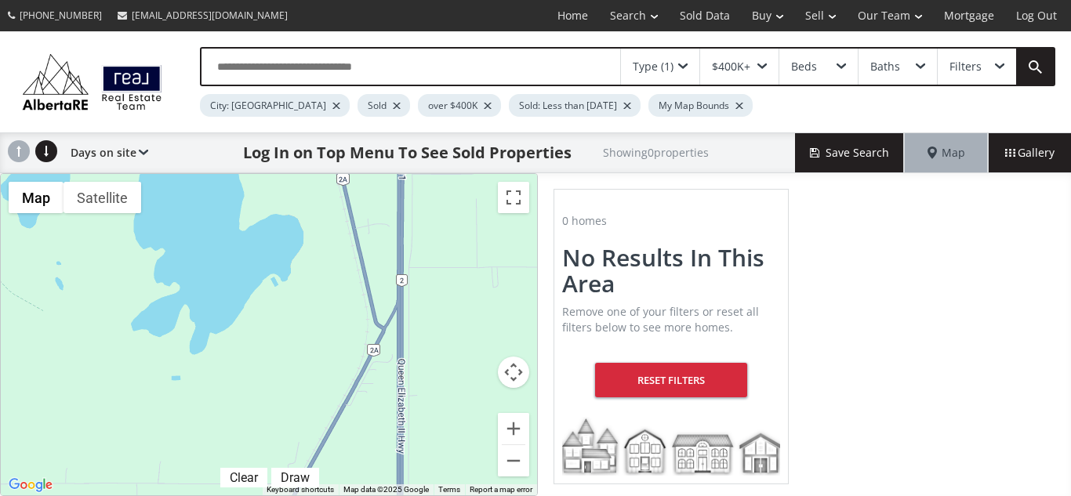
drag, startPoint x: 455, startPoint y: 463, endPoint x: 497, endPoint y: -68, distance: 533.1
click at [497, 0] on html "(587) 819-0007 info@AlbertaRE.com Home Search Search By Map Advanced Search Cal…" at bounding box center [535, 248] width 1071 height 496
click at [444, 472] on div at bounding box center [269, 334] width 536 height 321
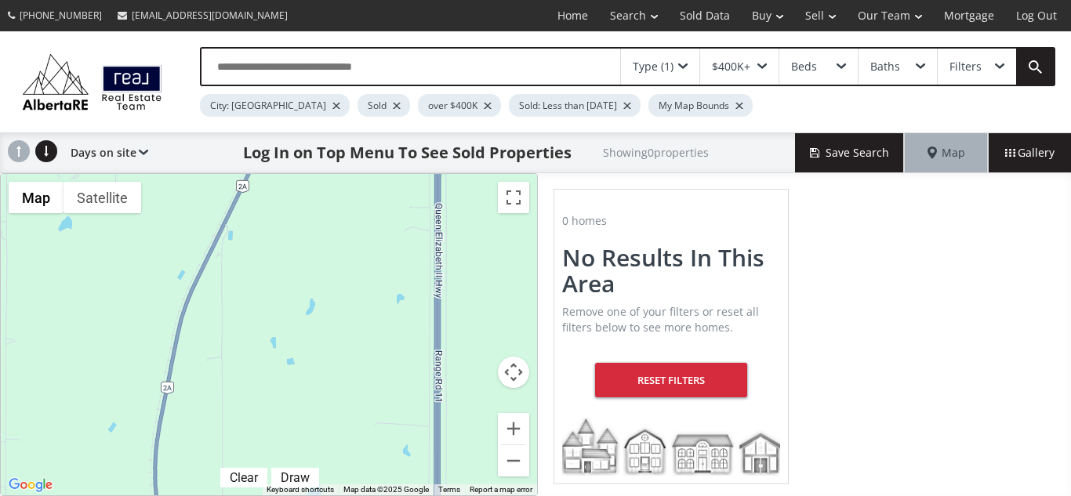
drag, startPoint x: 444, startPoint y: 472, endPoint x: 481, endPoint y: -68, distance: 541.4
click at [481, 0] on html "(587) 819-0007 info@AlbertaRE.com Home Search Search By Map Advanced Search Cal…" at bounding box center [535, 248] width 1071 height 496
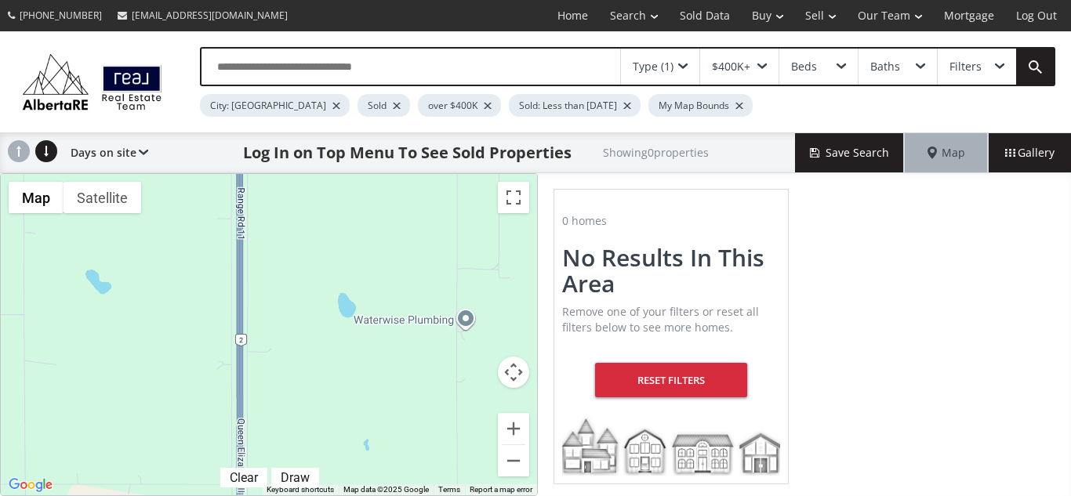
drag, startPoint x: 469, startPoint y: 477, endPoint x: 266, endPoint y: -68, distance: 582.2
click at [266, 0] on html "(587) 819-0007 info@AlbertaRE.com Home Search Search By Map Advanced Search Cal…" at bounding box center [535, 248] width 1071 height 496
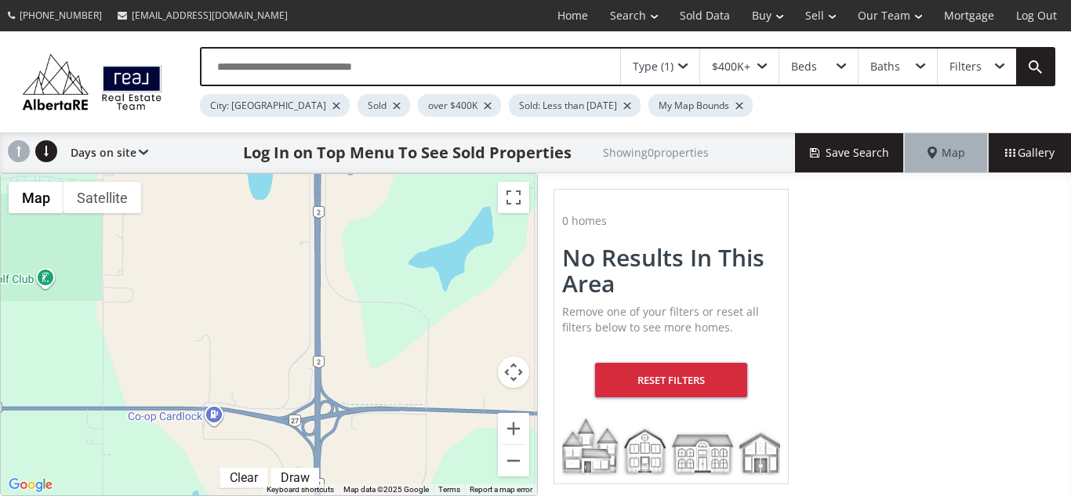
drag, startPoint x: 375, startPoint y: 467, endPoint x: 459, endPoint y: -68, distance: 542.1
click at [459, 0] on html "(587) 819-0007 info@AlbertaRE.com Home Search Search By Map Advanced Search Cal…" at bounding box center [535, 248] width 1071 height 496
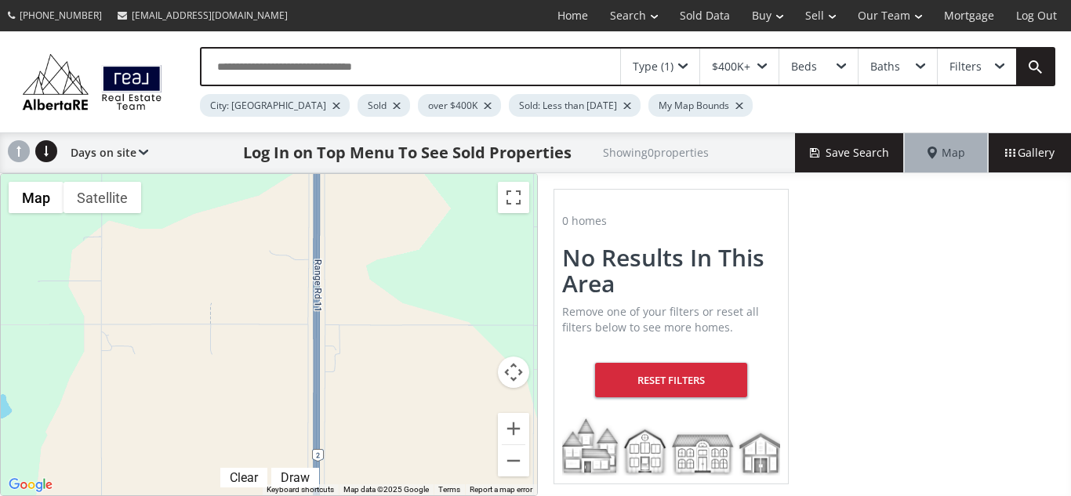
drag, startPoint x: 416, startPoint y: 477, endPoint x: 416, endPoint y: -68, distance: 545.6
click at [416, 0] on html "(587) 819-0007 info@AlbertaRE.com Home Search Search By Map Advanced Search Cal…" at bounding box center [535, 248] width 1071 height 496
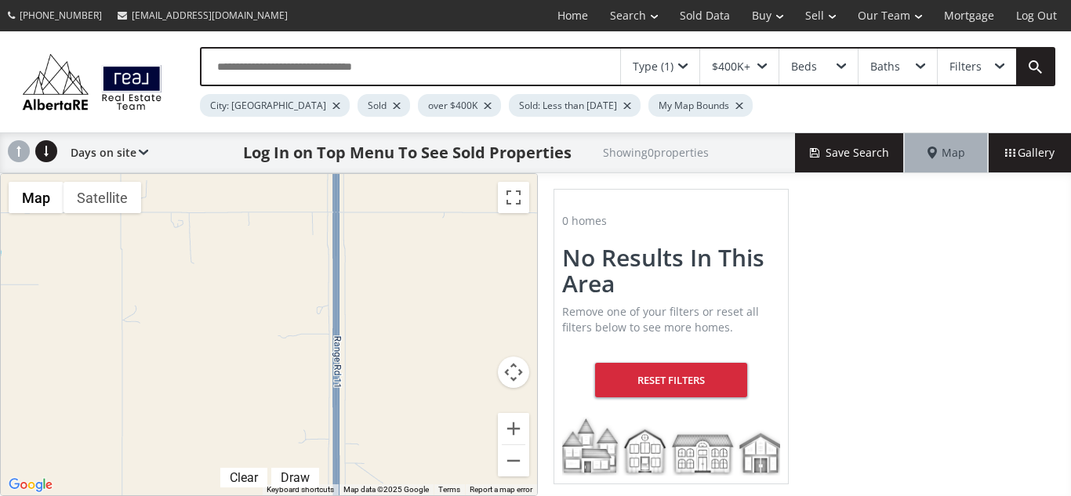
drag, startPoint x: 400, startPoint y: 475, endPoint x: 419, endPoint y: -68, distance: 543.6
click at [419, 0] on html "(587) 819-0007 info@AlbertaRE.com Home Search Search By Map Advanced Search Cal…" at bounding box center [535, 248] width 1071 height 496
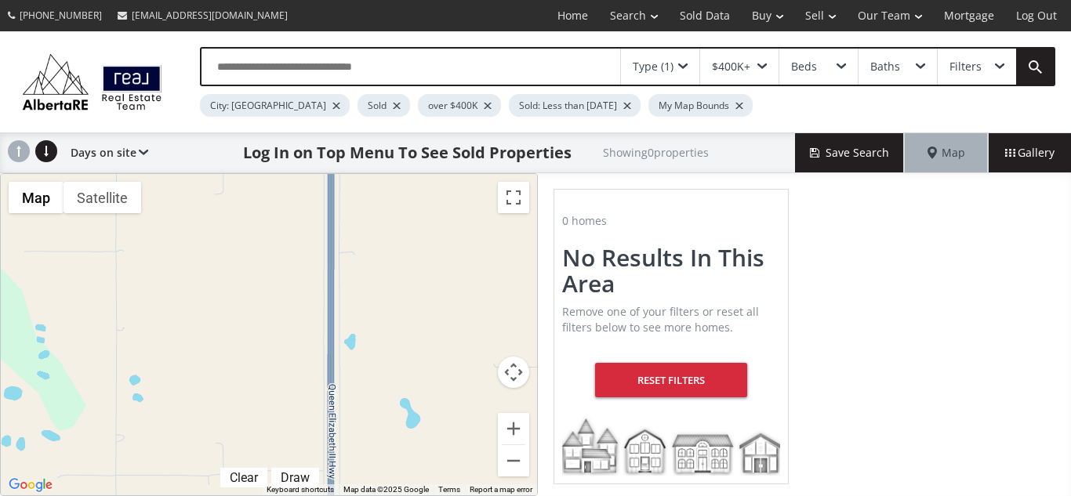
drag, startPoint x: 409, startPoint y: 448, endPoint x: 394, endPoint y: -68, distance: 516.8
click at [394, 0] on html "(587) 819-0007 info@AlbertaRE.com Home Search Search By Map Advanced Search Cal…" at bounding box center [535, 248] width 1071 height 496
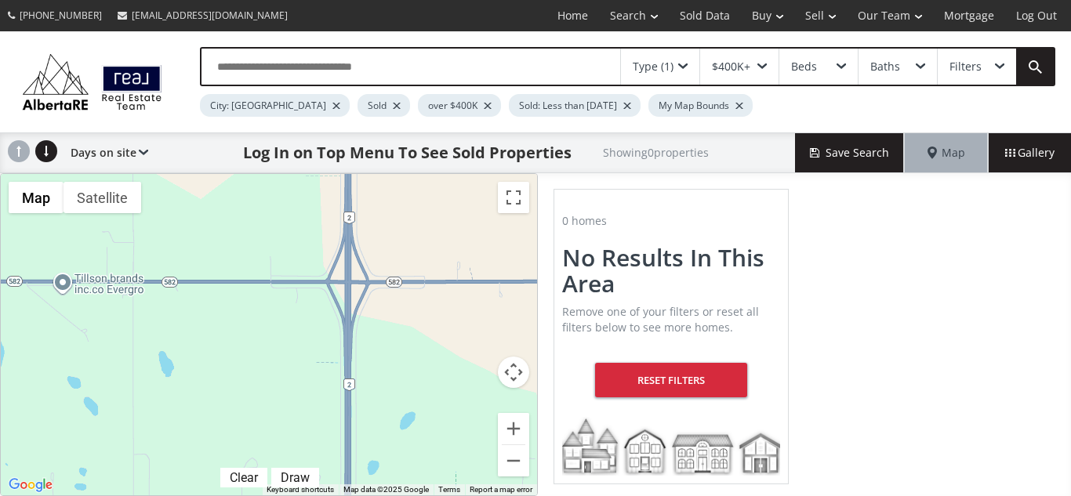
drag, startPoint x: 372, startPoint y: 463, endPoint x: 389, endPoint y: -68, distance: 531.0
click at [389, 0] on html "(587) 819-0007 info@AlbertaRE.com Home Search Search By Map Advanced Search Cal…" at bounding box center [535, 248] width 1071 height 496
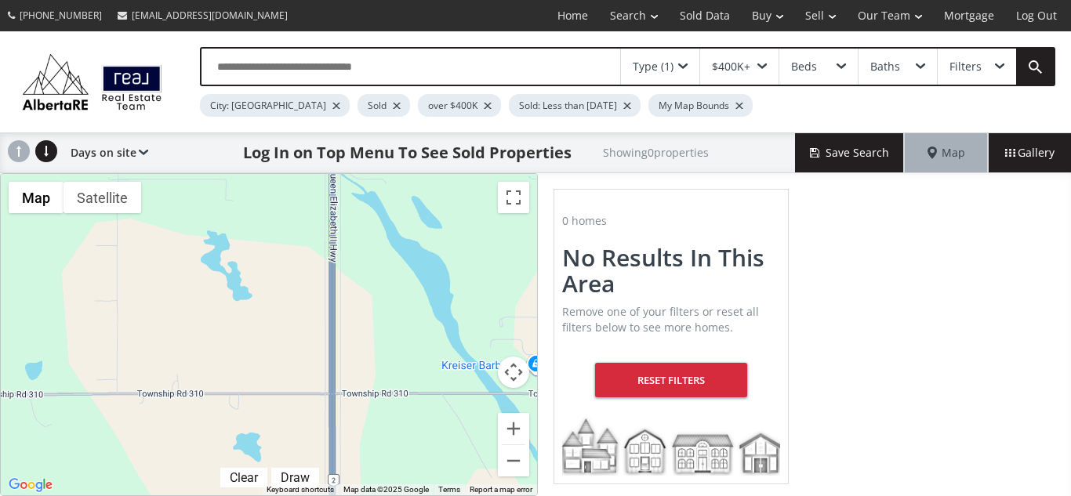
drag, startPoint x: 409, startPoint y: 464, endPoint x: 394, endPoint y: -68, distance: 532.5
click at [394, 0] on html "(587) 819-0007 info@AlbertaRE.com Home Search Search By Map Advanced Search Cal…" at bounding box center [535, 248] width 1071 height 496
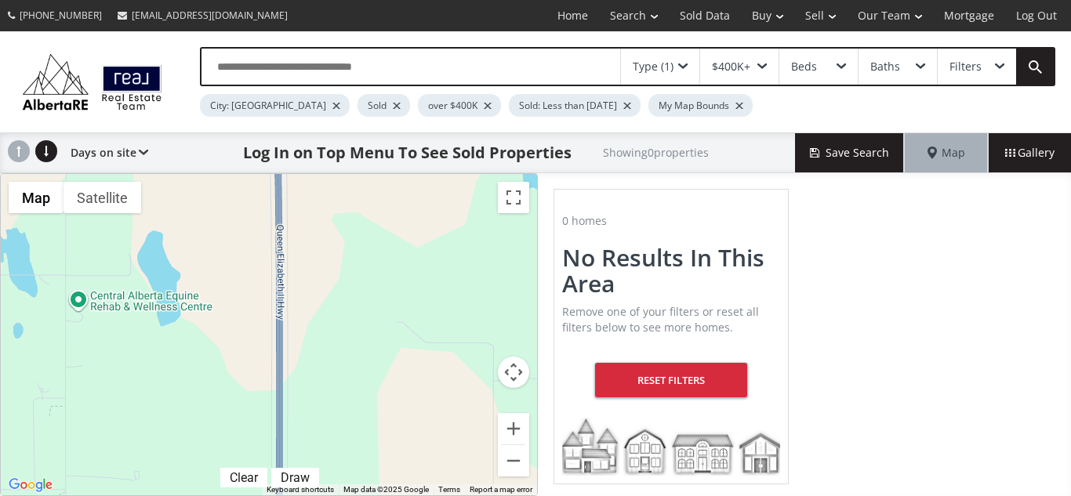
drag, startPoint x: 375, startPoint y: 481, endPoint x: 320, endPoint y: -68, distance: 552.3
click at [320, 0] on html "(587) 819-0007 info@AlbertaRE.com Home Search Search By Map Advanced Search Cal…" at bounding box center [535, 248] width 1071 height 496
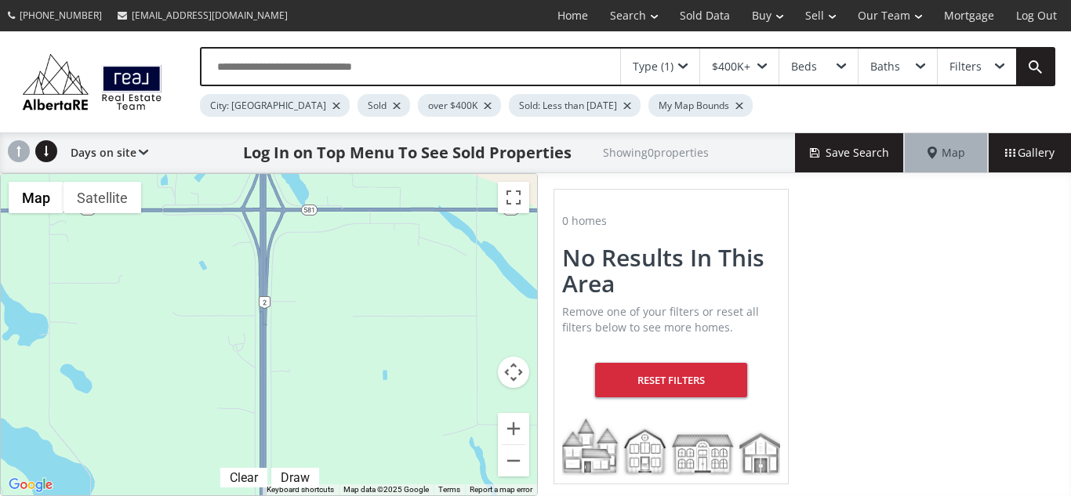
drag, startPoint x: 383, startPoint y: 469, endPoint x: 360, endPoint y: -68, distance: 537.5
click at [360, 0] on html "(587) 819-0007 info@AlbertaRE.com Home Search Search By Map Advanced Search Cal…" at bounding box center [535, 248] width 1071 height 496
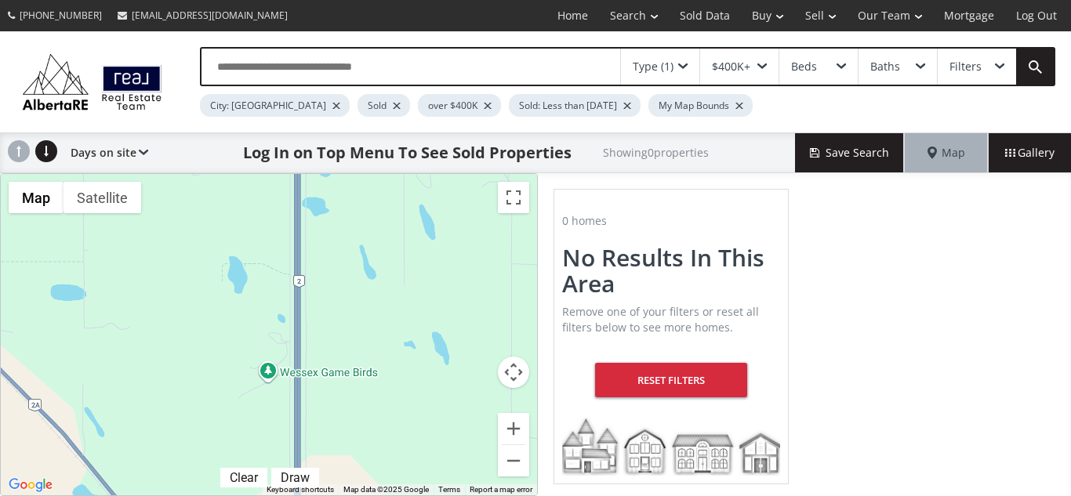
drag, startPoint x: 357, startPoint y: 432, endPoint x: 394, endPoint y: -68, distance: 501.5
click at [394, 0] on html "(587) 819-0007 info@AlbertaRE.com Home Search Search By Map Advanced Search Cal…" at bounding box center [535, 248] width 1071 height 496
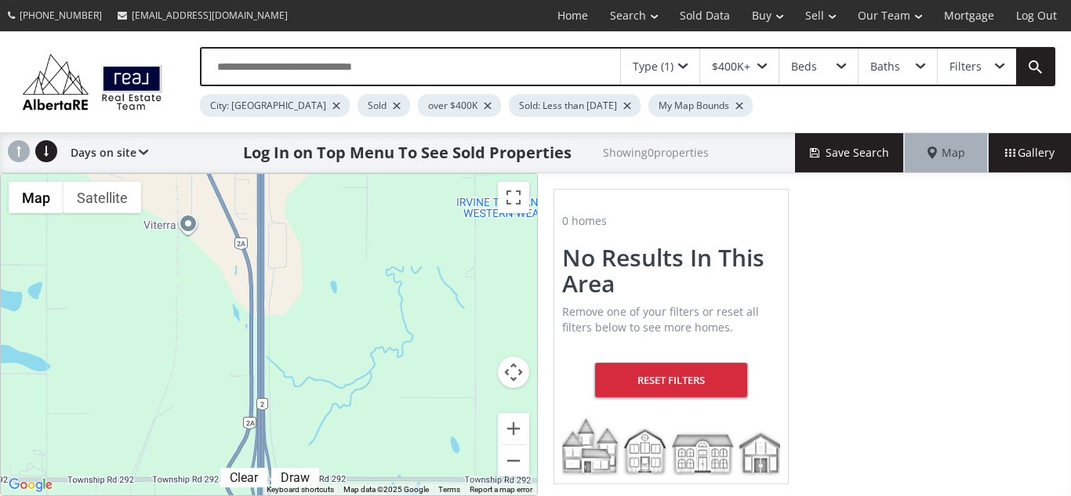
drag, startPoint x: 368, startPoint y: 463, endPoint x: 332, endPoint y: -68, distance: 532.8
click at [332, 0] on html "(587) 819-0007 info@AlbertaRE.com Home Search Search By Map Advanced Search Cal…" at bounding box center [535, 248] width 1071 height 496
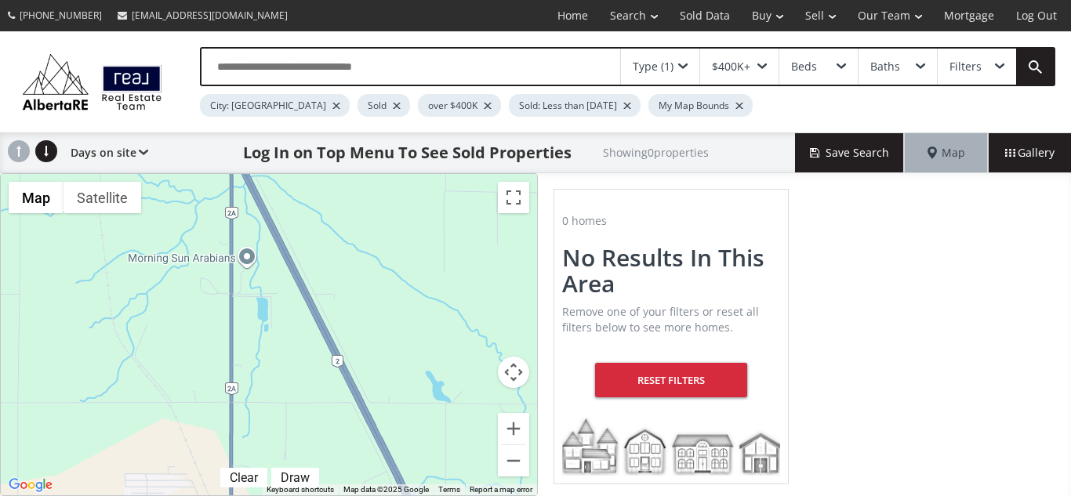
drag, startPoint x: 367, startPoint y: 455, endPoint x: 341, endPoint y: -68, distance: 523.5
click at [341, 0] on html "(587) 819-0007 info@AlbertaRE.com Home Search Search By Map Advanced Search Cal…" at bounding box center [535, 248] width 1071 height 496
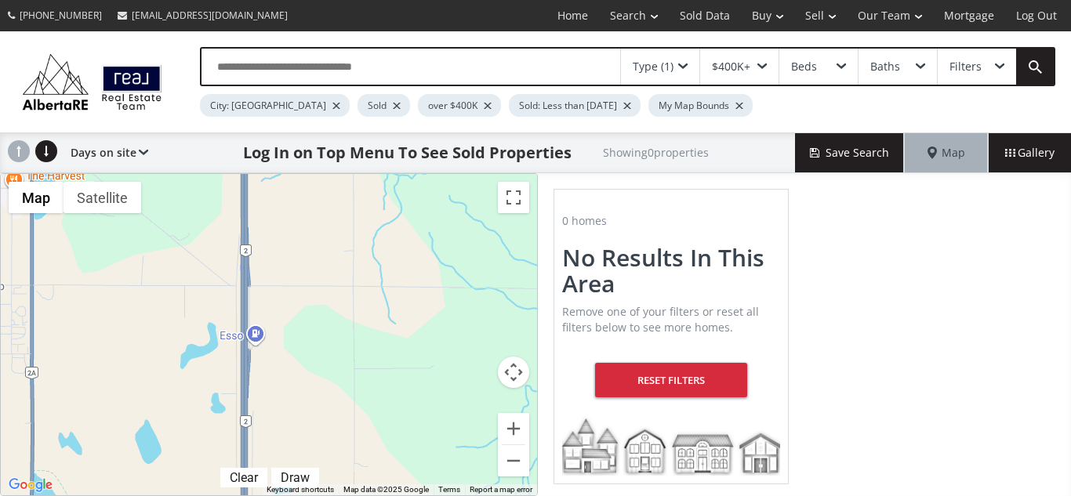
drag, startPoint x: 457, startPoint y: 482, endPoint x: 255, endPoint y: -68, distance: 586.3
click at [255, 0] on html "(587) 819-0007 info@AlbertaRE.com Home Search Search By Map Advanced Search Cal…" at bounding box center [535, 248] width 1071 height 496
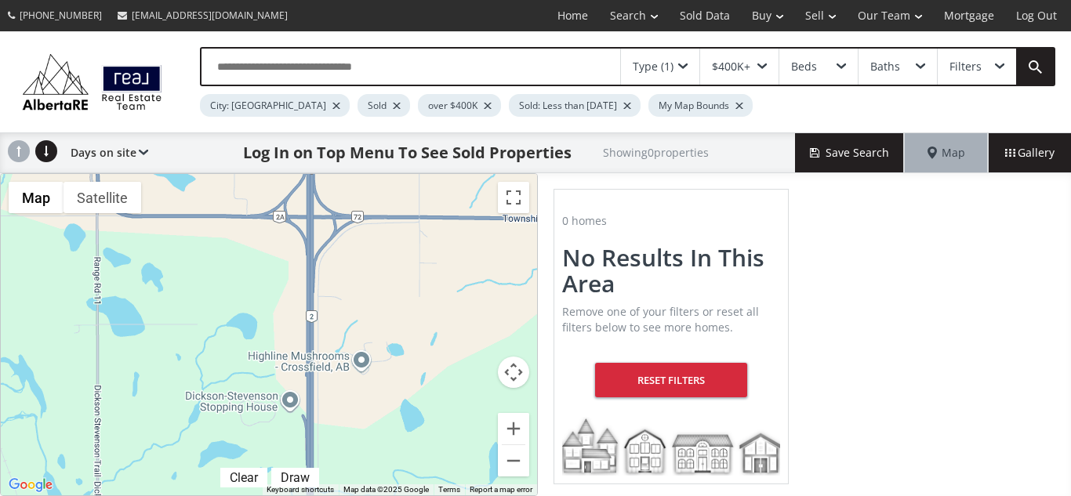
drag, startPoint x: 350, startPoint y: 455, endPoint x: 415, endPoint y: -68, distance: 527.8
click at [415, 0] on html "(587) 819-0007 info@AlbertaRE.com Home Search Search By Map Advanced Search Cal…" at bounding box center [535, 248] width 1071 height 496
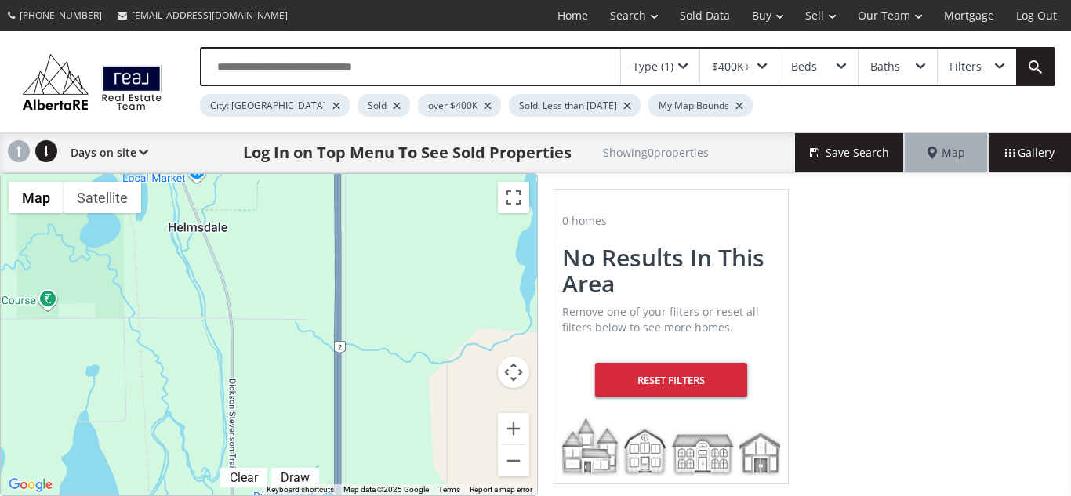
drag, startPoint x: 381, startPoint y: 471, endPoint x: 408, endPoint y: -68, distance: 540.0
click at [408, 0] on html "(587) 819-0007 info@AlbertaRE.com Home Search Search By Map Advanced Search Cal…" at bounding box center [535, 248] width 1071 height 496
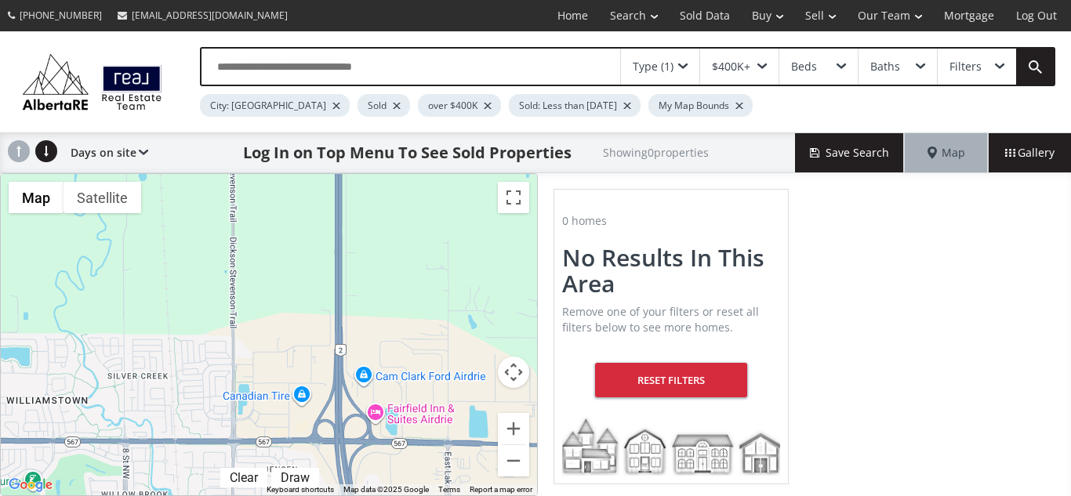
drag, startPoint x: 392, startPoint y: 473, endPoint x: 385, endPoint y: -68, distance: 541.7
click at [385, 0] on html "(587) 819-0007 info@AlbertaRE.com Home Search Search By Map Advanced Search Cal…" at bounding box center [535, 248] width 1071 height 496
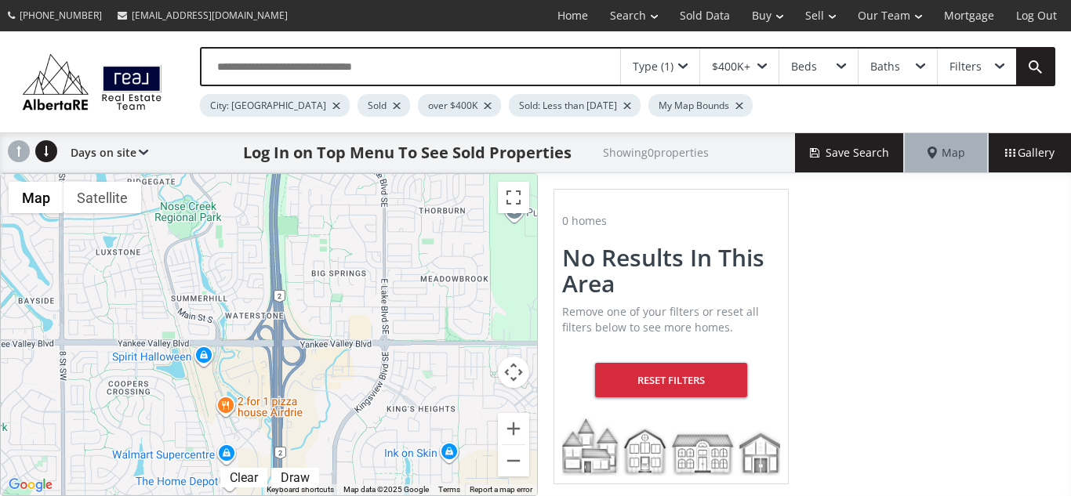
drag, startPoint x: 405, startPoint y: 473, endPoint x: 336, endPoint y: -68, distance: 546.1
click at [336, 0] on html "(587) 819-0007 info@AlbertaRE.com Home Search Search By Map Advanced Search Cal…" at bounding box center [535, 248] width 1071 height 496
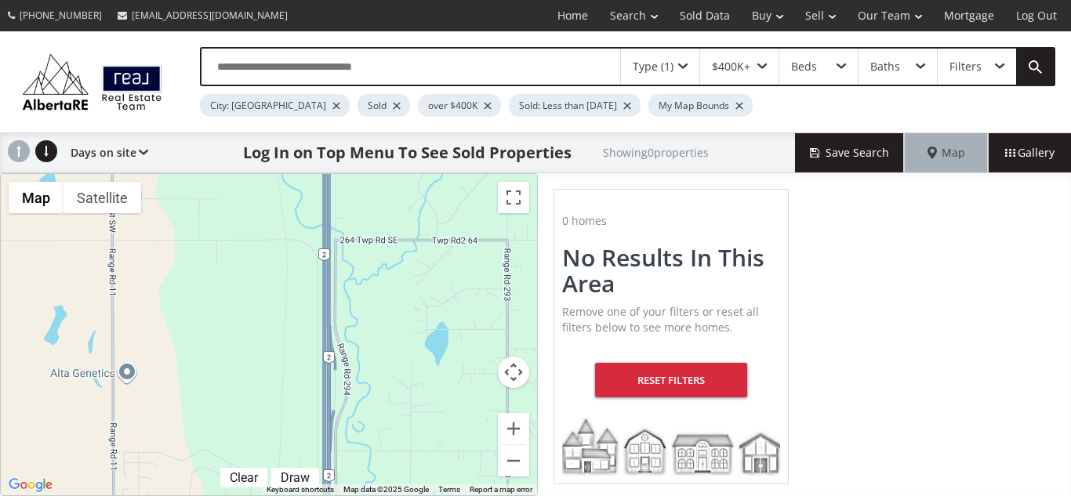
drag, startPoint x: 363, startPoint y: 461, endPoint x: 412, endPoint y: -68, distance: 531.4
click at [412, 0] on html "(587) 819-0007 info@AlbertaRE.com Home Search Search By Map Advanced Search Cal…" at bounding box center [535, 248] width 1071 height 496
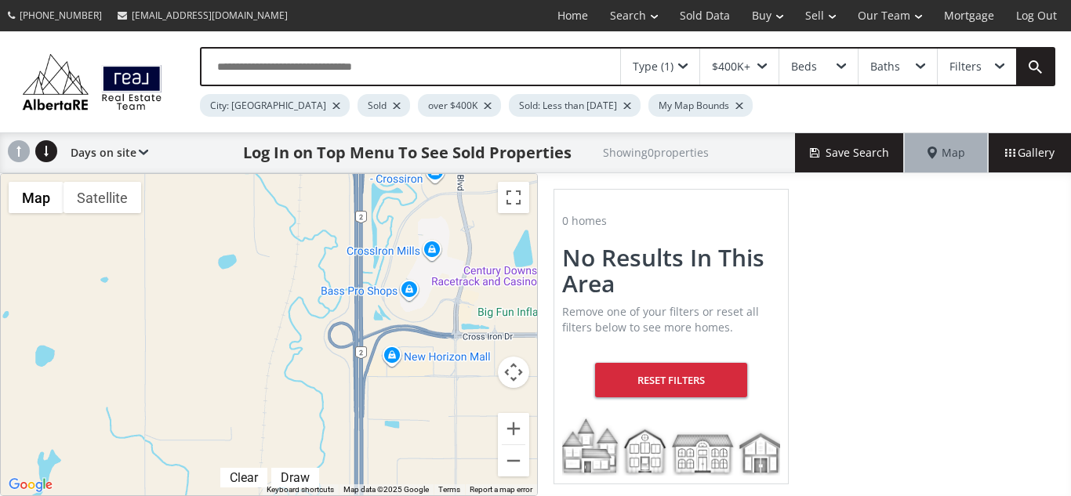
drag, startPoint x: 411, startPoint y: 475, endPoint x: 443, endPoint y: -68, distance: 544.2
click at [443, 0] on html "(587) 819-0007 info@AlbertaRE.com Home Search Search By Map Advanced Search Cal…" at bounding box center [535, 248] width 1071 height 496
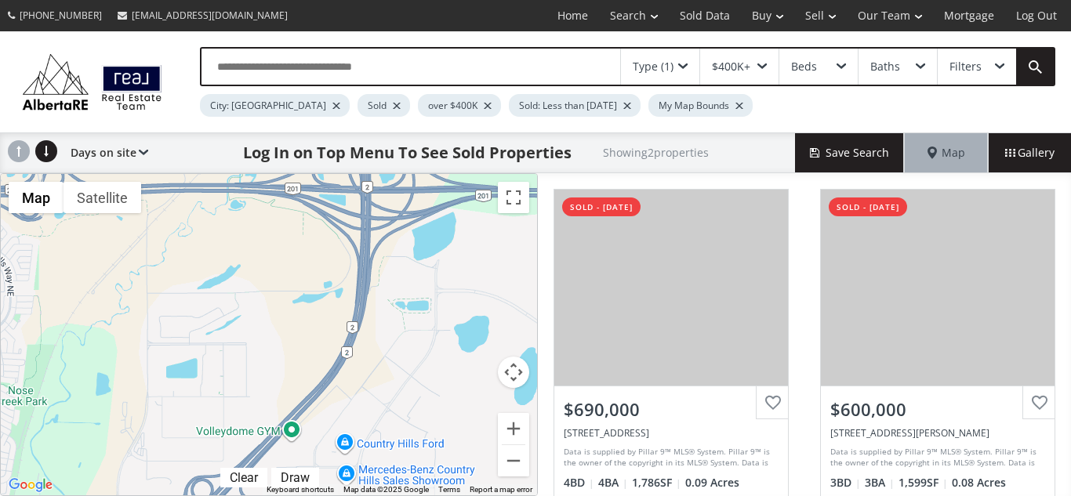
drag, startPoint x: 412, startPoint y: 470, endPoint x: 411, endPoint y: -68, distance: 537.8
click at [411, 0] on html "(587) 819-0007 info@AlbertaRE.com Home Search Search By Map Advanced Search Cal…" at bounding box center [535, 248] width 1071 height 496
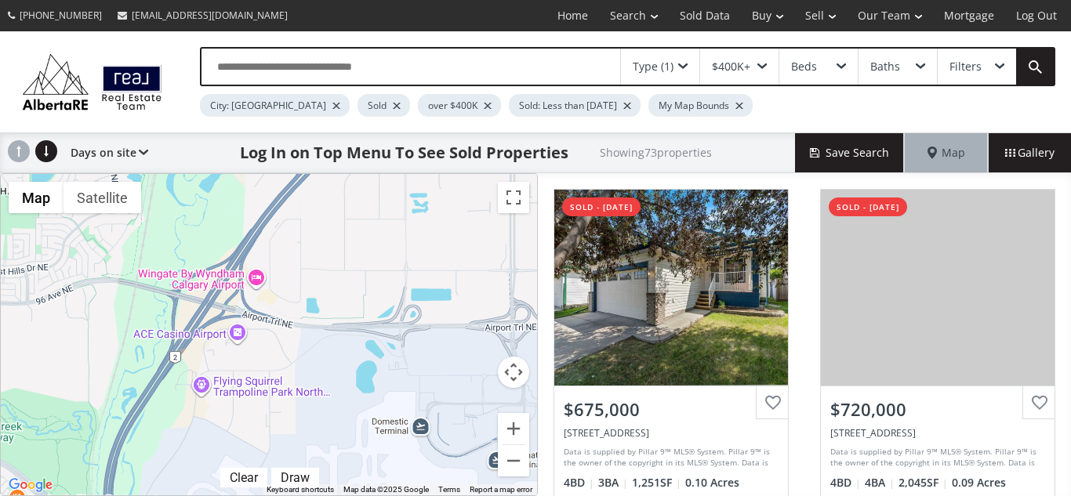
drag, startPoint x: 145, startPoint y: 456, endPoint x: 301, endPoint y: 59, distance: 427.0
click at [301, 59] on div "Type (1) $400K+ Beds Baths Filters City: Calgary Sold over $400K Sold: Less tha…" at bounding box center [535, 263] width 1071 height 465
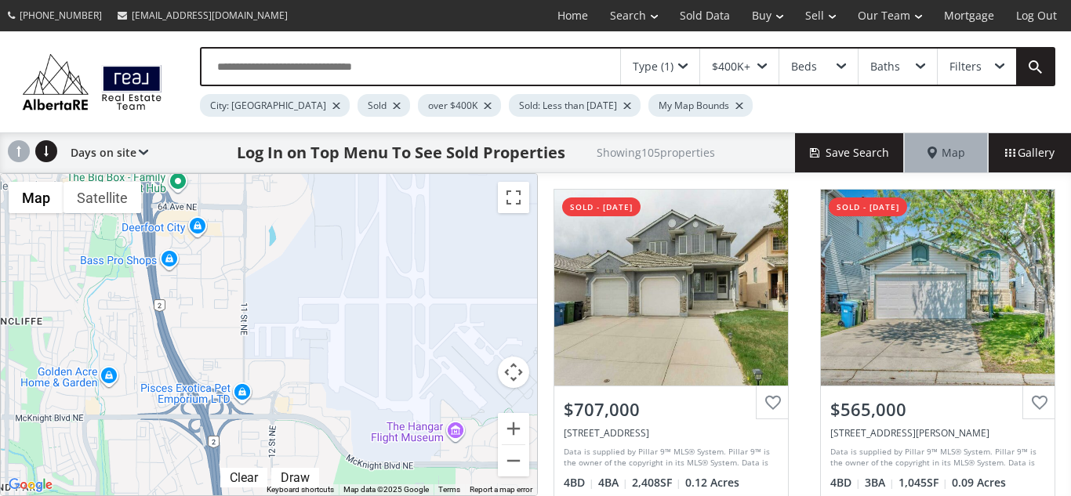
drag, startPoint x: 152, startPoint y: 479, endPoint x: 202, endPoint y: -68, distance: 549.5
click at [202, 0] on html "(587) 819-0007 info@AlbertaRE.com Home Search Search By Map Advanced Search Cal…" at bounding box center [535, 248] width 1071 height 496
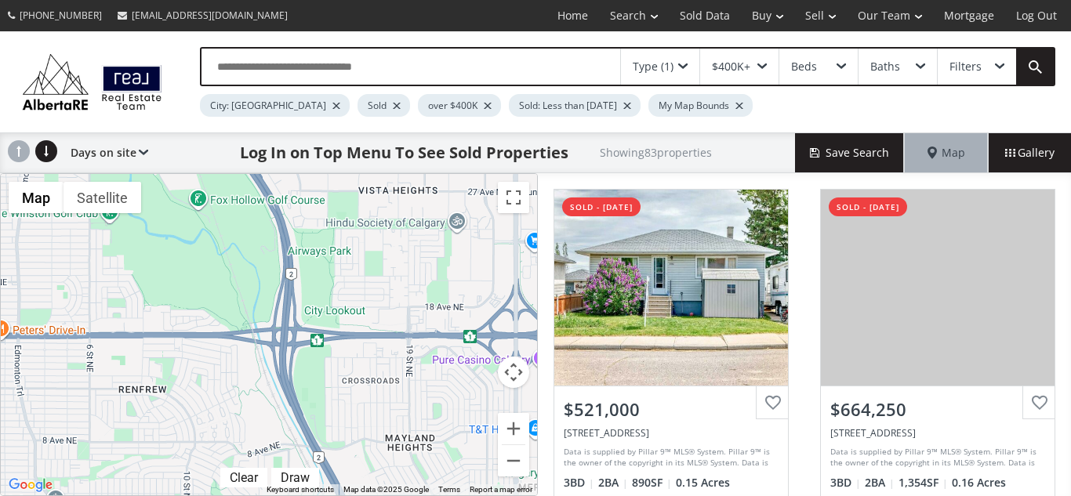
drag, startPoint x: 259, startPoint y: 438, endPoint x: 212, endPoint y: -68, distance: 508.5
click at [212, 0] on html "(587) 819-0007 info@AlbertaRE.com Home Search Search By Map Advanced Search Cal…" at bounding box center [535, 248] width 1071 height 496
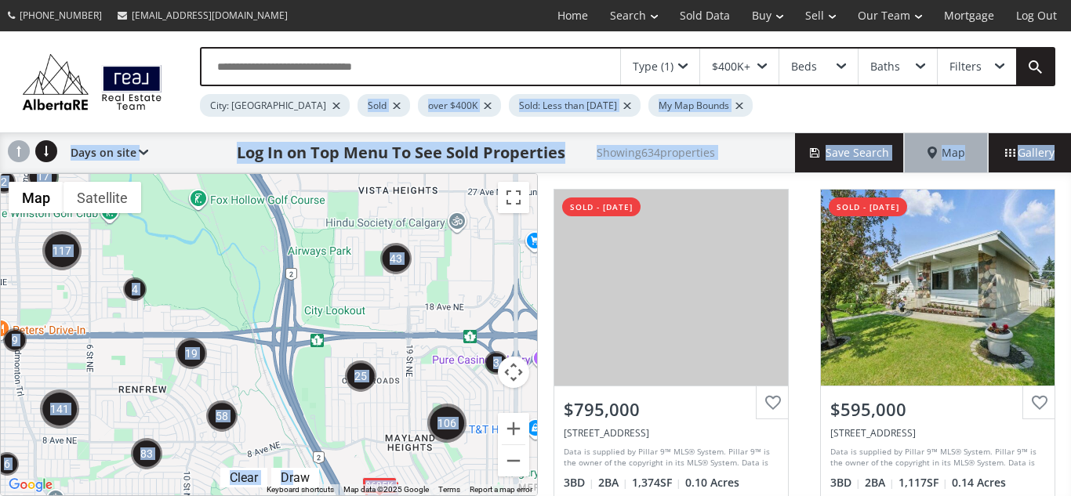
drag, startPoint x: 295, startPoint y: 469, endPoint x: 307, endPoint y: 109, distance: 360.0
click at [307, 109] on div "Type (1) $400K+ Beds Baths Filters City: Calgary Sold over $400K Sold: Less tha…" at bounding box center [535, 263] width 1071 height 465
click at [357, 109] on div "Sold" at bounding box center [383, 105] width 53 height 23
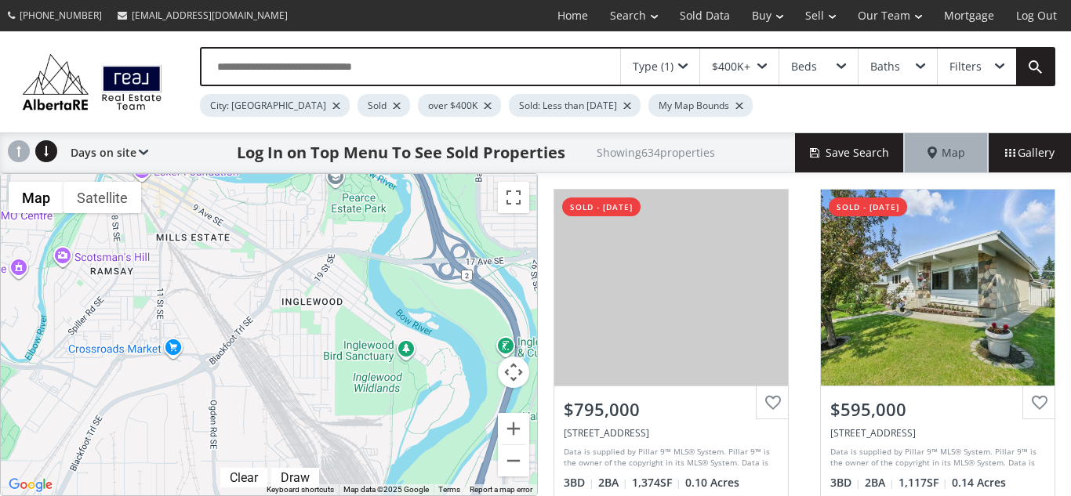
drag, startPoint x: 261, startPoint y: 453, endPoint x: 228, endPoint y: -68, distance: 522.3
click at [228, 0] on html "(587) 819-0007 info@AlbertaRE.com Home Search Search By Map Advanced Search Cal…" at bounding box center [535, 248] width 1071 height 496
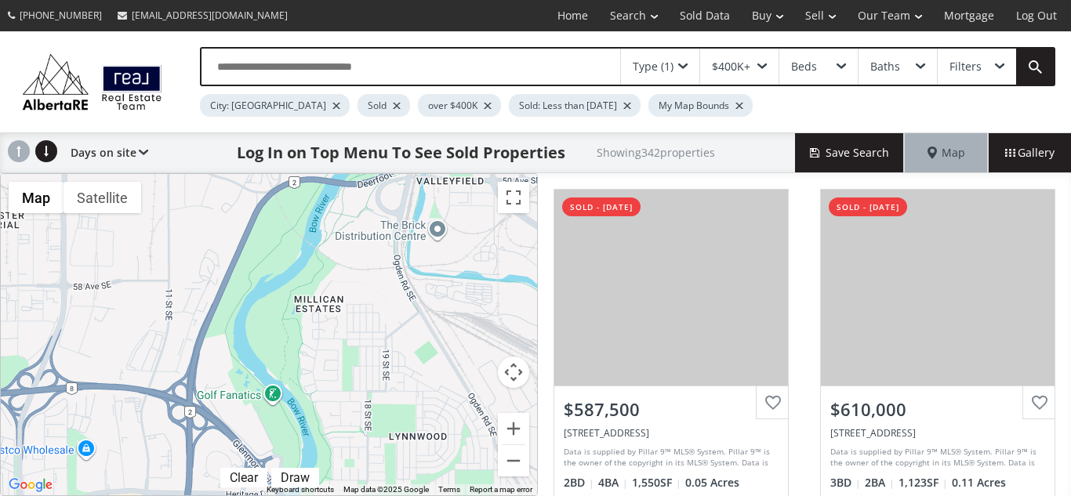
drag, startPoint x: 263, startPoint y: 457, endPoint x: 274, endPoint y: -68, distance: 525.3
click at [274, 0] on html "(587) 819-0007 info@AlbertaRE.com Home Search Search By Map Advanced Search Cal…" at bounding box center [535, 248] width 1071 height 496
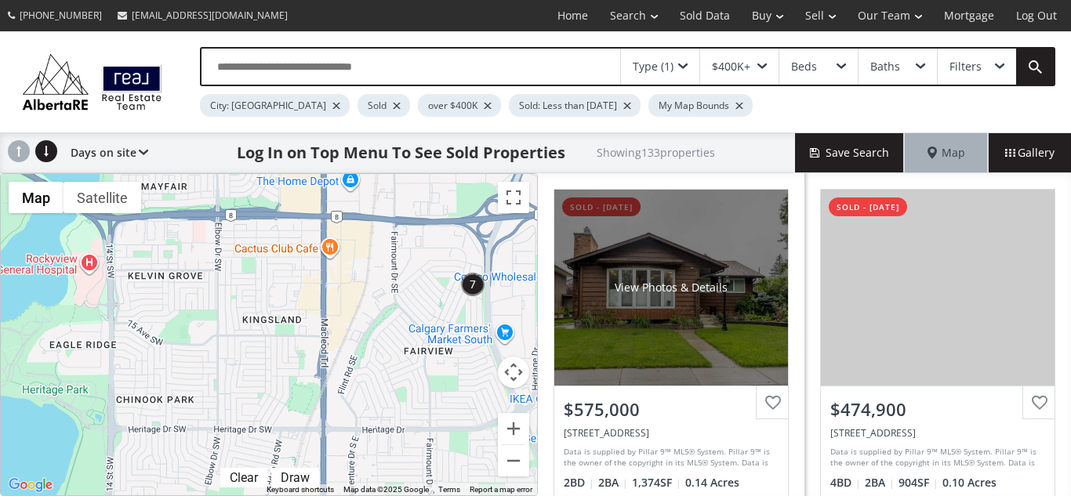
drag, startPoint x: 140, startPoint y: 479, endPoint x: 608, endPoint y: 299, distance: 501.5
click at [608, 299] on div "← Move left → Move right ↑ Move up ↓ Move down + Zoom in - Zoom out Home Jump l…" at bounding box center [535, 334] width 1071 height 323
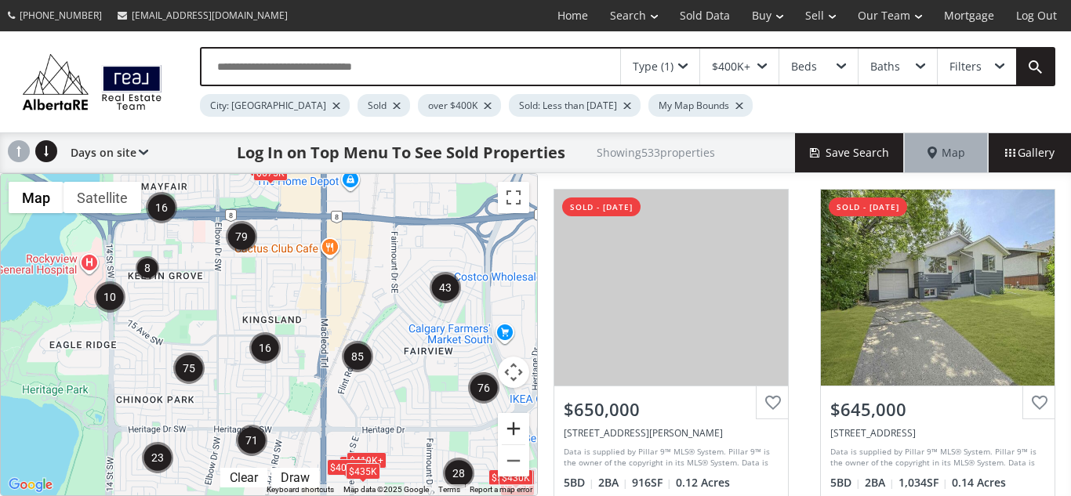
click at [517, 423] on button "Zoom in" at bounding box center [513, 428] width 31 height 31
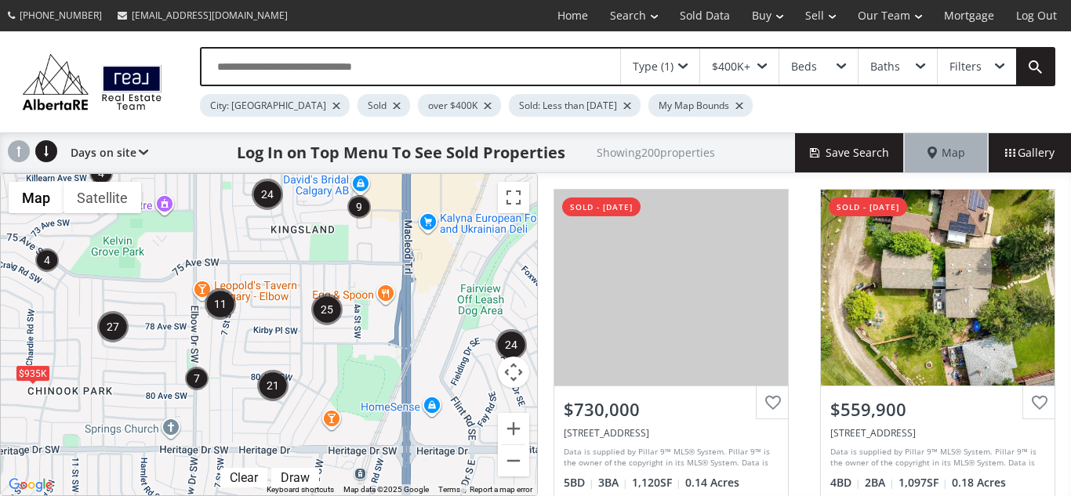
drag, startPoint x: 388, startPoint y: 419, endPoint x: 419, endPoint y: 343, distance: 82.0
click at [419, 343] on div "$935K $780K $730K $715K" at bounding box center [269, 334] width 536 height 321
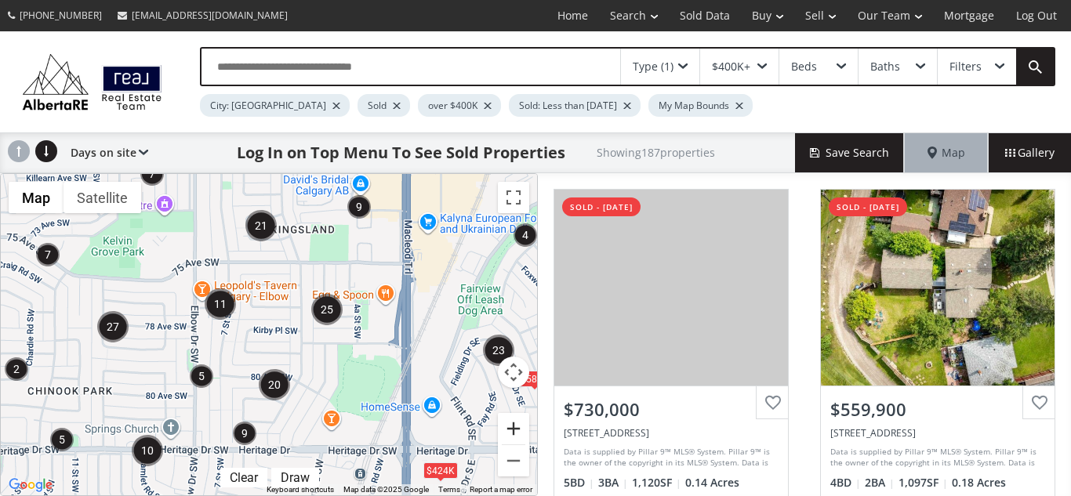
click at [518, 433] on button "Zoom in" at bounding box center [513, 428] width 31 height 31
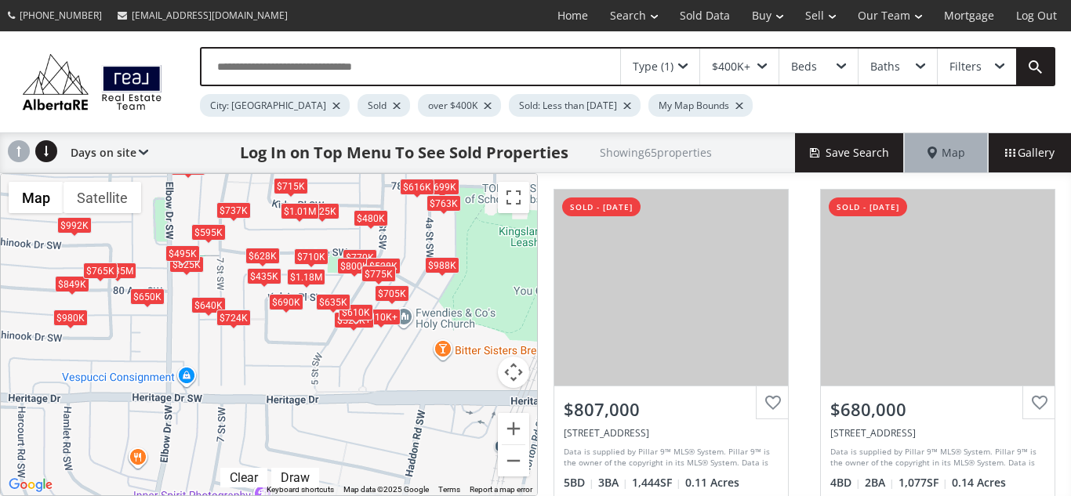
drag, startPoint x: 457, startPoint y: 408, endPoint x: 504, endPoint y: 239, distance: 175.0
click at [504, 239] on div "$807K $680K $992K $738K $900K $699K $670K $528K+ $705K $810K+ $770K $825K $737K…" at bounding box center [269, 334] width 536 height 321
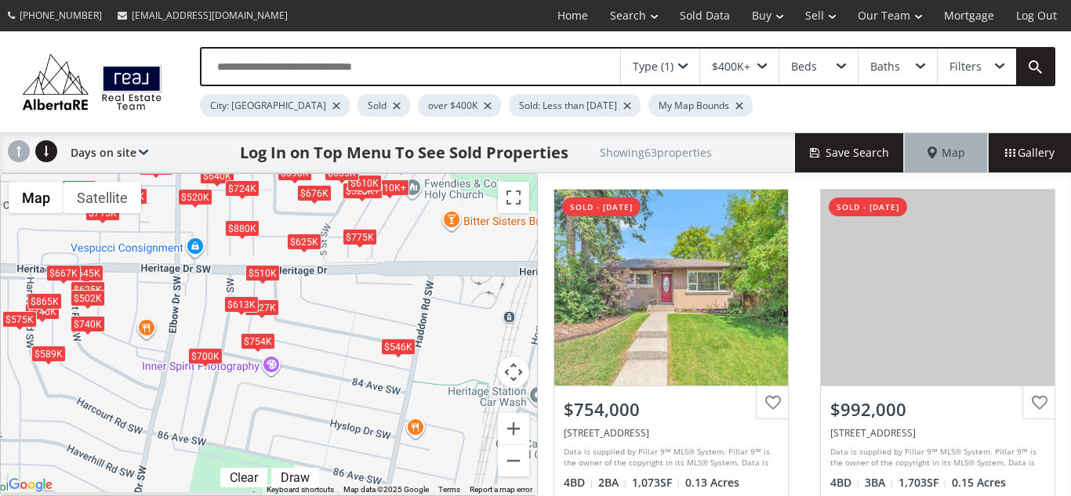
drag, startPoint x: 470, startPoint y: 386, endPoint x: 479, endPoint y: 253, distance: 132.8
click at [479, 253] on div "$754K $992K $740K $645K $600K+ $699K $700K $865K $667K $627K $528K+ $613K $705K…" at bounding box center [269, 334] width 536 height 321
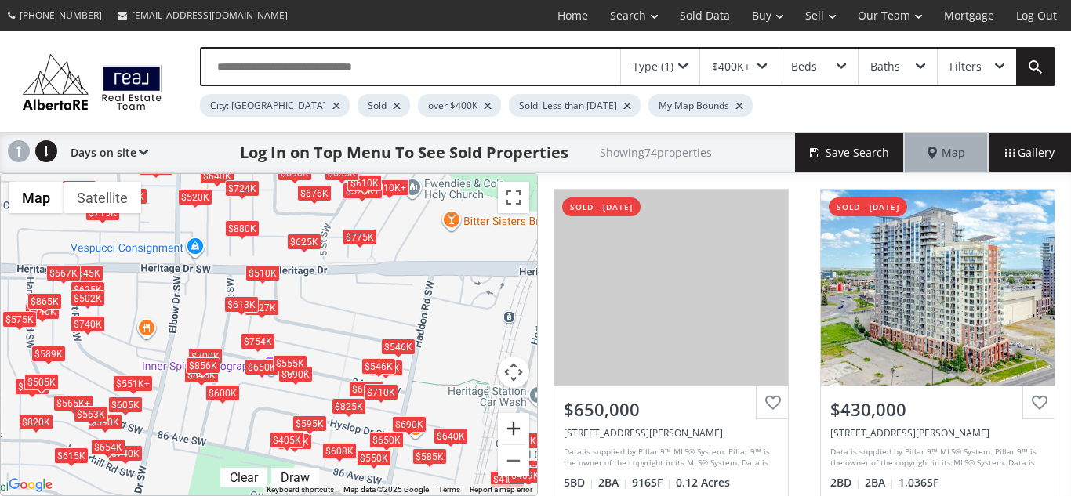
click at [510, 430] on button "Zoom in" at bounding box center [513, 428] width 31 height 31
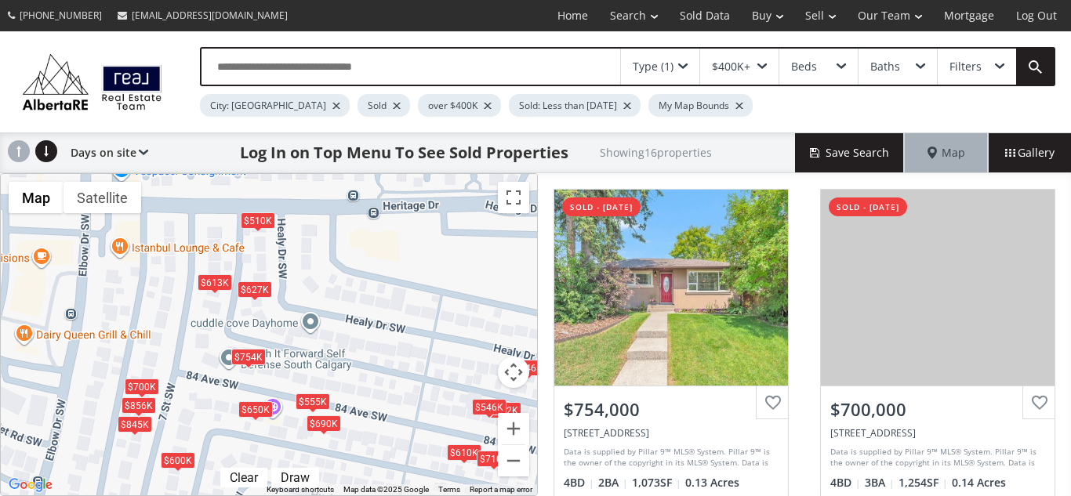
click at [254, 357] on div "$754K" at bounding box center [248, 357] width 34 height 16
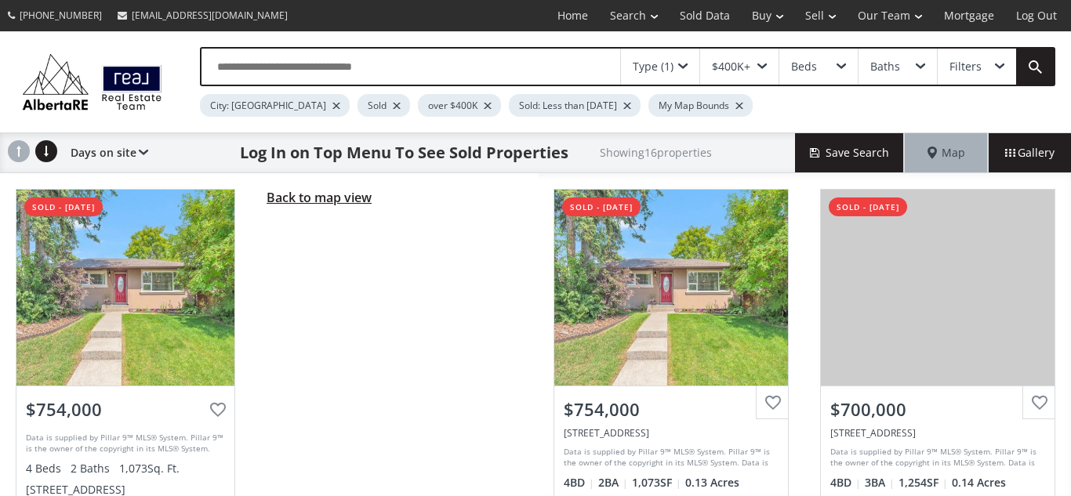
click at [333, 200] on span "Back to map view" at bounding box center [319, 197] width 105 height 17
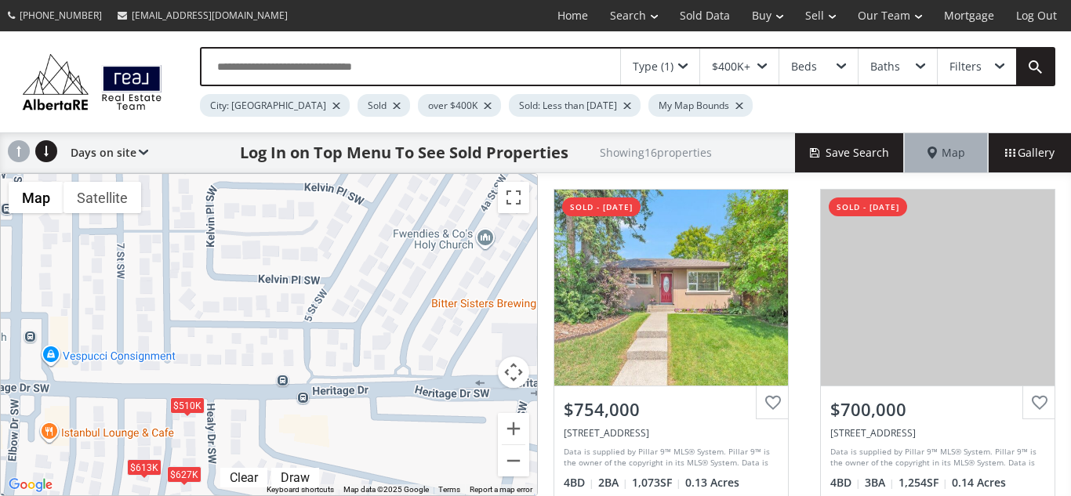
drag, startPoint x: 429, startPoint y: 348, endPoint x: 357, endPoint y: 533, distance: 198.6
click at [357, 495] on html "(587) 819-0007 info@AlbertaRE.com Home Search Search By Map Advanced Search Cal…" at bounding box center [535, 248] width 1071 height 496
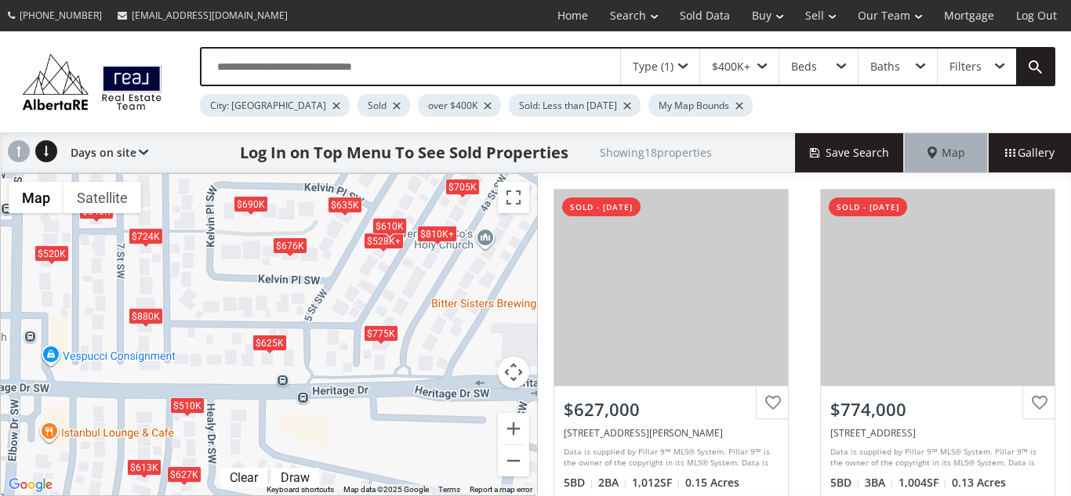
click at [256, 212] on div "$627K $528K+ $613K $705K $810K+ $690K $775K $625K $880K $810K+ $676K $528K+ $64…" at bounding box center [269, 334] width 536 height 321
click at [252, 207] on div "$690K" at bounding box center [251, 204] width 34 height 16
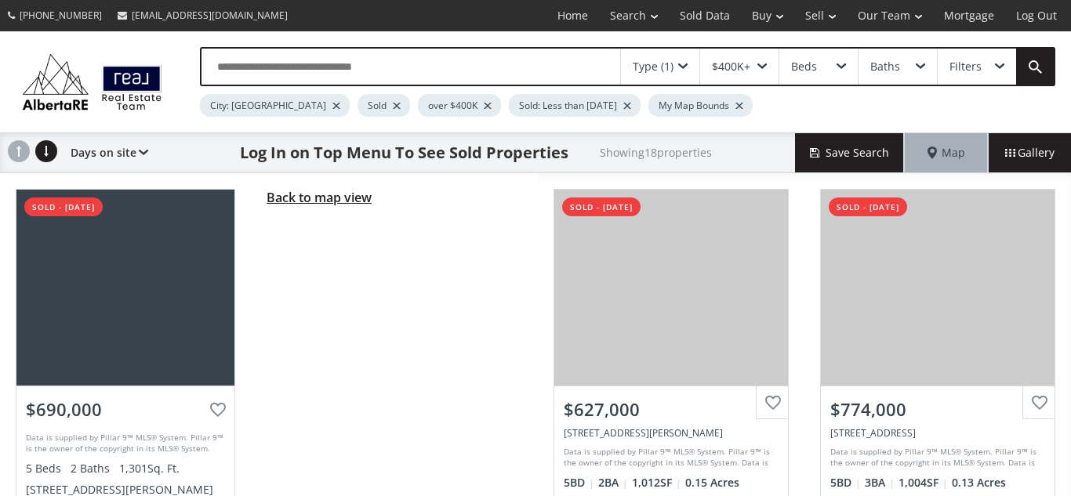
click at [318, 198] on span "Back to map view" at bounding box center [319, 197] width 105 height 17
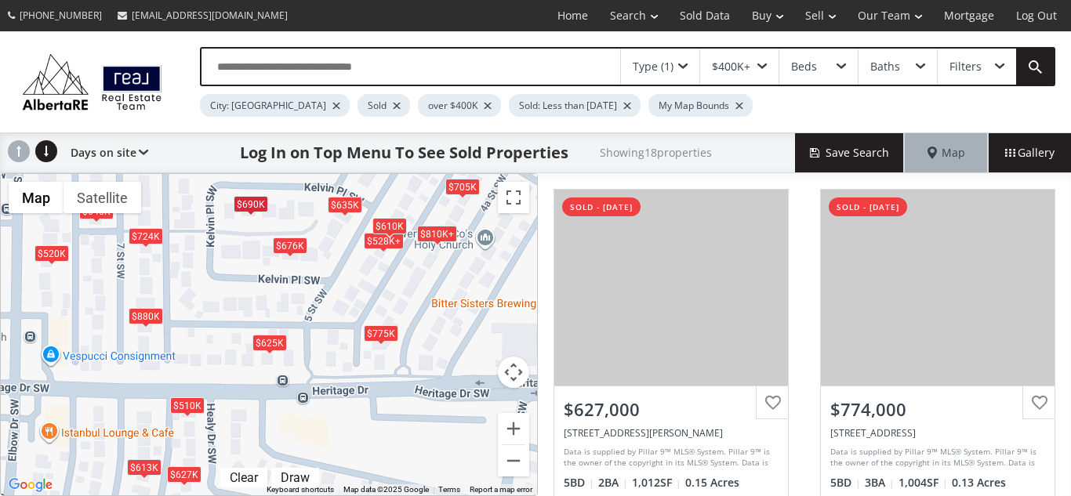
click at [148, 319] on div "$880K" at bounding box center [146, 316] width 34 height 16
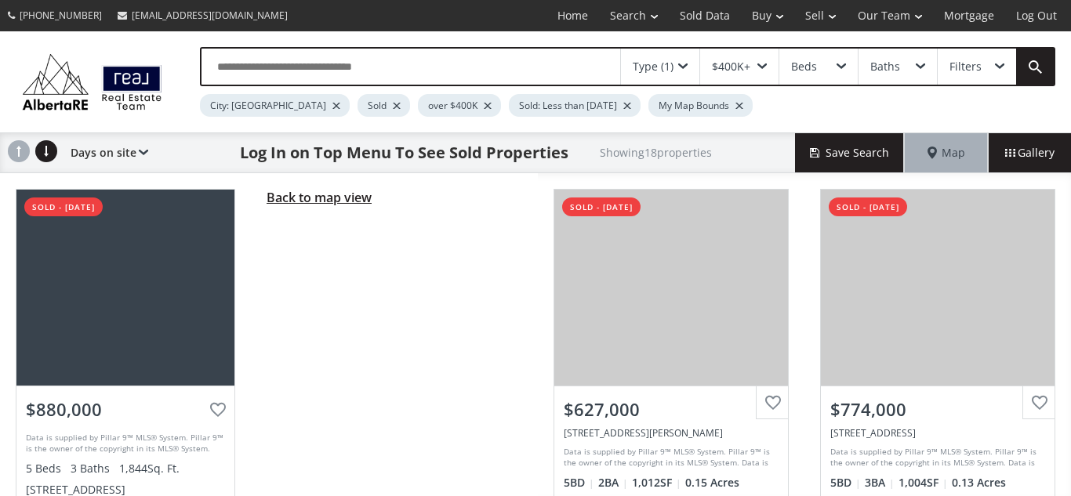
click at [319, 200] on span "Back to map view" at bounding box center [319, 197] width 105 height 17
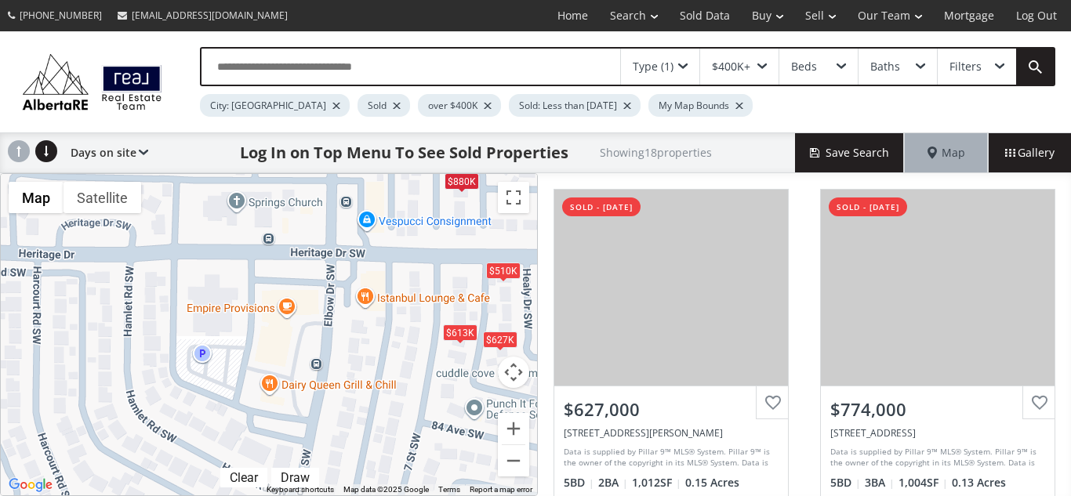
drag, startPoint x: 129, startPoint y: 372, endPoint x: 446, endPoint y: 237, distance: 345.2
click at [446, 237] on div "$627K $528K+ $613K $705K $810K+ $690K $775K $625K $880K $810K+ $676K $528K+ $64…" at bounding box center [269, 334] width 536 height 321
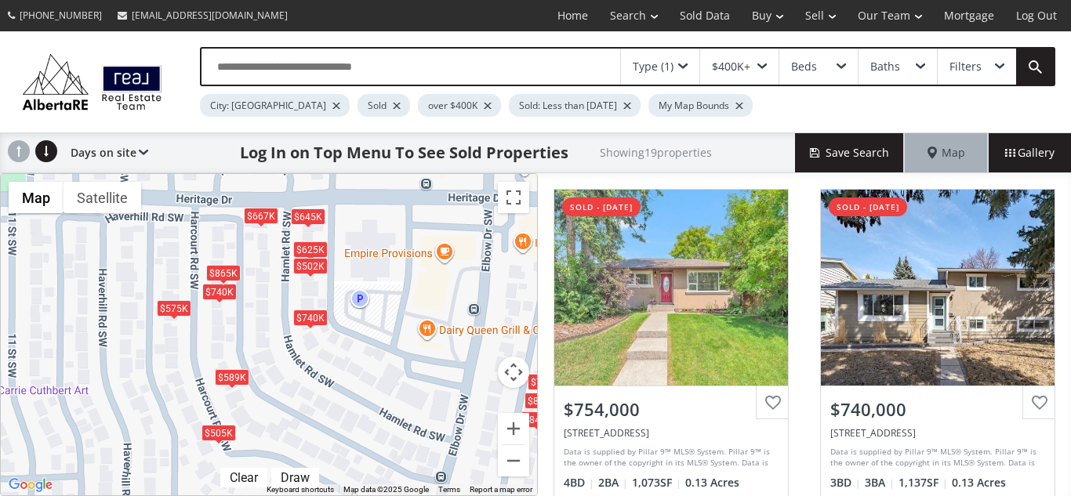
drag, startPoint x: 211, startPoint y: 455, endPoint x: 370, endPoint y: 401, distance: 168.1
click at [370, 401] on div "$754K $740K $645K $700K $667K $627K $613K $740K $880K $650K $845K $589K $625K $…" at bounding box center [269, 334] width 536 height 321
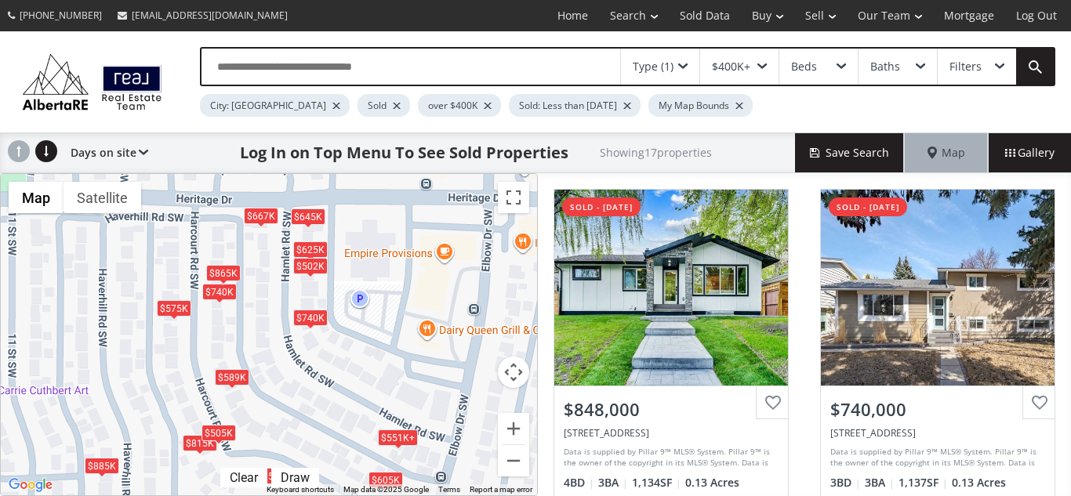
click at [236, 383] on div "$589K" at bounding box center [232, 377] width 34 height 16
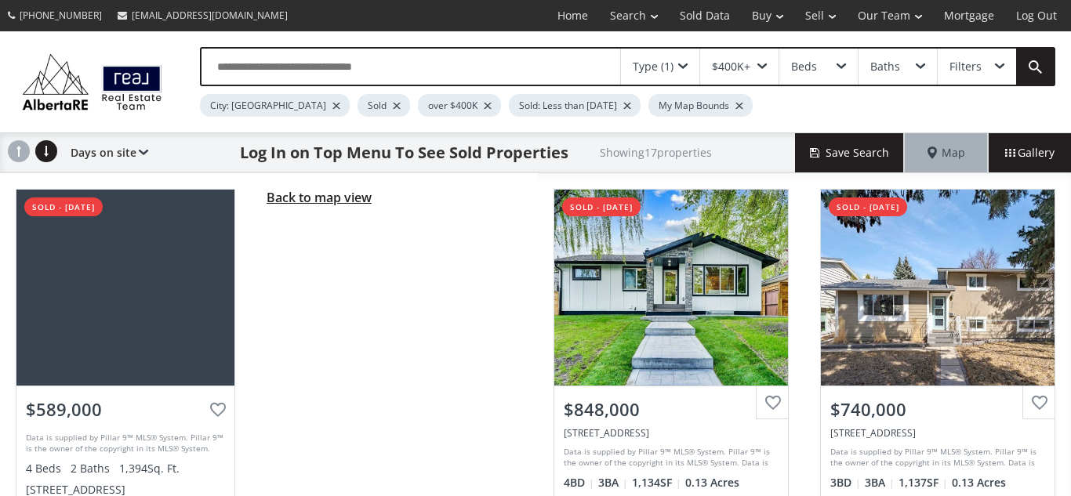
click at [326, 198] on span "Back to map view" at bounding box center [319, 197] width 105 height 17
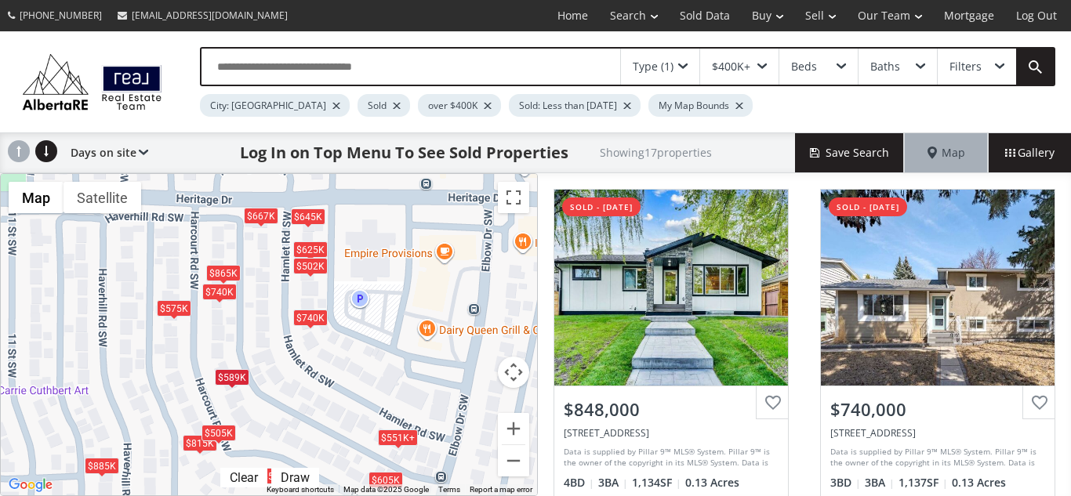
click at [220, 294] on div "$740K" at bounding box center [219, 292] width 34 height 16
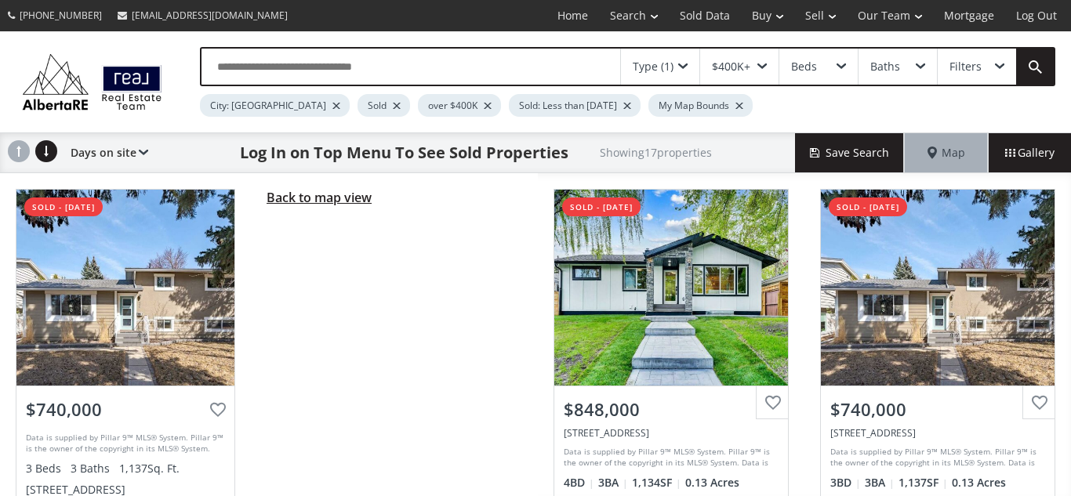
click at [328, 200] on span "Back to map view" at bounding box center [319, 197] width 105 height 17
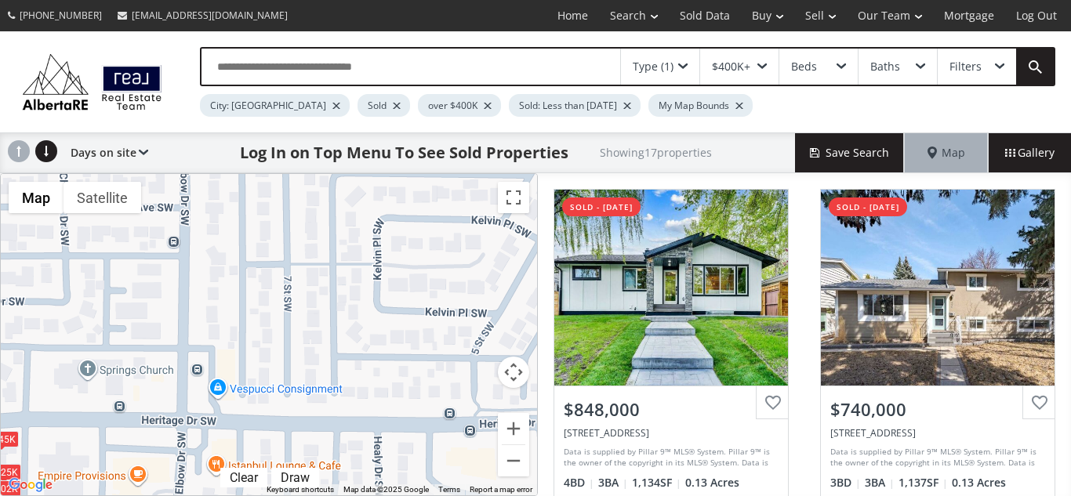
drag, startPoint x: 401, startPoint y: 253, endPoint x: 90, endPoint y: 481, distance: 385.4
click at [90, 481] on div "$551K+ $740K $645K $551K+ $667K $740K $885K $565K+ $605K $589K $625K $565K+ $81…" at bounding box center [269, 334] width 536 height 321
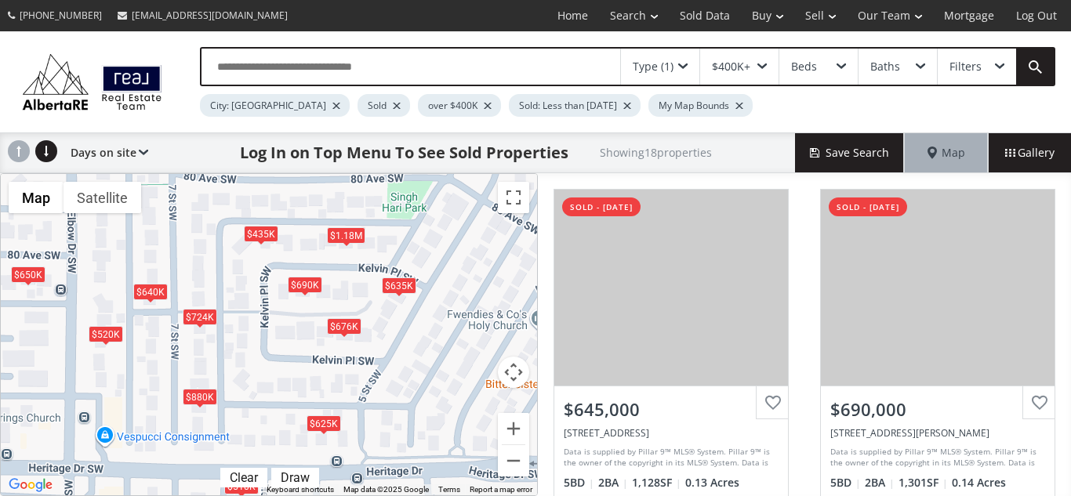
drag, startPoint x: 383, startPoint y: 383, endPoint x: 269, endPoint y: 431, distance: 124.0
click at [269, 431] on div "$645K $690K $715K $1.35M $732K $625K $880K $650K $676K $765K $1.18M $640K $724K…" at bounding box center [269, 334] width 536 height 321
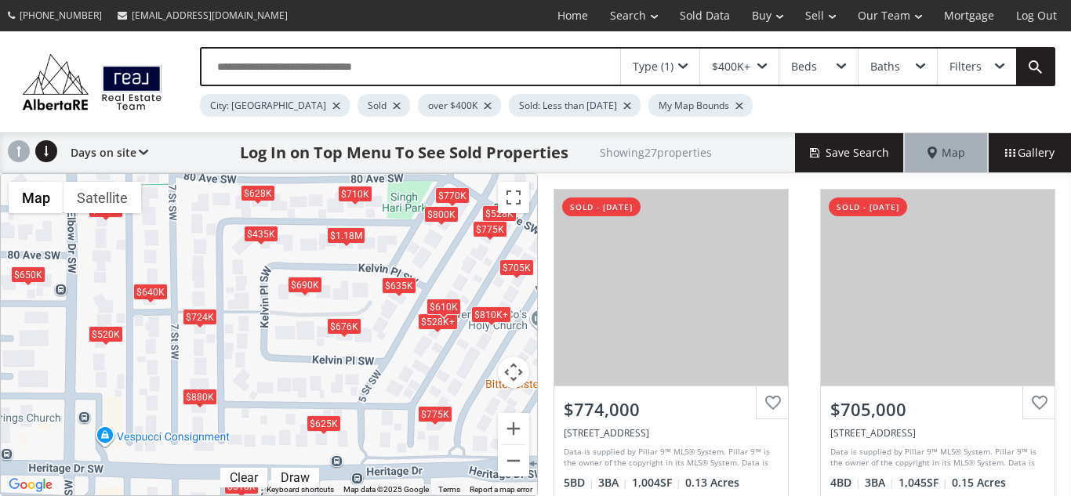
click at [343, 327] on div "$676K" at bounding box center [344, 326] width 34 height 16
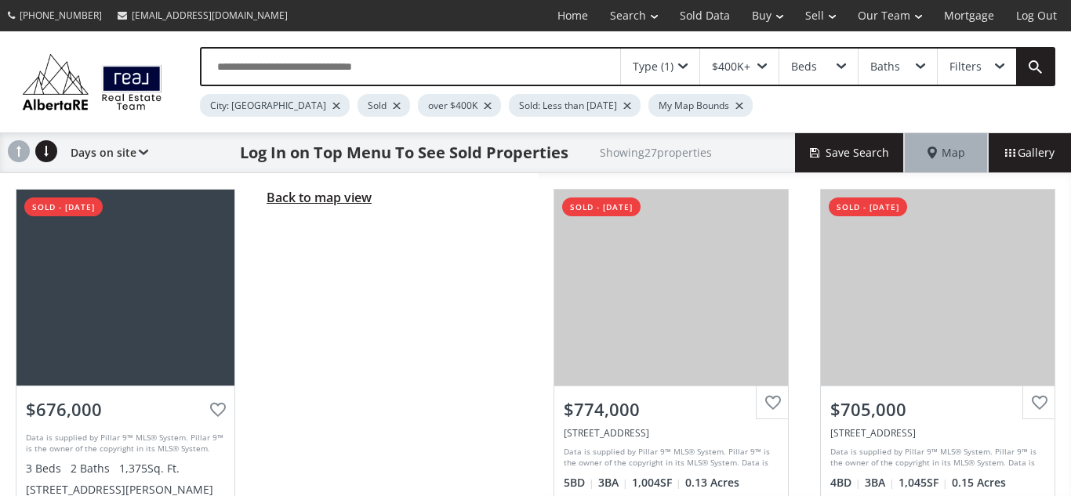
click at [302, 198] on span "Back to map view" at bounding box center [319, 197] width 105 height 17
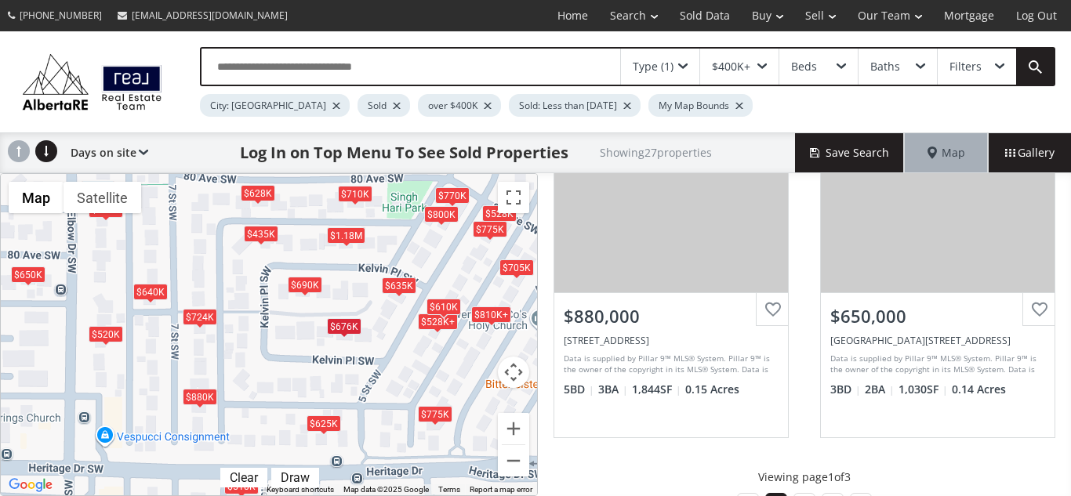
scroll to position [1629, 0]
